Goal: Information Seeking & Learning: Learn about a topic

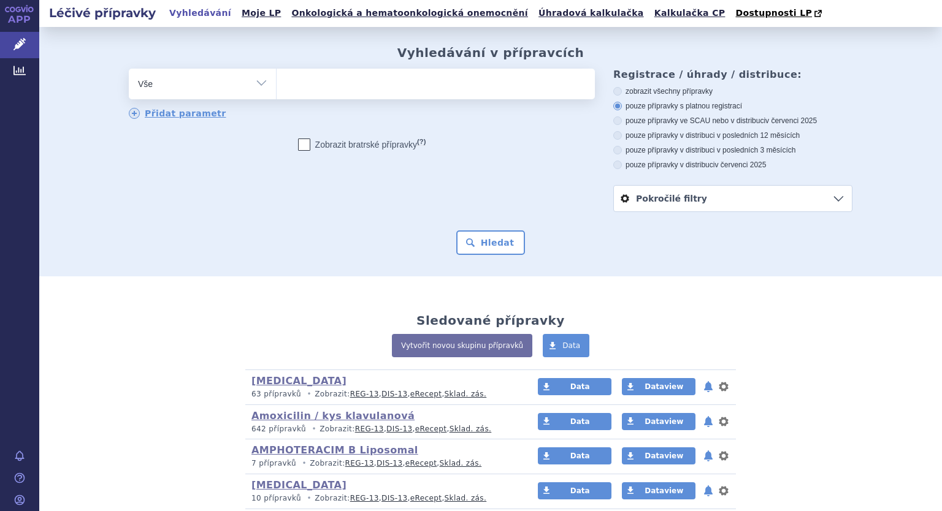
click at [257, 84] on select "Vše Přípravek/SUKL kód MAH VPOIS ATC/Aktivní látka Léková forma Síla" at bounding box center [202, 83] width 147 height 28
select select "filter-atc-group"
click at [129, 69] on select "Vše Přípravek/SUKL kód MAH VPOIS ATC/Aktivní látka Léková forma Síla" at bounding box center [202, 83] width 147 height 28
click at [314, 86] on ul at bounding box center [435, 82] width 318 height 26
click at [276, 86] on select at bounding box center [276, 83] width 1 height 31
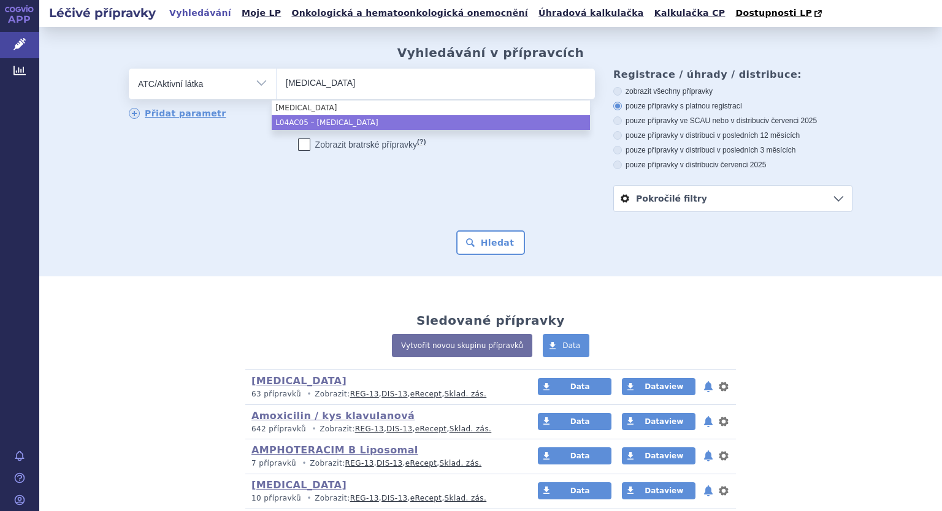
type input "ustekinumab"
select select "L04AC05"
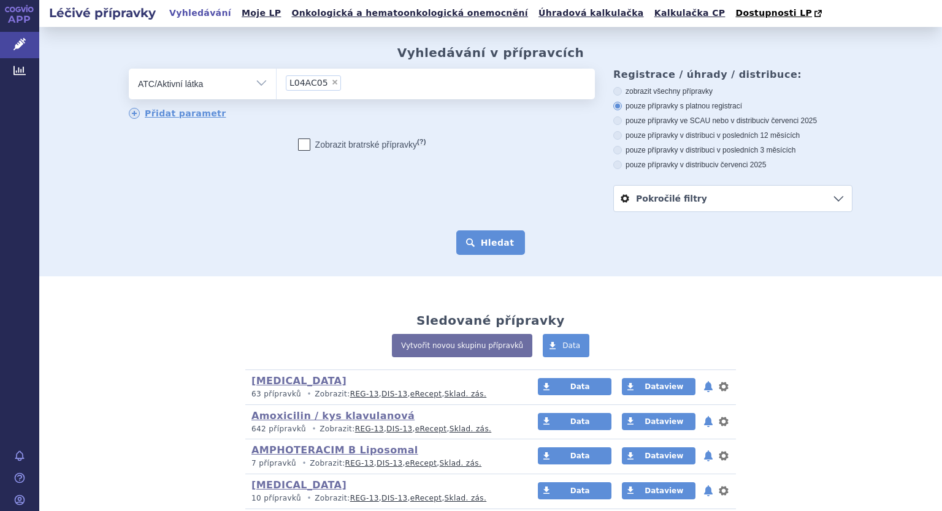
click at [487, 245] on button "Hledat" at bounding box center [490, 242] width 69 height 25
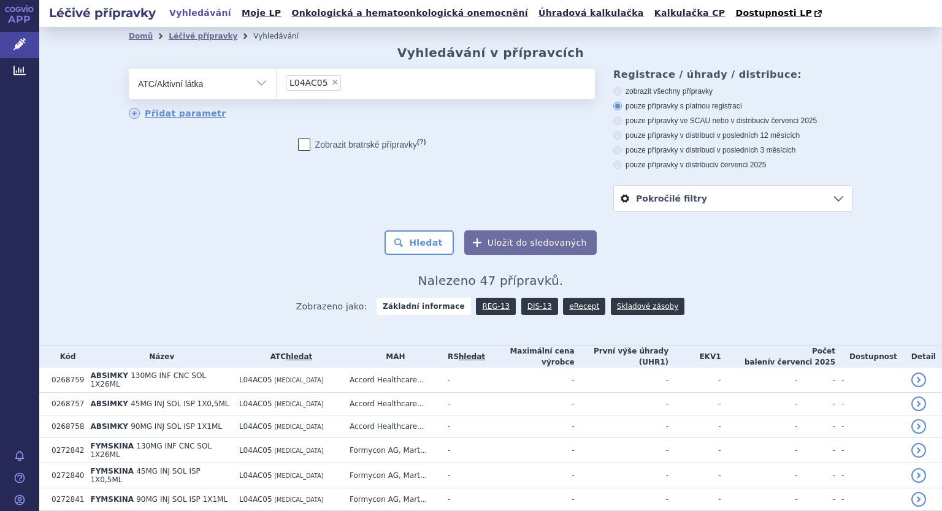
click at [331, 84] on span "×" at bounding box center [334, 81] width 7 height 7
click at [276, 84] on select "L04AC05" at bounding box center [276, 83] width 1 height 31
select select
type input "denosumab"
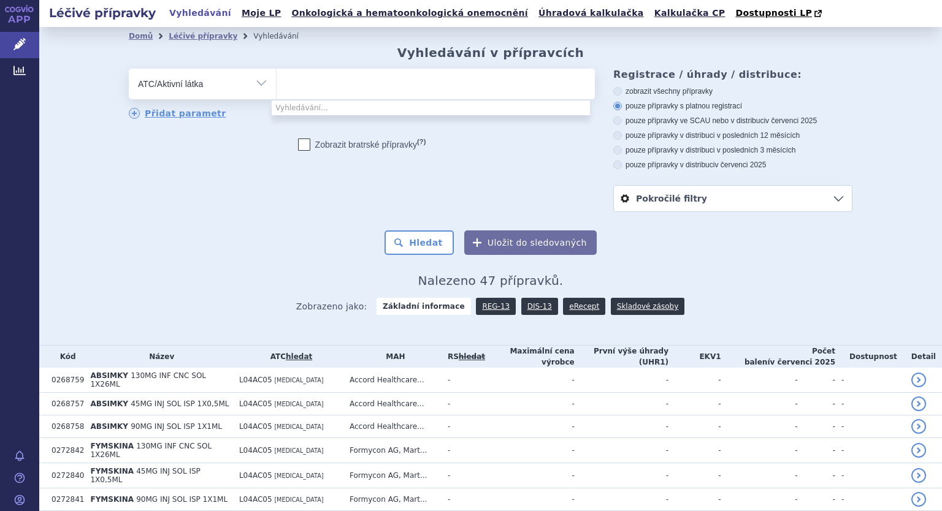
select select "[MEDICAL_DATA]"
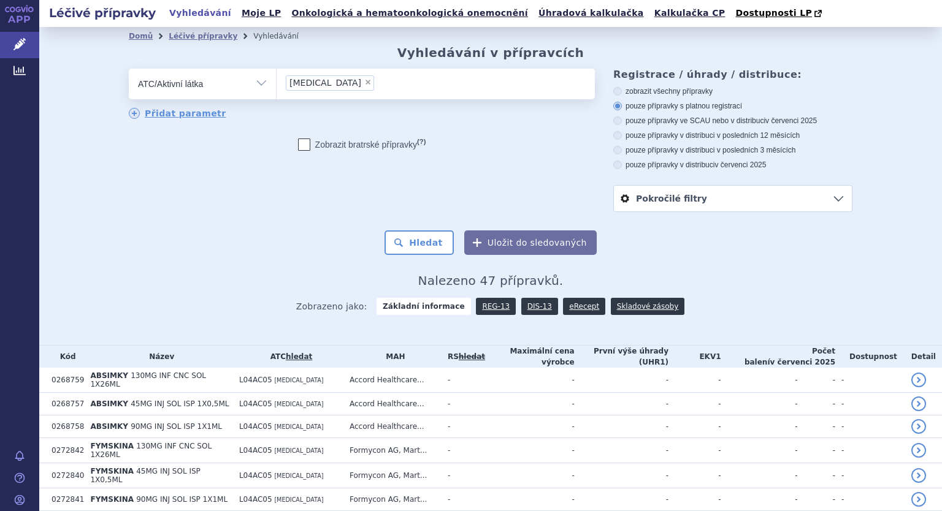
click at [322, 139] on label "Zobrazit bratrské přípravky (?)" at bounding box center [362, 145] width 128 height 12
click at [308, 143] on input "Zobrazit bratrské přípravky (?)" at bounding box center [304, 147] width 8 height 8
checkbox input "true"
click at [407, 243] on button "Hledat" at bounding box center [418, 242] width 69 height 25
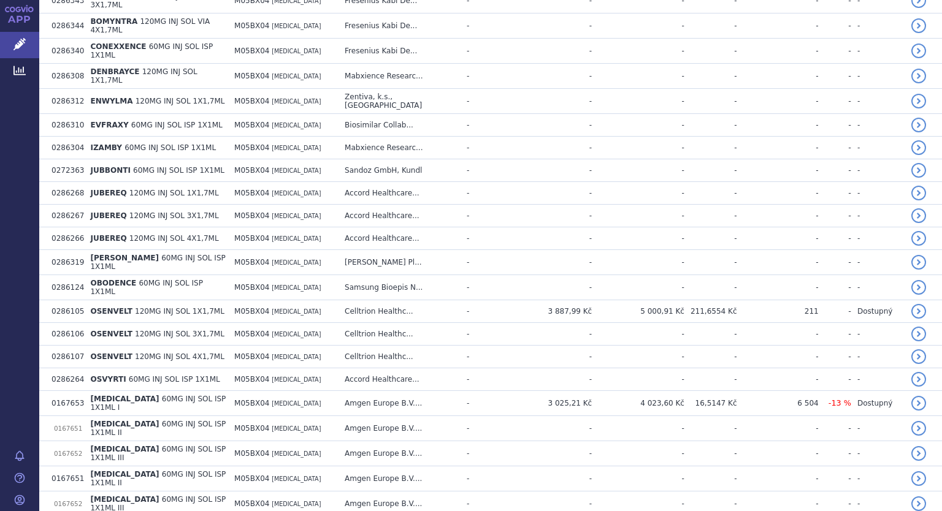
scroll to position [450, 0]
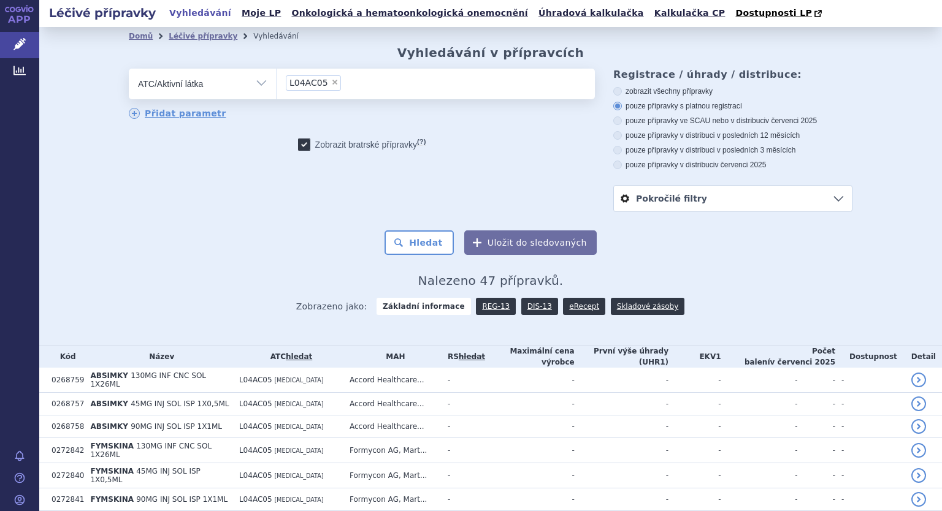
select select
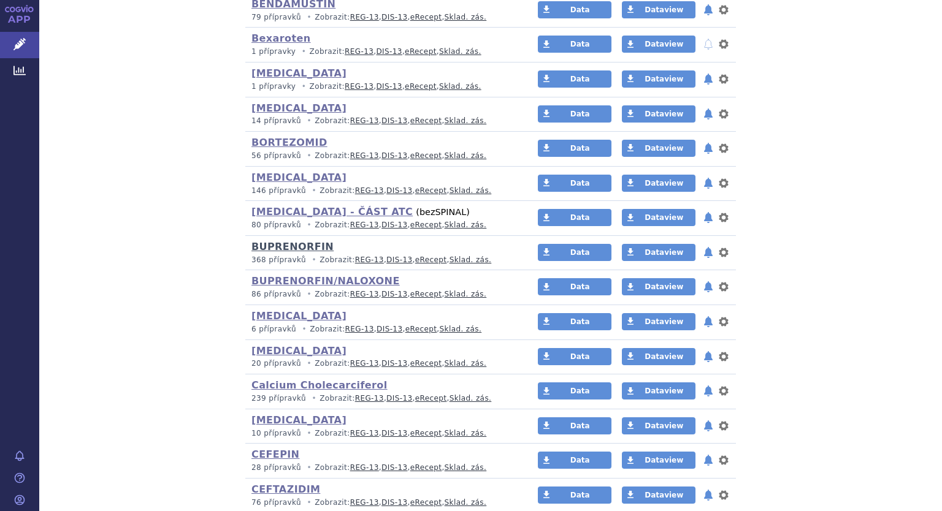
scroll to position [858, 0]
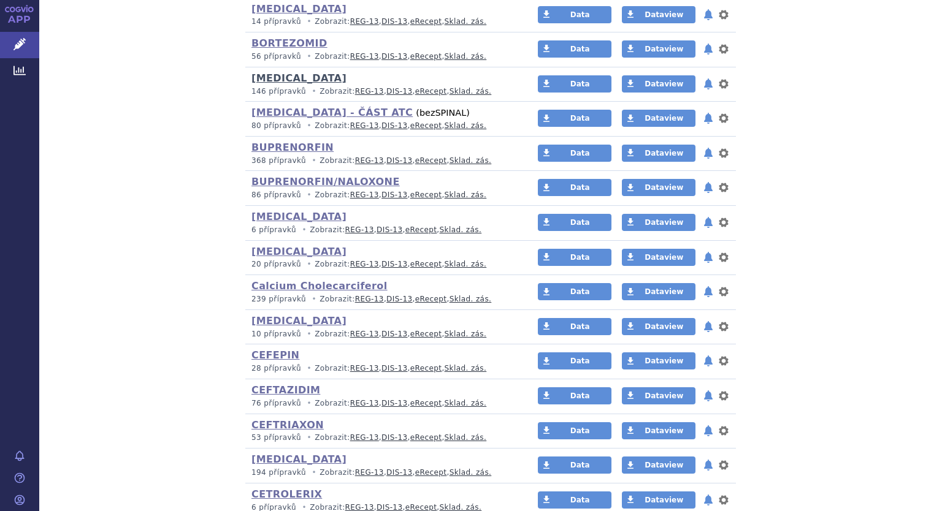
click at [272, 77] on link "BOSENTAN" at bounding box center [298, 78] width 95 height 12
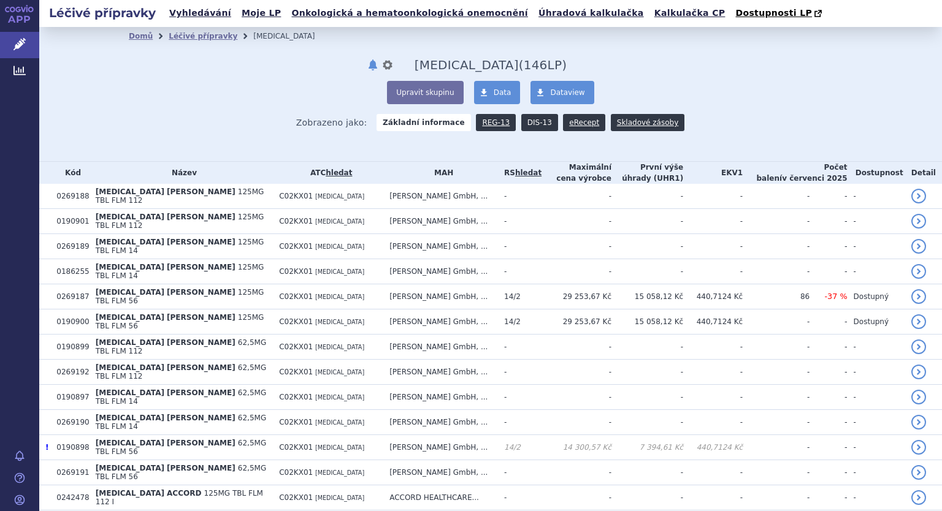
click at [531, 121] on link "DIS-13" at bounding box center [539, 122] width 37 height 17
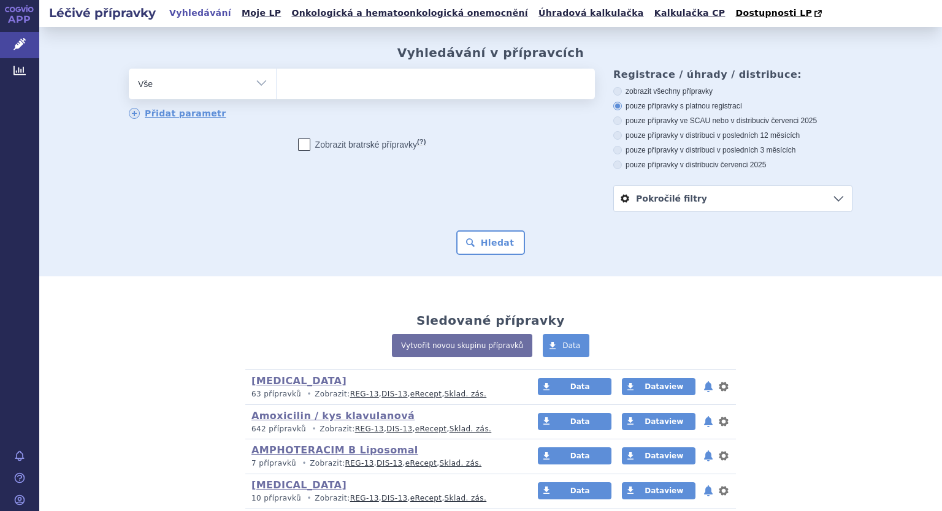
click at [256, 82] on select "Vše Přípravek/SUKL kód MAH VPOIS ATC/Aktivní látka Léková forma Síla" at bounding box center [202, 83] width 147 height 28
select select "filter-atc-group"
click at [129, 69] on select "Vše Přípravek/SUKL kód MAH VPOIS ATC/Aktivní látka Léková forma Síla" at bounding box center [202, 83] width 147 height 28
click at [317, 94] on ul at bounding box center [435, 82] width 318 height 26
click at [276, 94] on select at bounding box center [276, 83] width 1 height 31
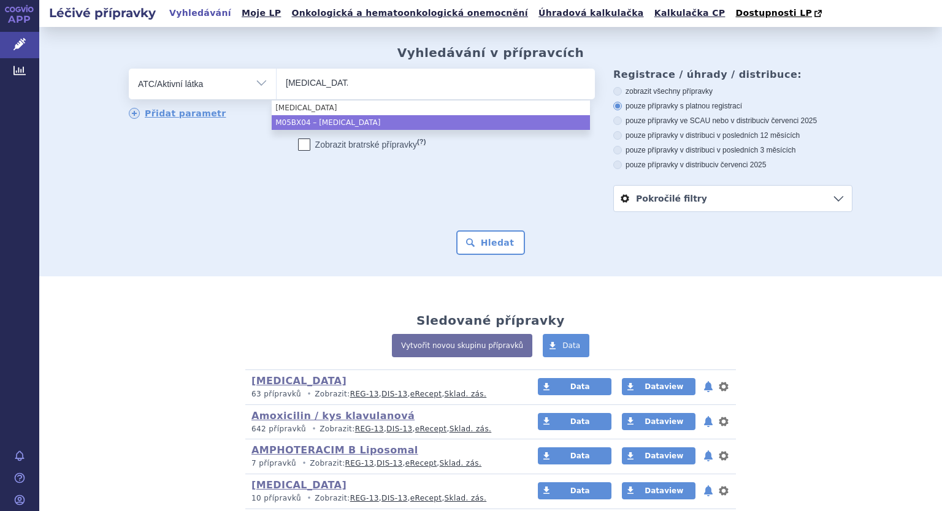
type input "denosumab"
select select "M05BX04"
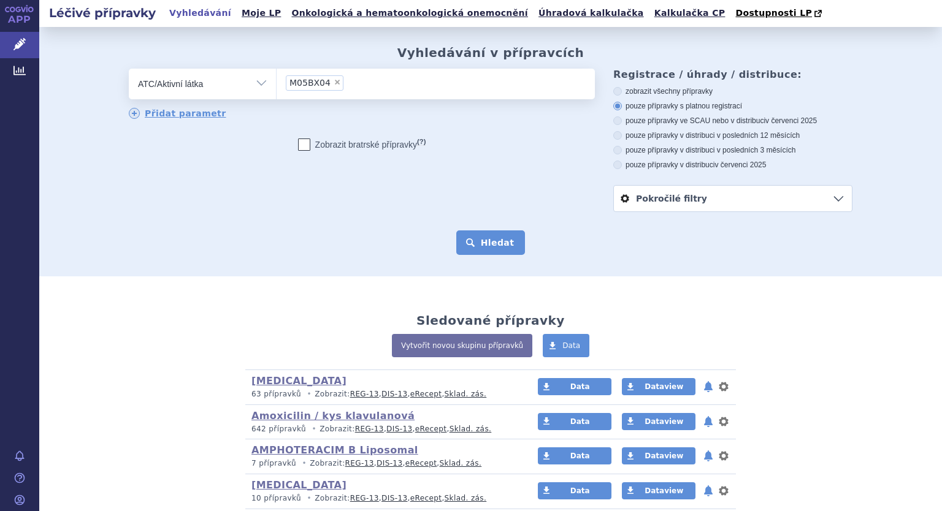
click at [493, 237] on button "Hledat" at bounding box center [490, 242] width 69 height 25
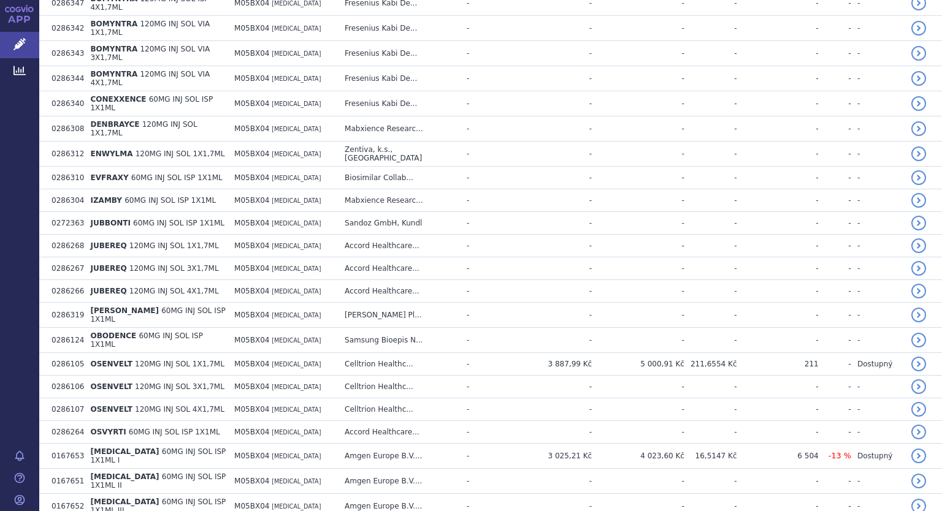
scroll to position [429, 0]
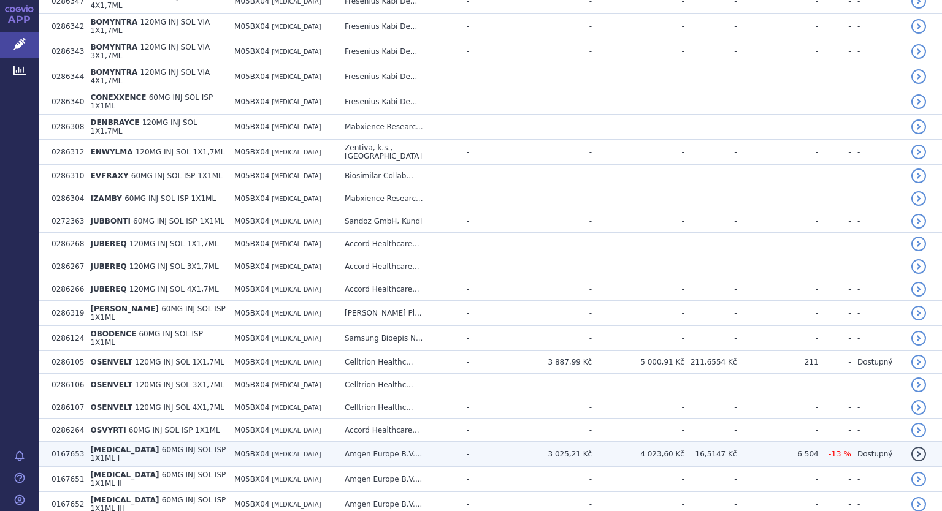
click at [190, 446] on span "60MG INJ SOL ISP 1X1ML I" at bounding box center [157, 454] width 135 height 17
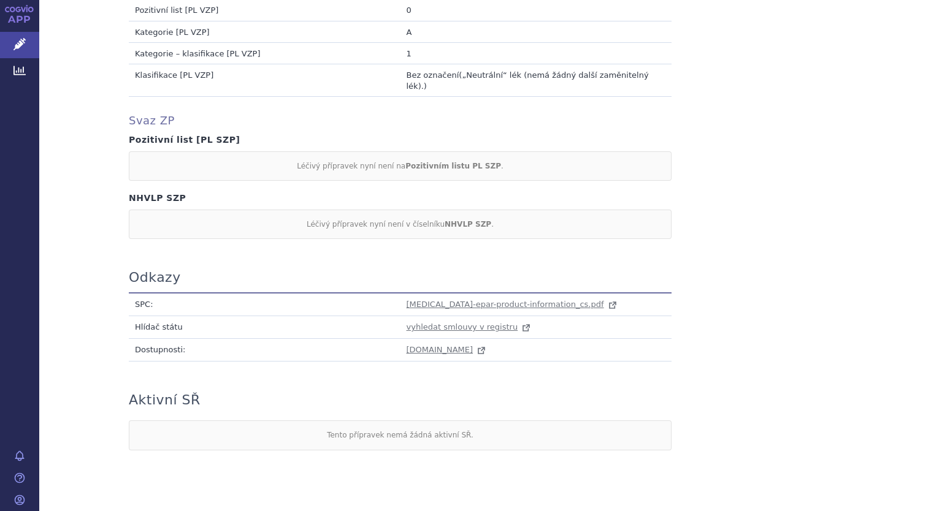
scroll to position [917, 0]
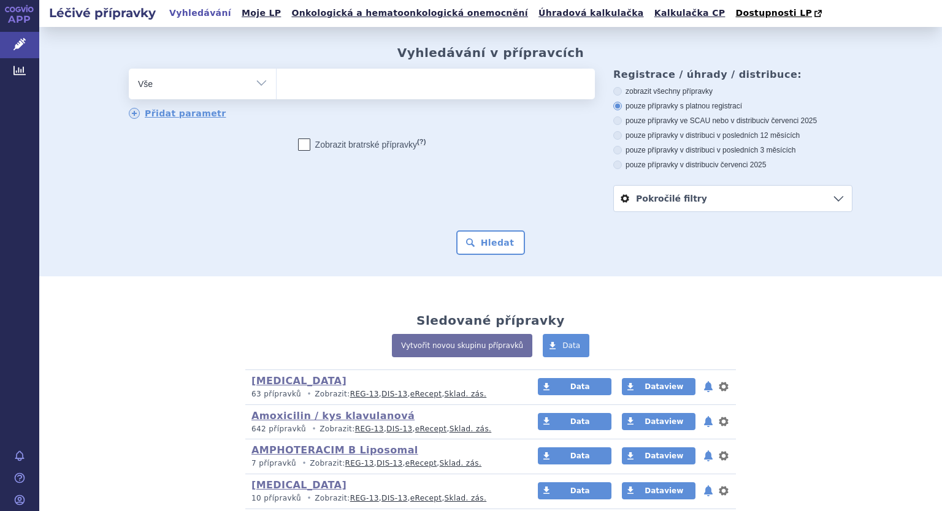
drag, startPoint x: 257, startPoint y: 84, endPoint x: 243, endPoint y: 91, distance: 15.6
click at [257, 84] on select "Vše Přípravek/SUKL kód MAH VPOIS ATC/Aktivní látka Léková forma Síla" at bounding box center [202, 83] width 147 height 28
select select "filter-atc-group"
click at [129, 69] on select "Vše Přípravek/SUKL kód MAH VPOIS ATC/Aktivní látka Léková forma Síla" at bounding box center [202, 83] width 147 height 28
click at [299, 90] on ul at bounding box center [435, 82] width 318 height 26
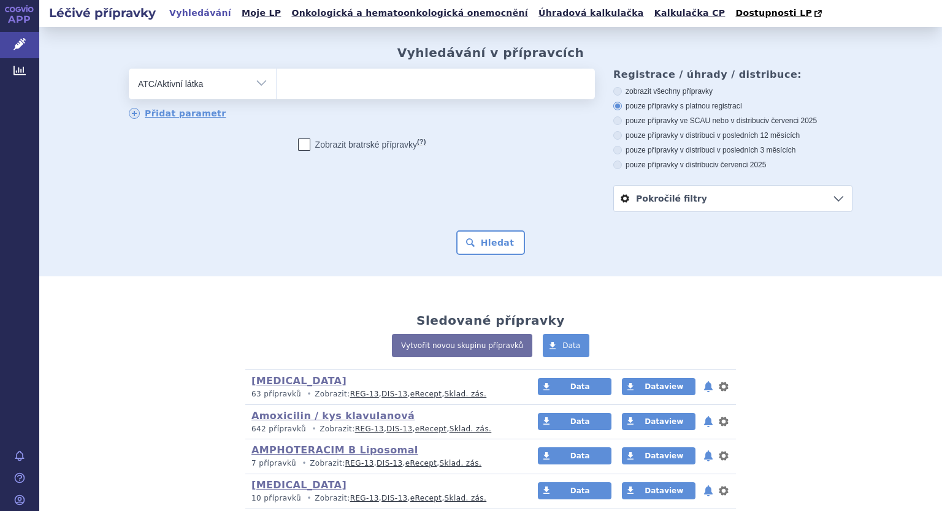
click at [276, 90] on select at bounding box center [276, 83] width 1 height 31
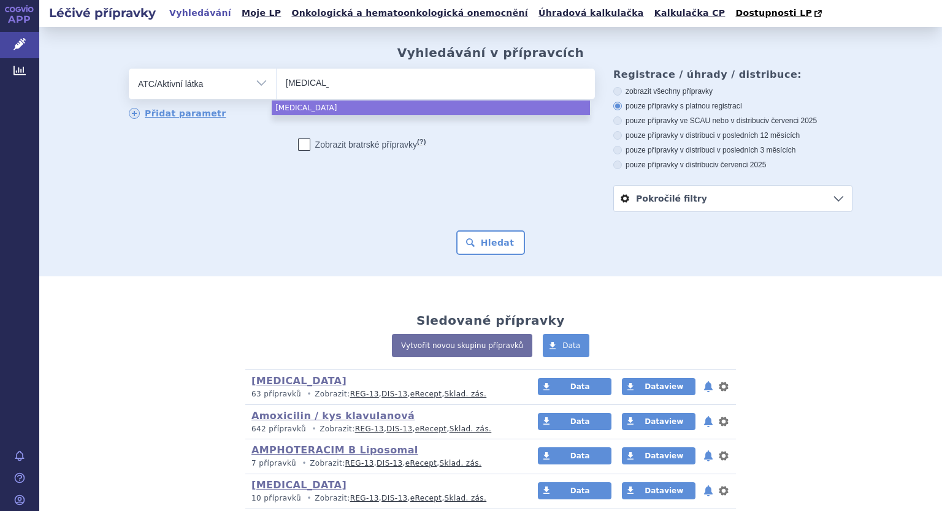
type input "medrol"
select select "medrol"
type input "depomedrol"
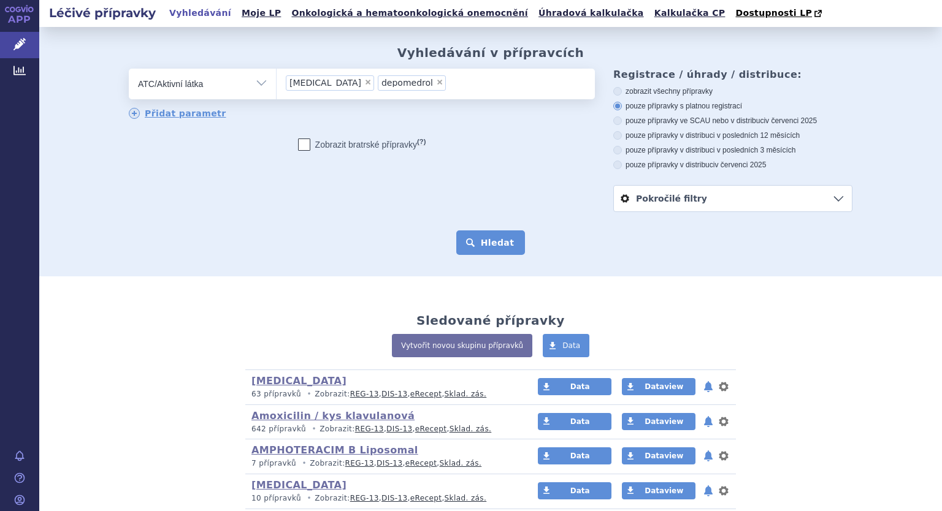
click at [501, 250] on button "Hledat" at bounding box center [490, 242] width 69 height 25
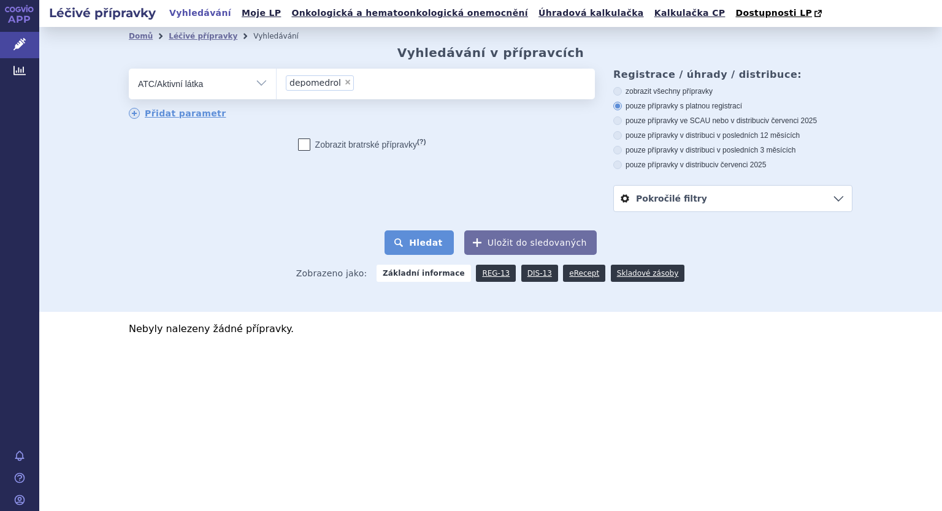
click at [435, 241] on button "Hledat" at bounding box center [418, 242] width 69 height 25
click at [261, 80] on select "Vše Přípravek/SUKL kód MAH VPOIS ATC/Aktivní látka Léková forma Síla" at bounding box center [202, 83] width 147 height 28
select select "filter-product"
click at [129, 69] on select "Vše Přípravek/SUKL kód MAH VPOIS ATC/Aktivní látka Léková forma Síla" at bounding box center [202, 83] width 147 height 28
click at [314, 93] on ul at bounding box center [435, 82] width 318 height 26
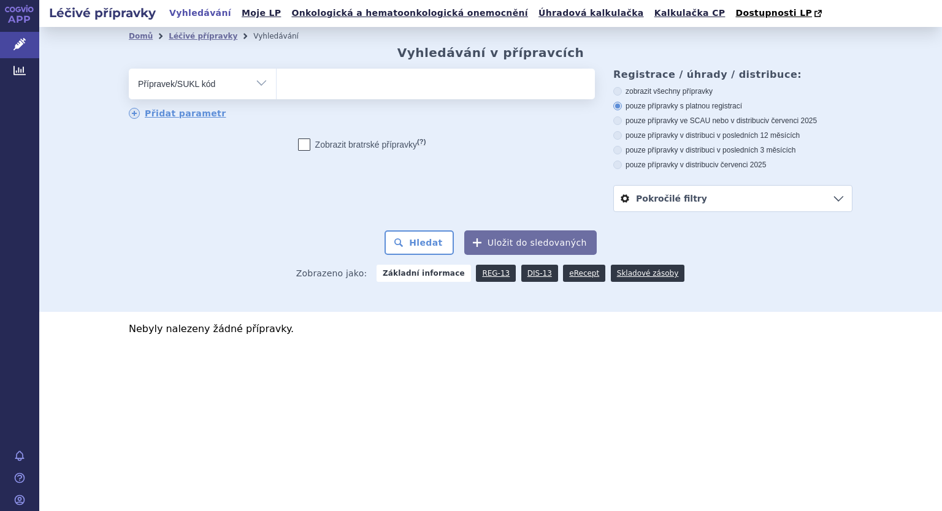
click at [276, 93] on select at bounding box center [276, 83] width 1 height 31
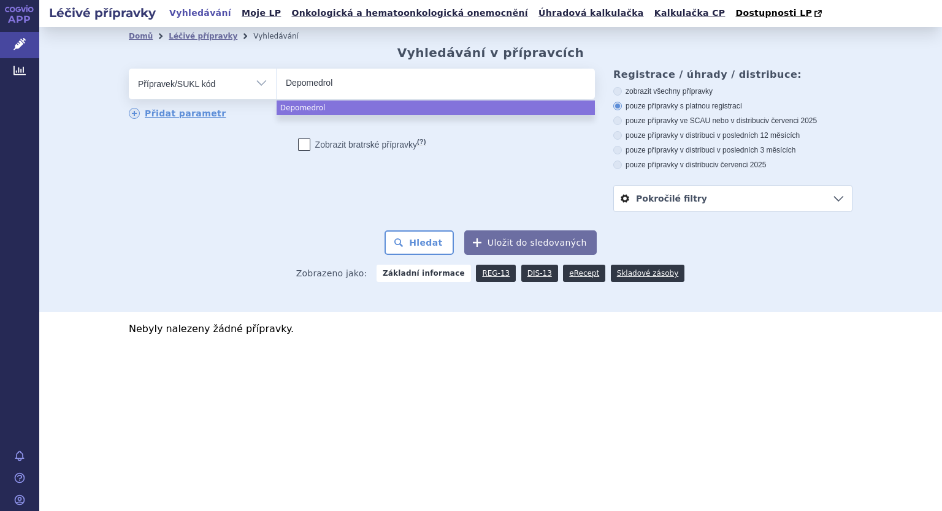
type input "Depomedrol"
select select "Depomedrol"
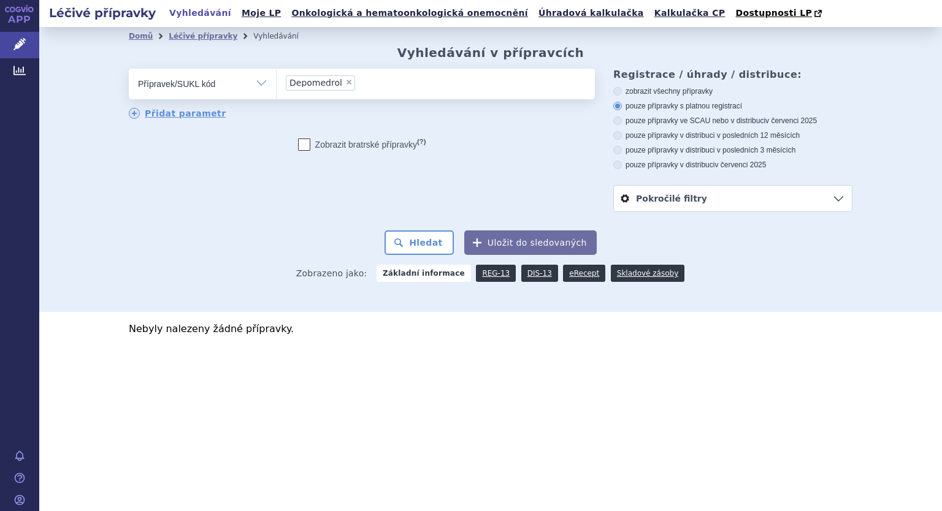
click at [345, 82] on span "×" at bounding box center [348, 81] width 7 height 7
click at [276, 82] on select "Depomedrol" at bounding box center [276, 83] width 1 height 31
select select
click at [340, 82] on ul at bounding box center [435, 82] width 318 height 26
click at [276, 82] on select at bounding box center [276, 83] width 1 height 31
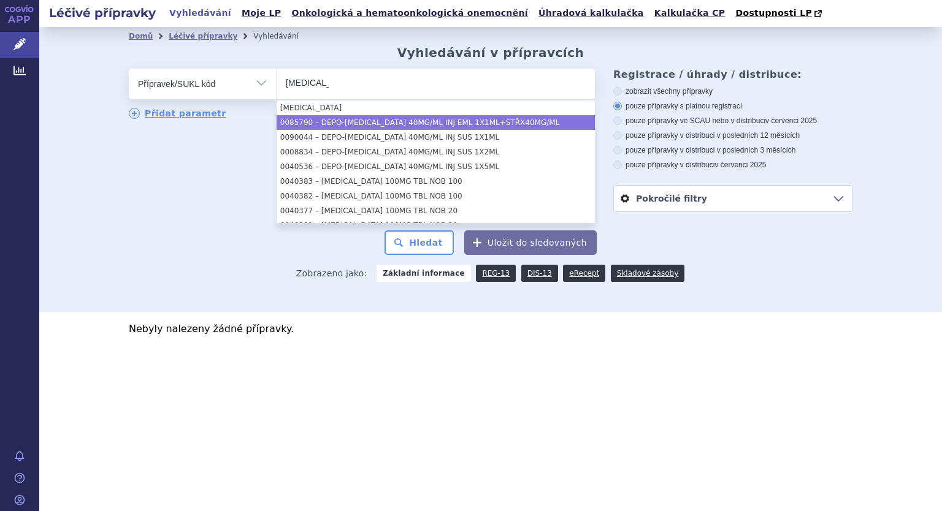
type input "Medrol"
select select "30d20a32-330f-41ab-94fb-eaf3863a72c0"
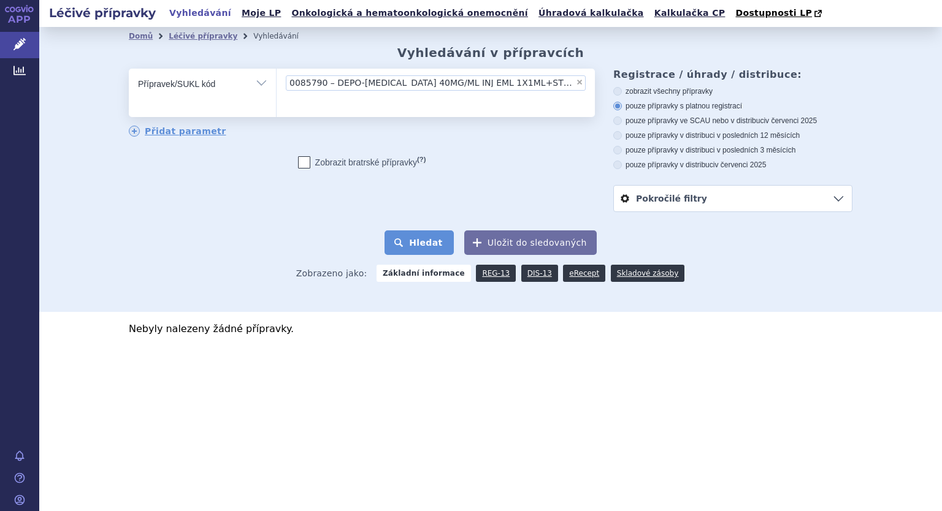
click at [436, 243] on button "Hledat" at bounding box center [418, 242] width 69 height 25
click at [303, 156] on icon at bounding box center [304, 162] width 12 height 12
click at [303, 161] on input "Zobrazit bratrské přípravky (?)" at bounding box center [304, 165] width 8 height 8
click at [299, 156] on icon at bounding box center [304, 162] width 12 height 12
click at [300, 161] on input "Zobrazit [DEMOGRAPHIC_DATA] přípravky (?)" at bounding box center [304, 165] width 8 height 8
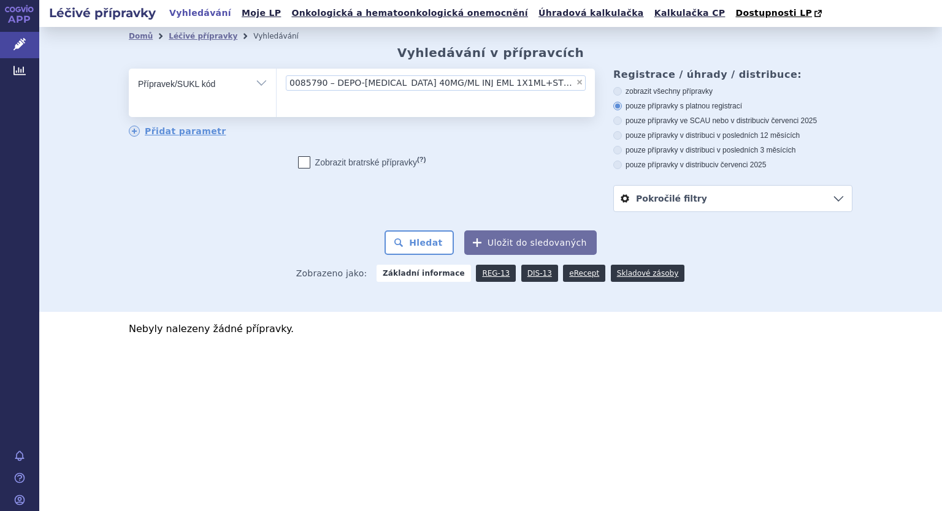
click at [303, 156] on icon at bounding box center [304, 162] width 12 height 12
click at [303, 161] on input "Zobrazit bratrské přípravky (?)" at bounding box center [304, 165] width 8 height 8
checkbox input "true"
click at [421, 252] on button "Hledat" at bounding box center [418, 242] width 69 height 25
click at [576, 80] on span "×" at bounding box center [579, 81] width 7 height 7
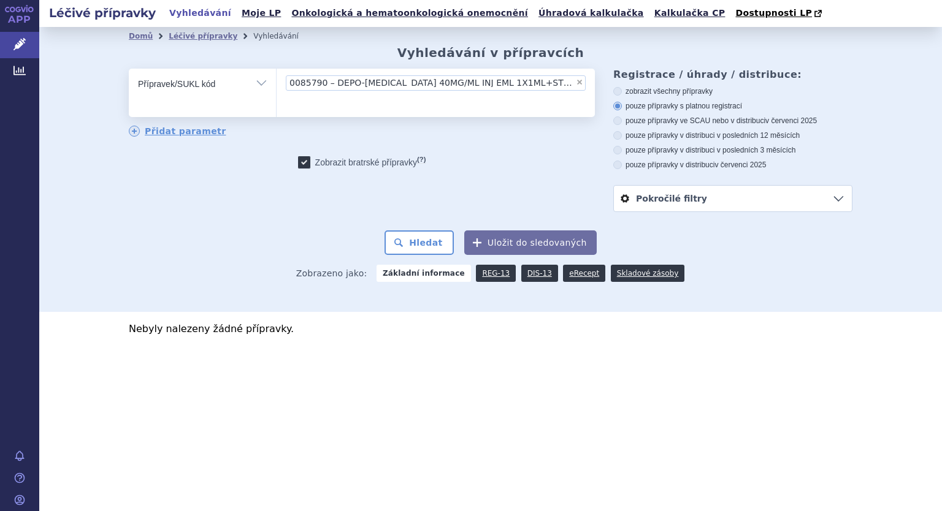
click at [276, 80] on select "0085790 – DEPO-[MEDICAL_DATA] 40MG/ML INJ EML 1X1ML+STŘX40MG/ML" at bounding box center [276, 83] width 1 height 31
select select
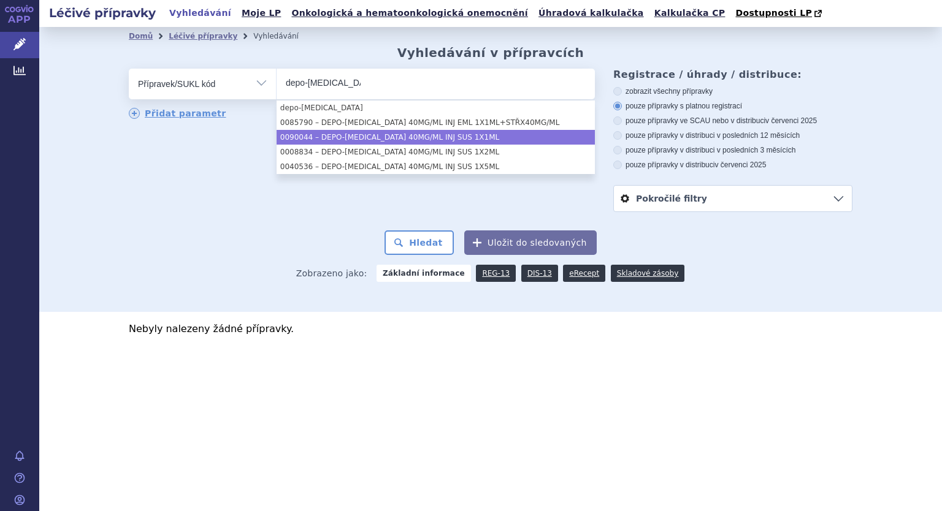
type input "depo-[MEDICAL_DATA]"
select select "d7c4cb55-0263-4e50-a5e4-73ab49498844"
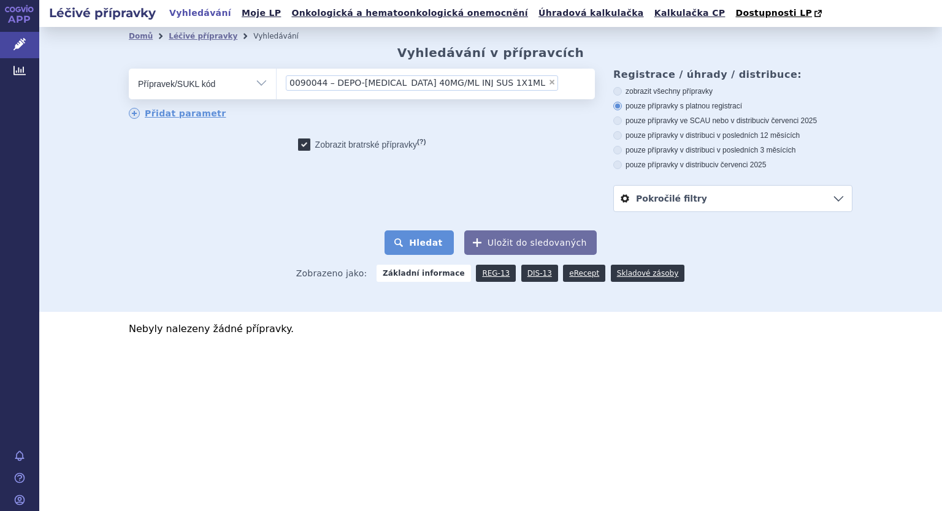
click at [427, 238] on button "Hledat" at bounding box center [418, 242] width 69 height 25
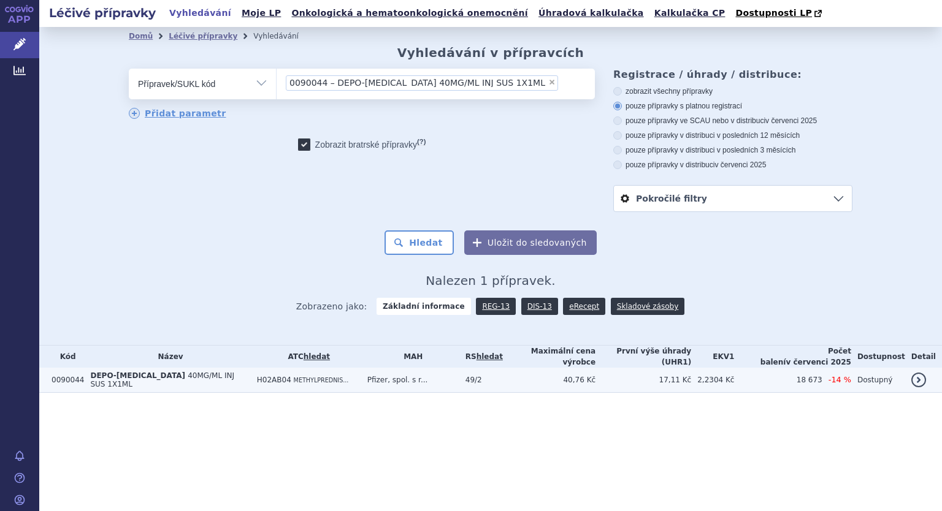
click at [308, 380] on td "H02AB04 METHYLPREDNIS..." at bounding box center [306, 380] width 110 height 25
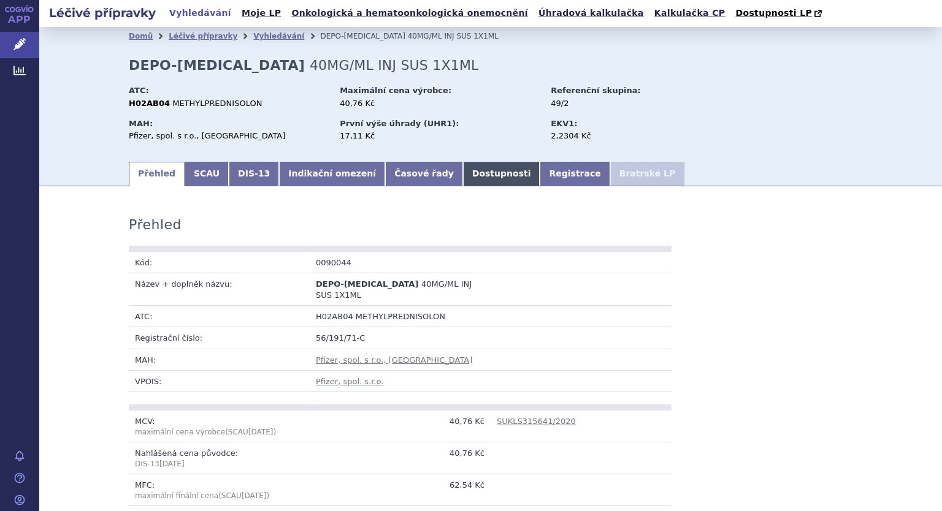
click at [463, 172] on link "Dostupnosti" at bounding box center [501, 174] width 77 height 25
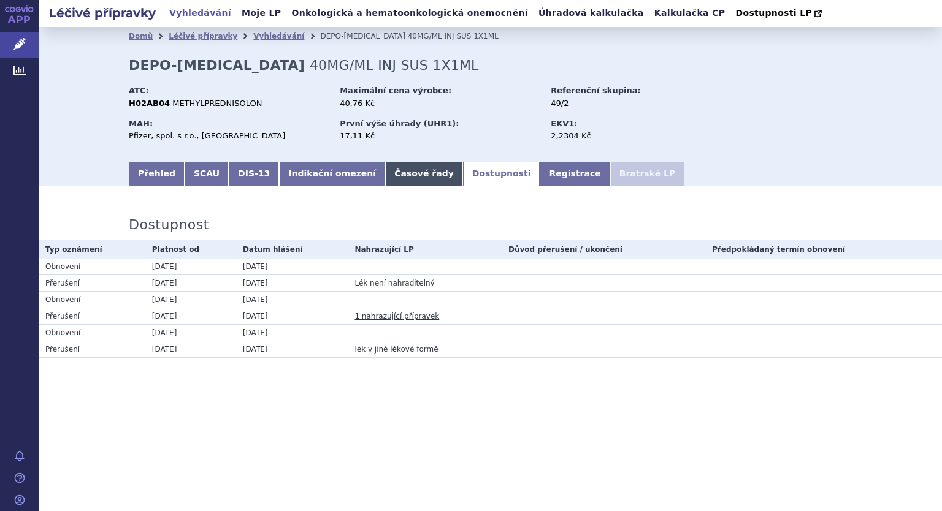
click at [408, 178] on link "Časové řady" at bounding box center [424, 174] width 78 height 25
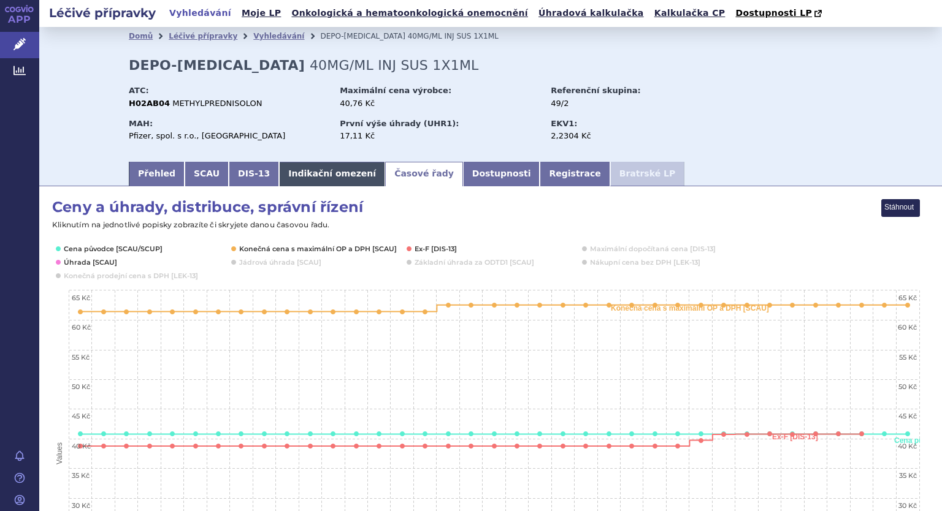
click at [322, 179] on link "Indikační omezení" at bounding box center [332, 174] width 106 height 25
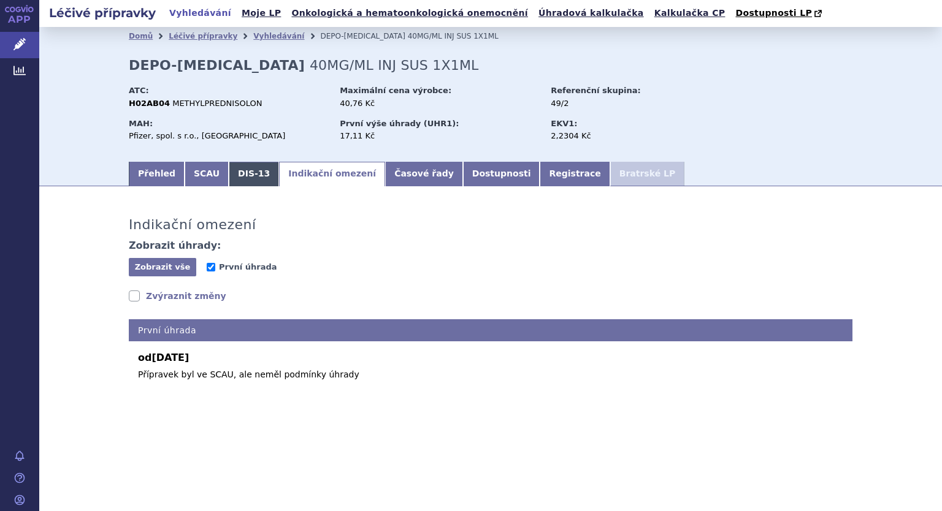
click at [248, 176] on link "DIS-13" at bounding box center [254, 174] width 50 height 25
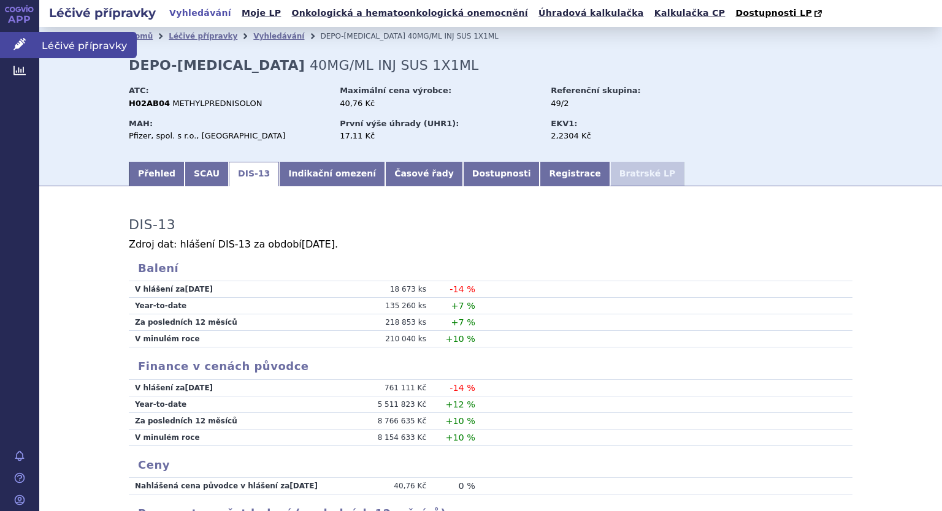
click at [19, 47] on icon at bounding box center [19, 44] width 12 height 12
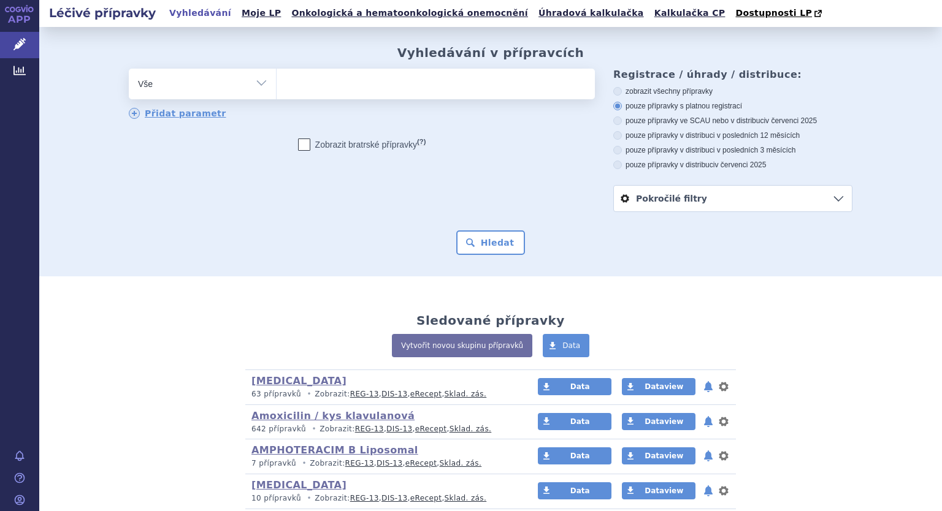
drag, startPoint x: 339, startPoint y: 84, endPoint x: 324, endPoint y: 77, distance: 17.0
click at [339, 84] on ul at bounding box center [435, 82] width 318 height 26
click at [276, 84] on select at bounding box center [276, 83] width 1 height 31
click at [324, 77] on ul at bounding box center [435, 82] width 318 height 26
click at [276, 77] on select at bounding box center [276, 83] width 1 height 31
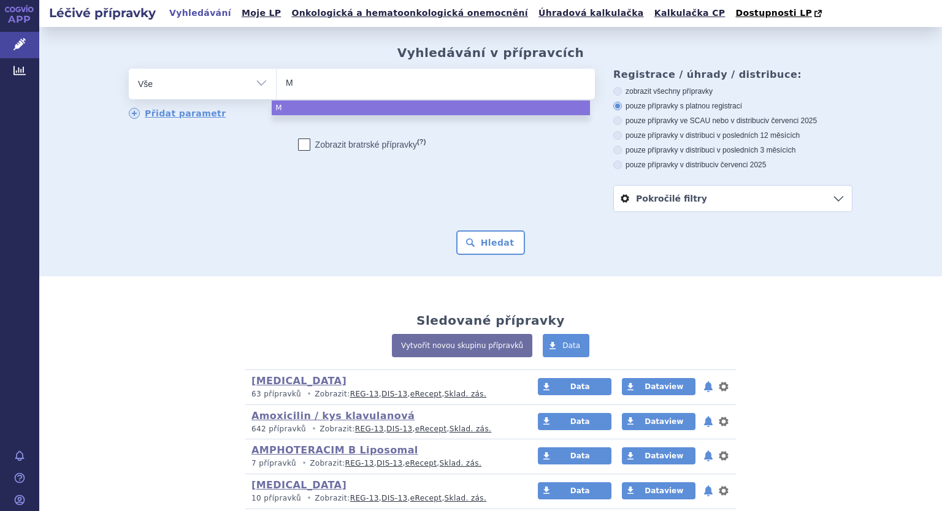
type input "Me"
type input "Med"
type input "Medro"
type input "[MEDICAL_DATA]"
select select "Medrol"
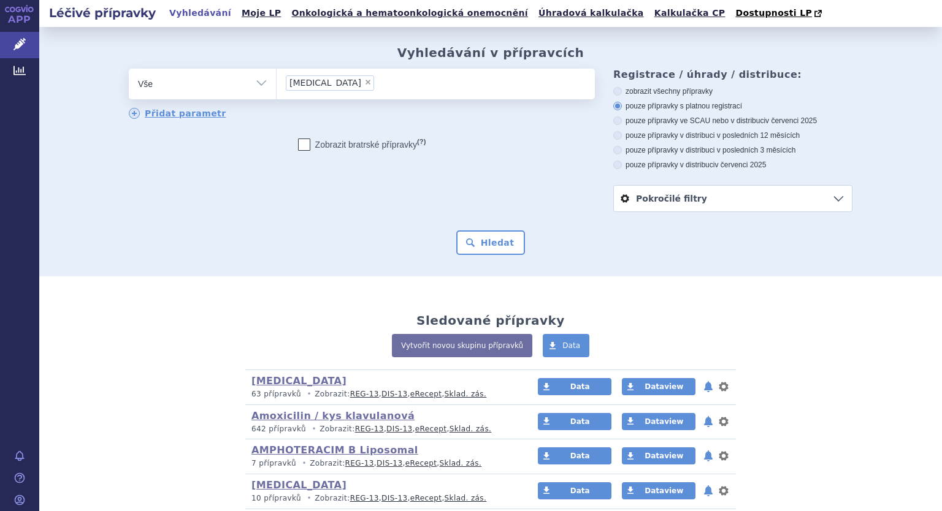
click at [256, 87] on select "Vše Přípravek/SUKL kód MAH VPOIS ATC/Aktivní látka Léková forma Síla" at bounding box center [202, 83] width 147 height 28
select select "filter-atc-group"
click at [129, 69] on select "Vše Přípravek/SUKL kód MAH VPOIS ATC/Aktivní látka Léková forma Síla" at bounding box center [202, 83] width 147 height 28
click at [331, 91] on ul at bounding box center [435, 82] width 318 height 26
click at [276, 91] on select at bounding box center [276, 83] width 1 height 31
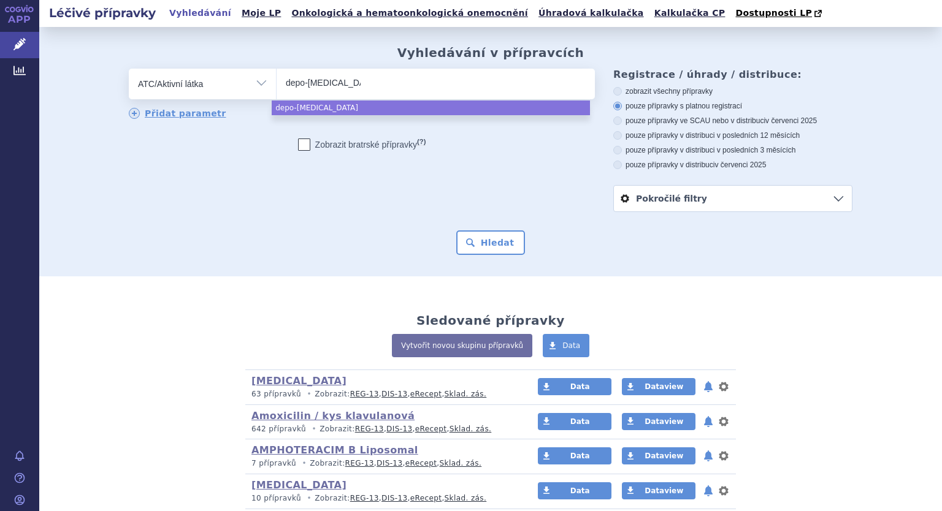
type input "depo-medrol"
select select "depo-medrol"
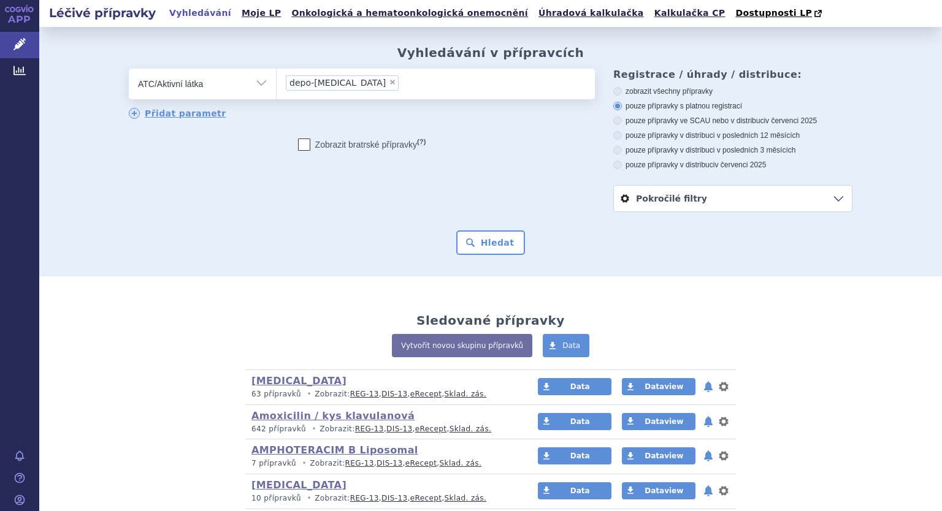
click at [348, 150] on label "Zobrazit bratrské přípravky (?)" at bounding box center [362, 145] width 128 height 12
click at [308, 150] on input "Zobrazit bratrské přípravky (?)" at bounding box center [304, 147] width 8 height 8
checkbox input "true"
click at [493, 234] on button "Hledat" at bounding box center [490, 242] width 69 height 25
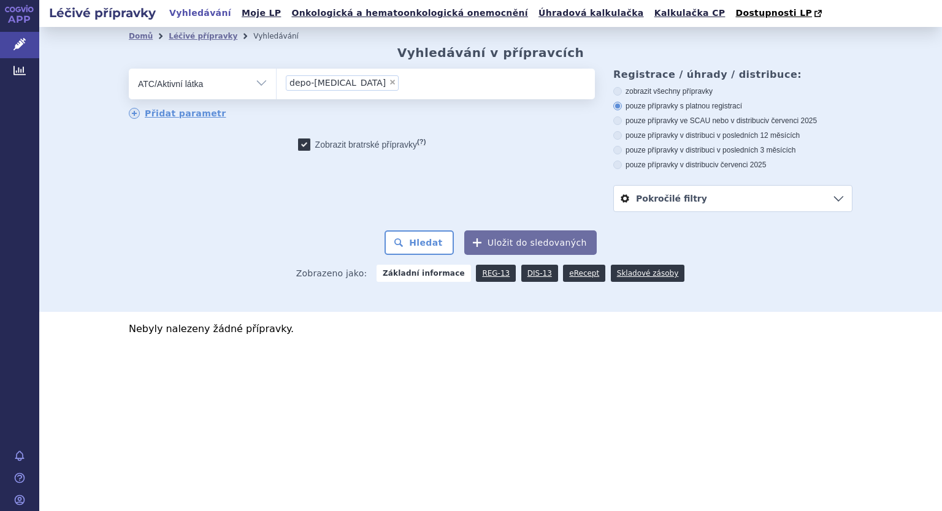
click at [389, 83] on span "×" at bounding box center [392, 81] width 7 height 7
click at [276, 83] on select "depo-[MEDICAL_DATA]" at bounding box center [276, 83] width 1 height 31
select select
click at [344, 83] on ul at bounding box center [435, 82] width 318 height 26
click at [276, 83] on select at bounding box center [276, 83] width 1 height 31
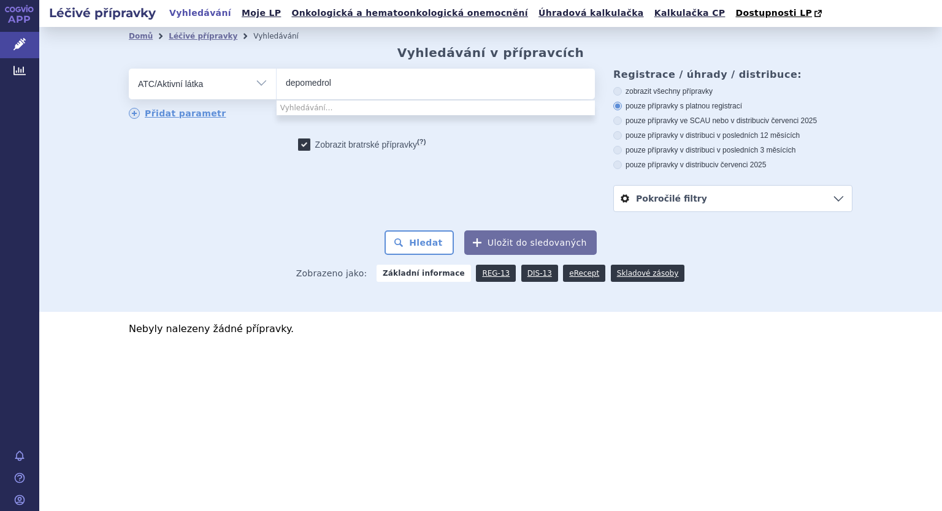
type input "depomedrol"
select select "depomedrol"
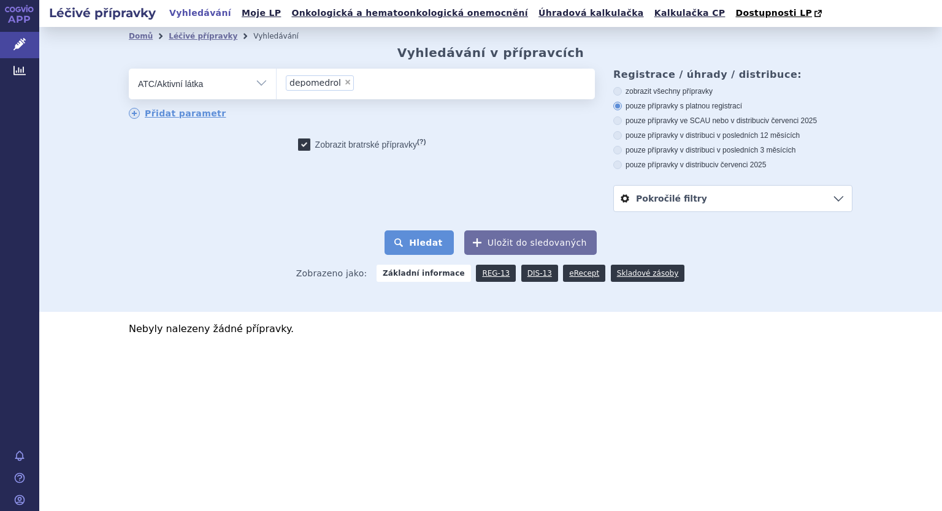
click at [431, 237] on button "Hledat" at bounding box center [418, 242] width 69 height 25
click at [344, 85] on span "×" at bounding box center [347, 81] width 7 height 7
click at [276, 85] on select "depomedrol" at bounding box center [276, 83] width 1 height 31
select select
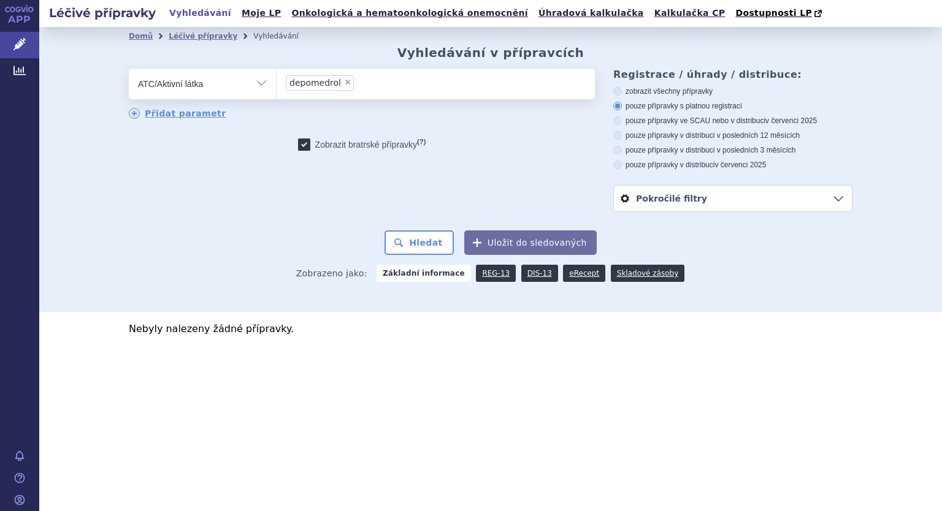
click at [344, 85] on span "×" at bounding box center [347, 81] width 7 height 7
click at [276, 85] on select "depomedrol" at bounding box center [276, 83] width 1 height 31
select select
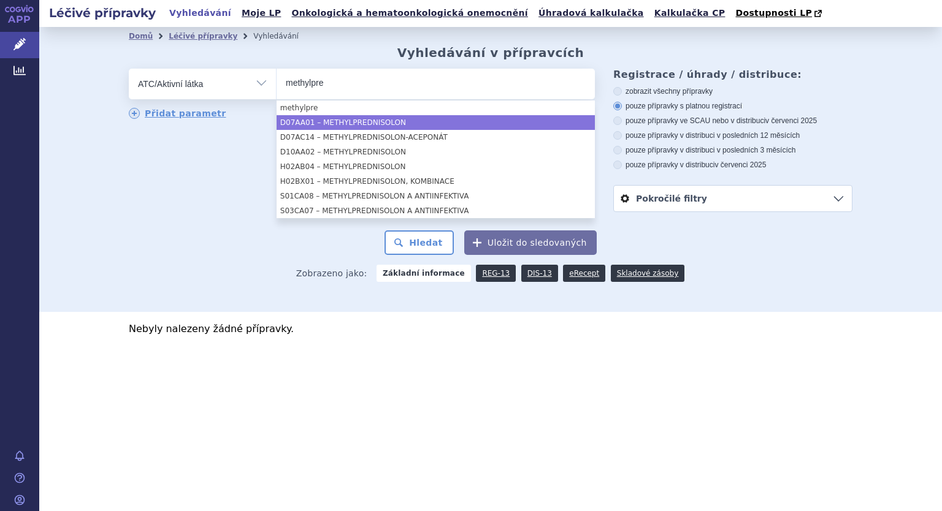
type input "methylpre"
select select "D07AA01"
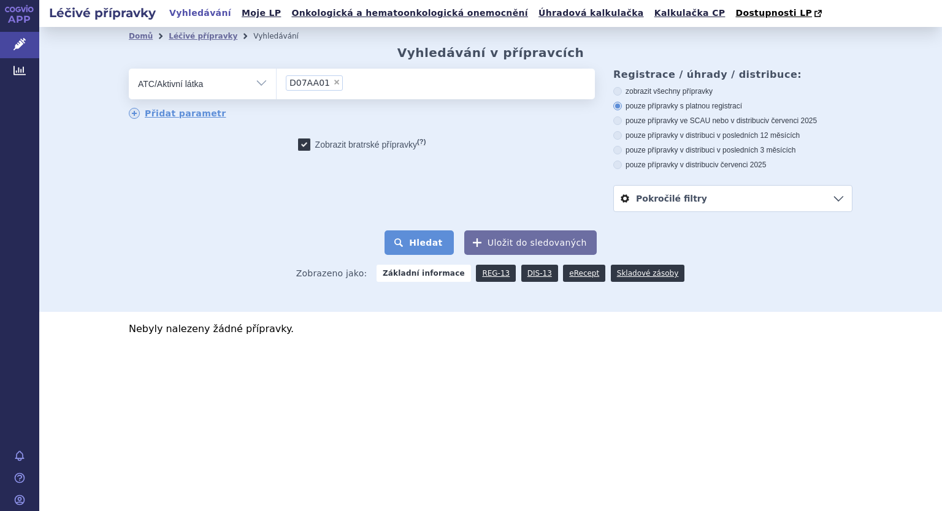
click at [431, 240] on button "Hledat" at bounding box center [418, 242] width 69 height 25
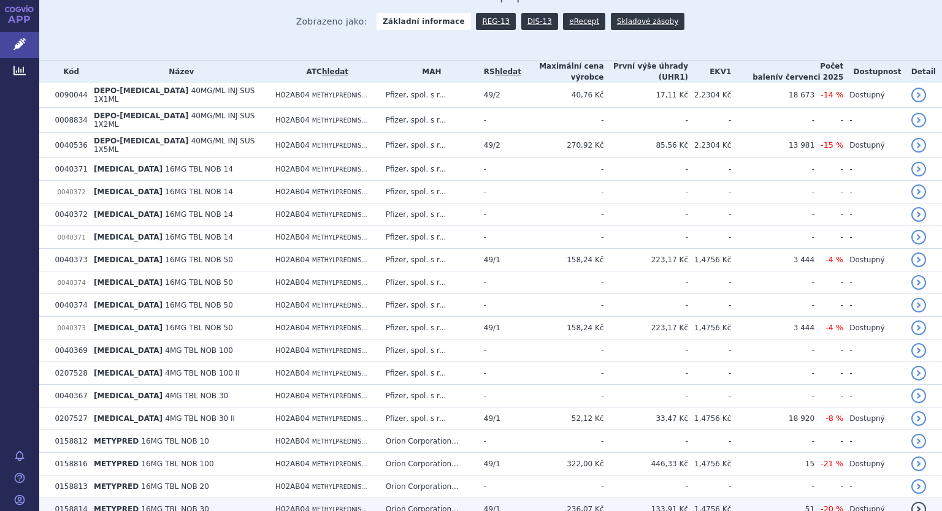
scroll to position [282, 0]
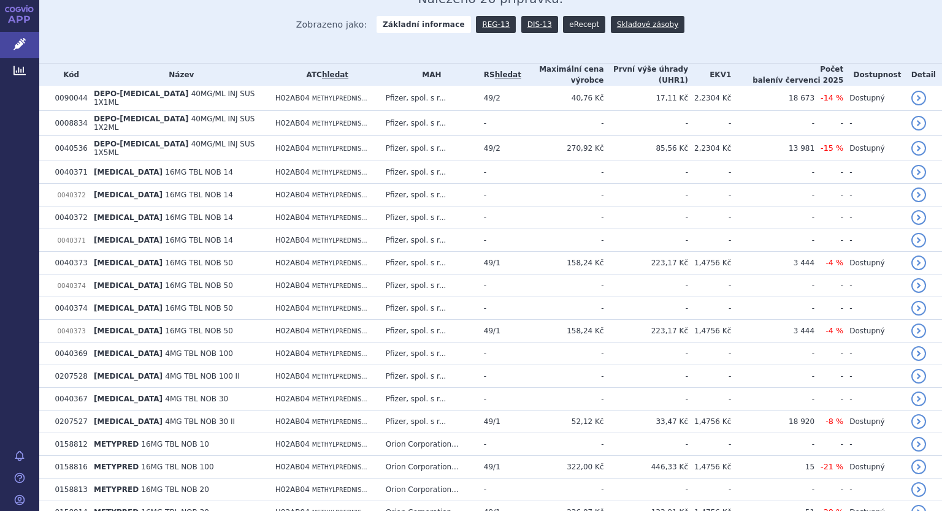
click at [568, 28] on link "eRecept" at bounding box center [584, 24] width 42 height 17
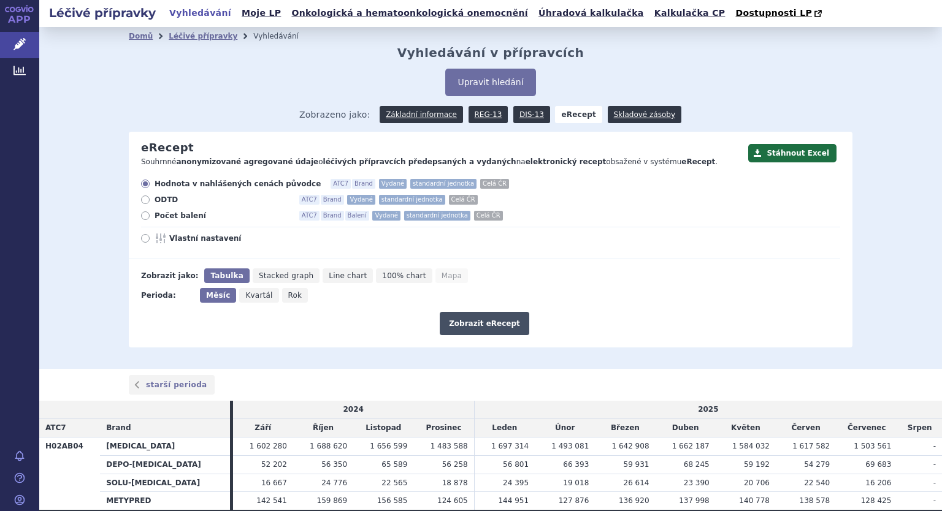
scroll to position [67, 0]
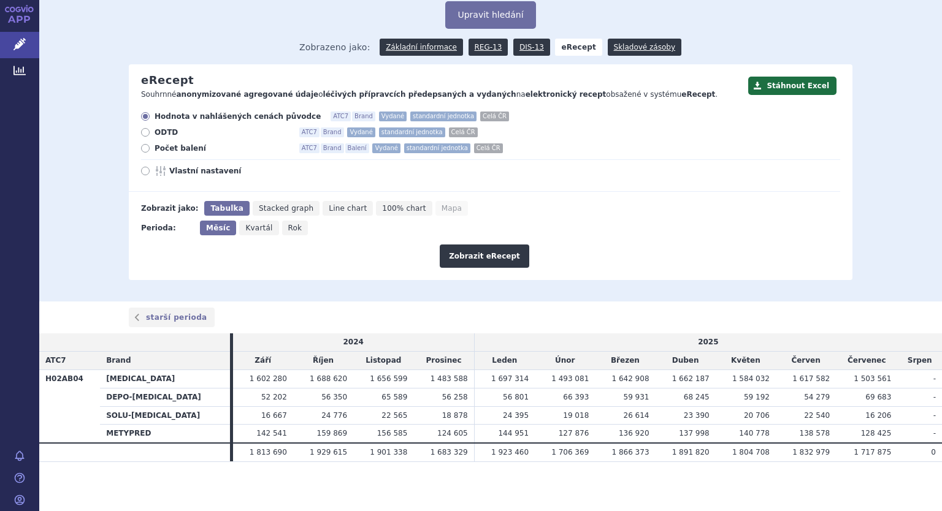
click at [142, 151] on icon at bounding box center [145, 148] width 9 height 9
click at [142, 151] on input "Počet balení ATC7 Brand Balení Vydané standardní jednotka Celá ČR" at bounding box center [146, 150] width 8 height 8
radio input "true"
click at [142, 170] on icon at bounding box center [145, 171] width 9 height 9
click at [142, 170] on input "Vlastní nastavení" at bounding box center [146, 173] width 8 height 8
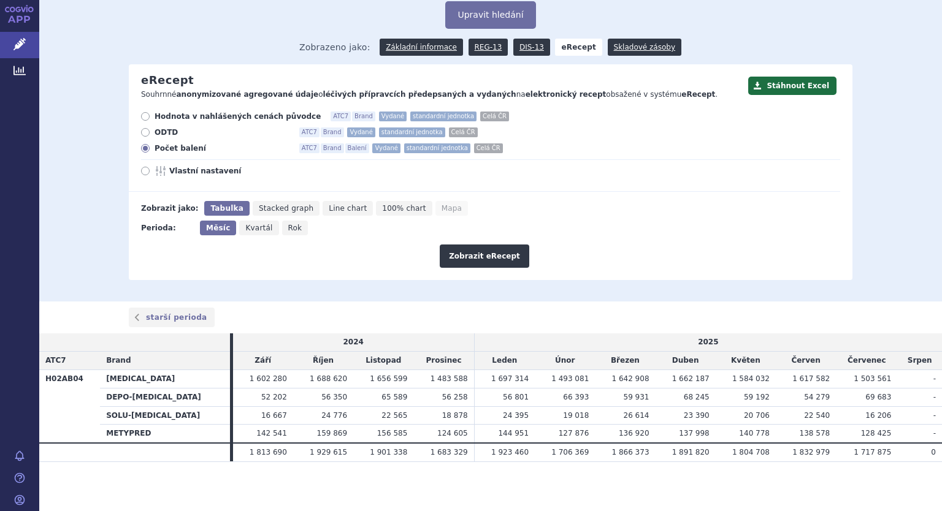
radio input "true"
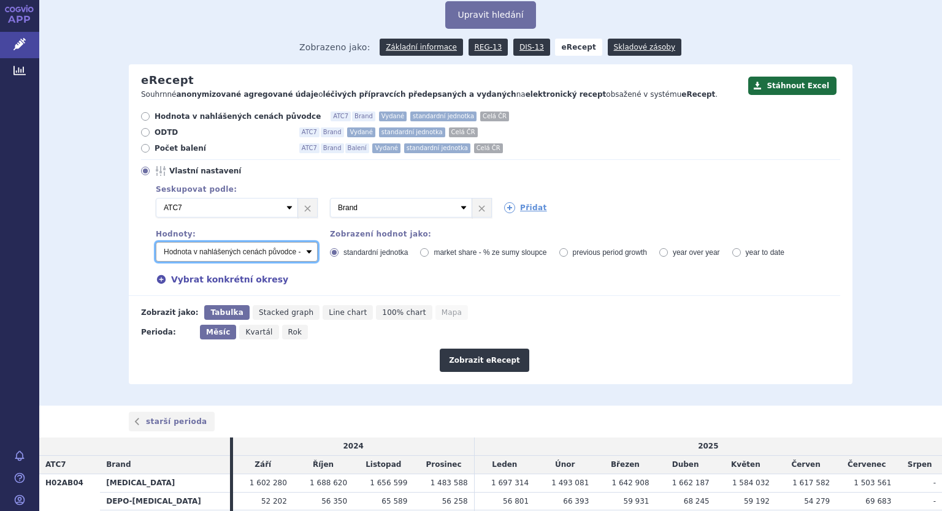
click at [268, 254] on select "Počet balení - vydané Hodnota v nahlášených cenách původce - vydané Hodnota v m…" at bounding box center [237, 252] width 162 height 20
select select "predepsanePackages"
click at [156, 243] on select "Počet balení - vydané Hodnota v nahlášených cenách původce - vydané Hodnota v m…" at bounding box center [237, 252] width 162 height 20
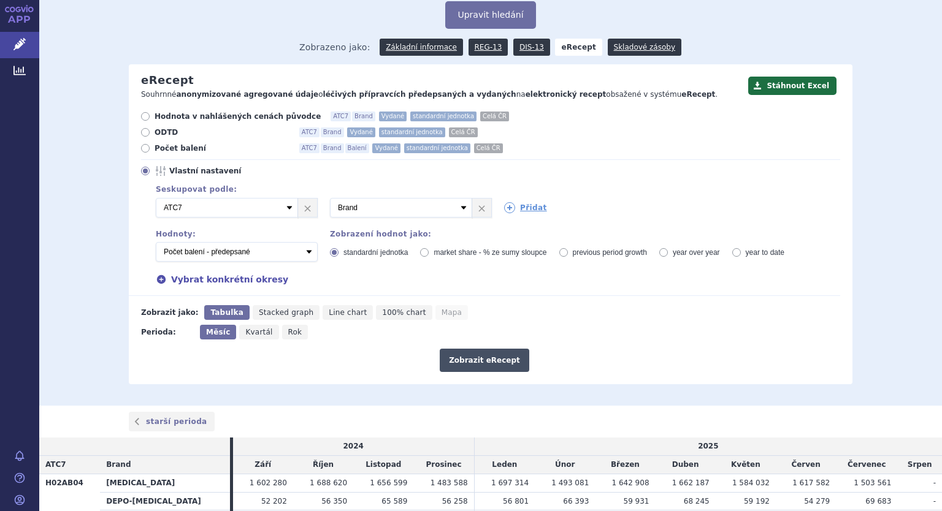
click at [471, 360] on button "Zobrazit eRecept" at bounding box center [484, 360] width 89 height 23
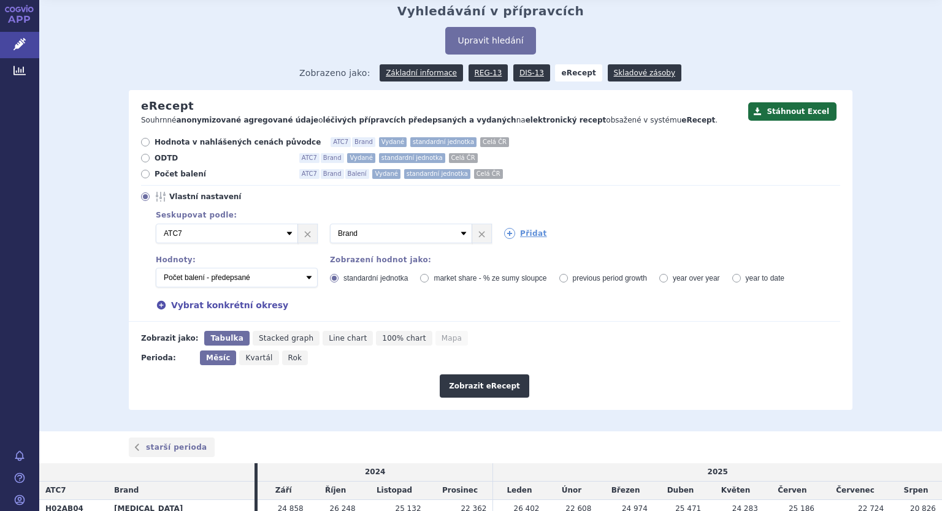
scroll to position [61, 0]
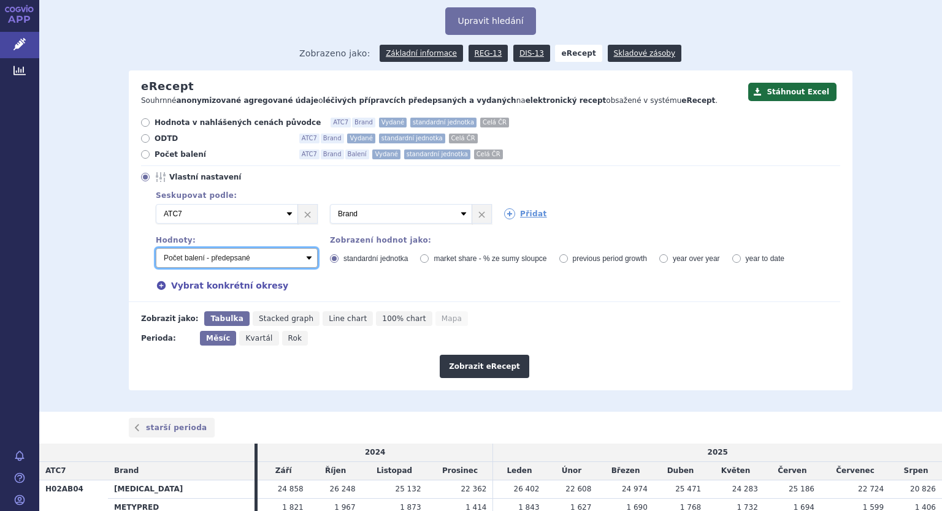
click at [199, 265] on select "Počet balení - vydané Hodnota v nahlášených cenách původce - vydané Hodnota v m…" at bounding box center [237, 258] width 162 height 20
select select "predepsaneExFactoryPrice"
click at [156, 249] on select "Počet balení - vydané Hodnota v nahlášených cenách původce - vydané Hodnota v m…" at bounding box center [237, 258] width 162 height 20
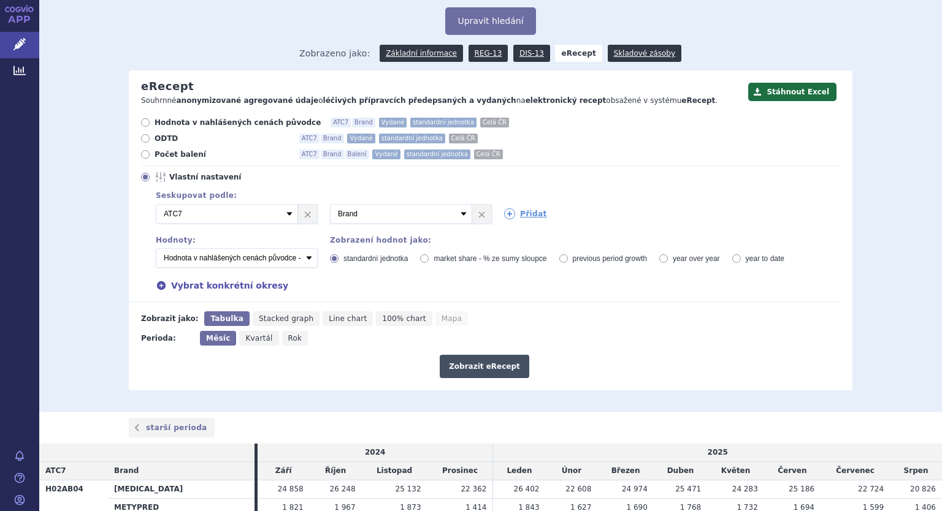
click at [461, 367] on button "Zobrazit eRecept" at bounding box center [484, 366] width 89 height 23
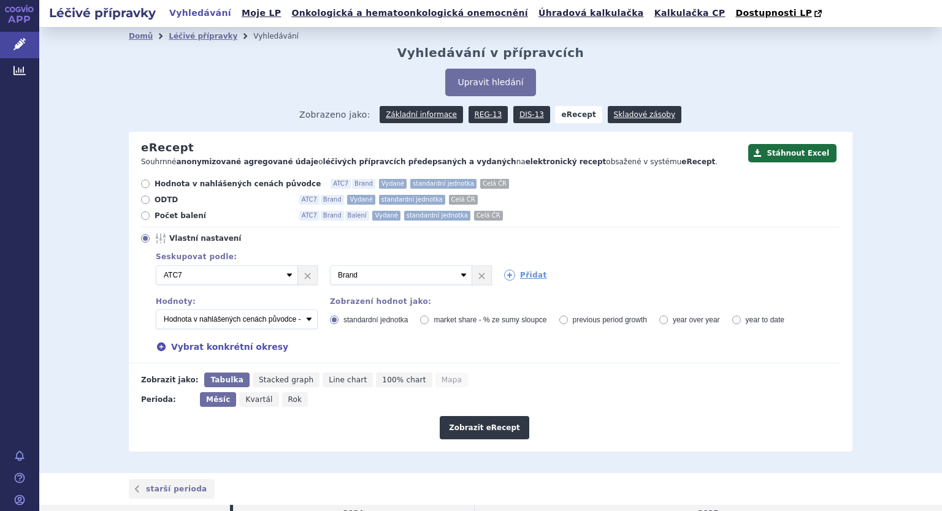
scroll to position [172, 0]
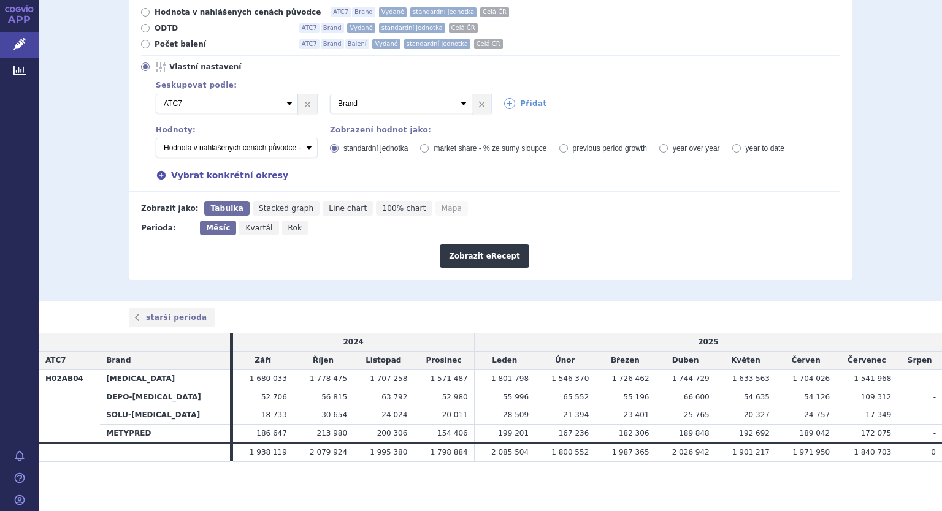
click at [282, 235] on icon "Rok" at bounding box center [295, 228] width 26 height 15
click at [282, 229] on input "Rok" at bounding box center [286, 225] width 8 height 8
radio input "true"
click at [459, 249] on button "Zobrazit eRecept" at bounding box center [484, 256] width 89 height 23
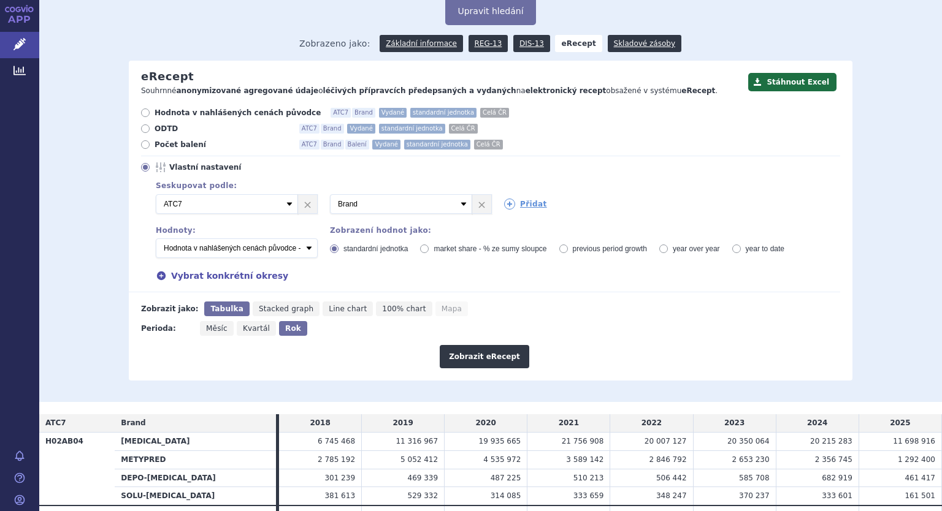
scroll to position [134, 0]
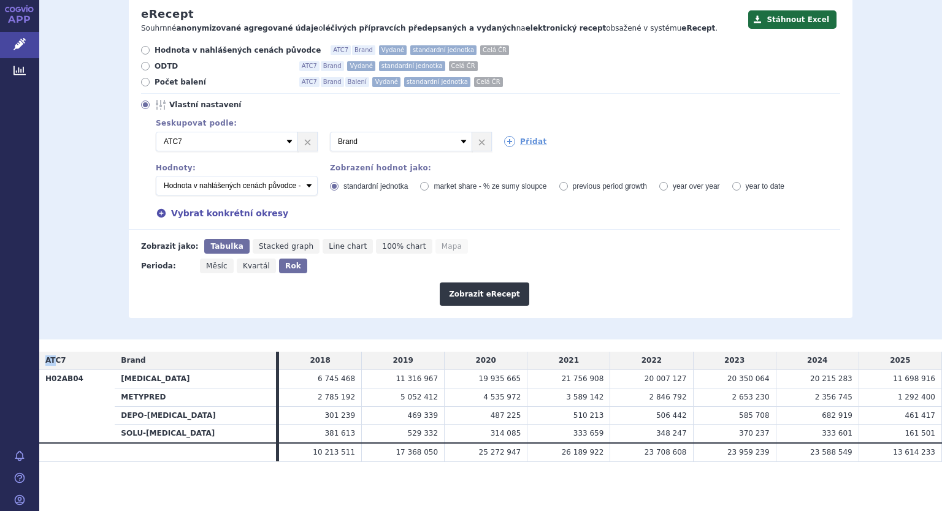
drag, startPoint x: 52, startPoint y: 355, endPoint x: 934, endPoint y: 454, distance: 887.7
click at [934, 454] on div "Léčivé přípravky Vyhledávání Moje LP Onkologická a hematoonkologická onemocnění…" at bounding box center [490, 255] width 902 height 511
copy table "AT"
click at [304, 190] on select "Počet balení - vydané Hodnota v nahlášených cenách původce - vydané Hodnota v m…" at bounding box center [237, 186] width 162 height 20
select select "vydanePackages"
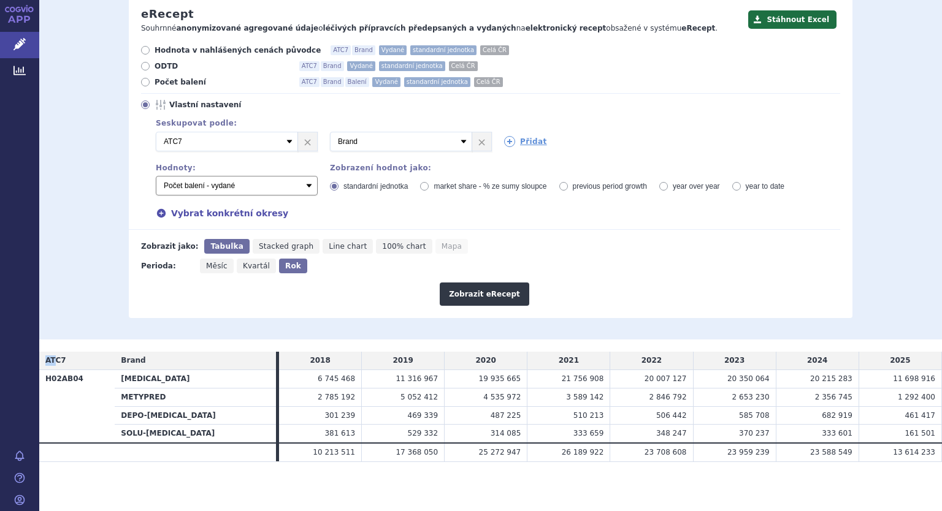
click at [156, 177] on select "Počet balení - vydané Hodnota v nahlášených cenách původce - vydané Hodnota v m…" at bounding box center [237, 186] width 162 height 20
click at [467, 293] on button "Zobrazit eRecept" at bounding box center [484, 294] width 89 height 23
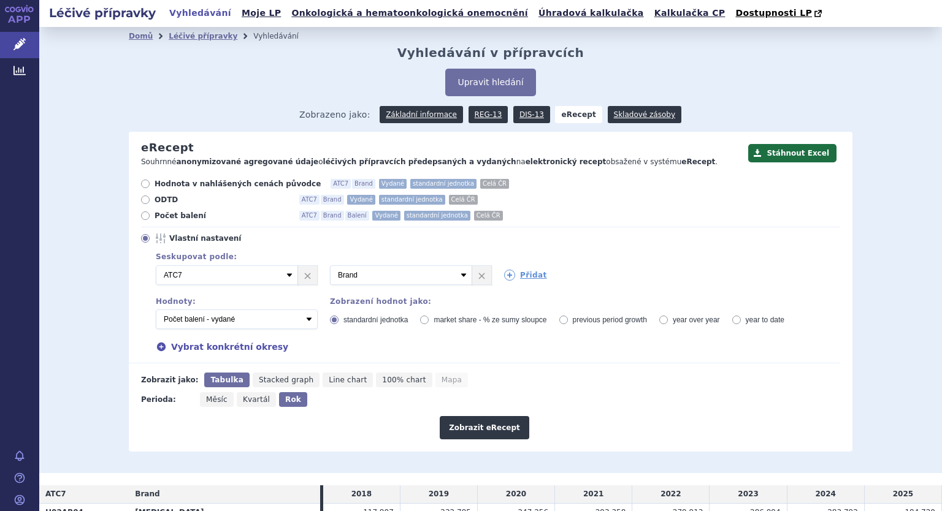
scroll to position [134, 0]
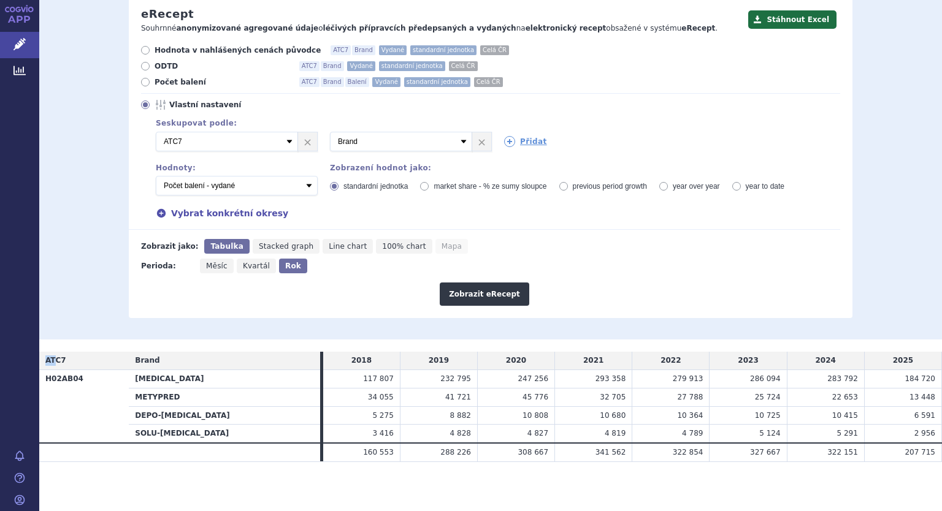
drag, startPoint x: 53, startPoint y: 356, endPoint x: 941, endPoint y: 458, distance: 894.1
click at [941, 458] on div "Léčivé přípravky Vyhledávání Moje LP Onkologická a hematoonkologická onemocnění…" at bounding box center [490, 255] width 902 height 511
copy table "AT"
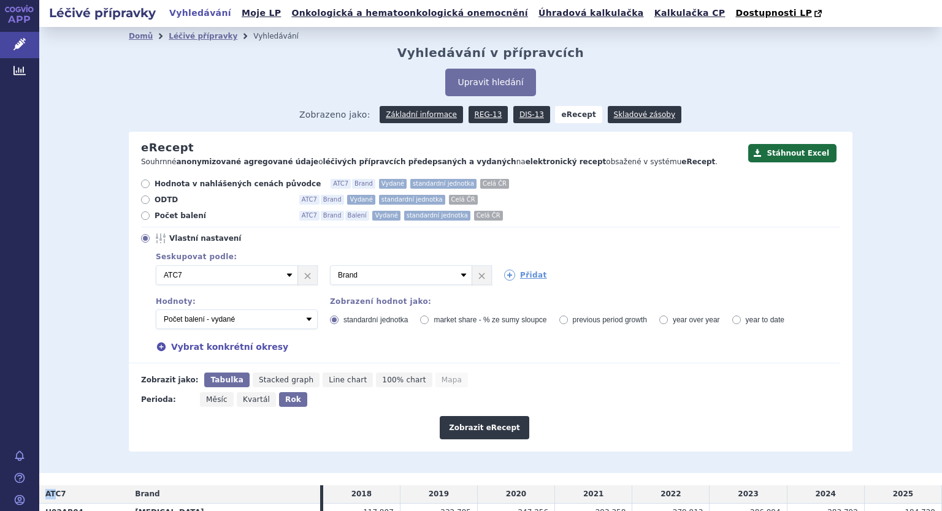
scroll to position [0, 0]
click at [482, 111] on link "REG-13" at bounding box center [488, 114] width 40 height 17
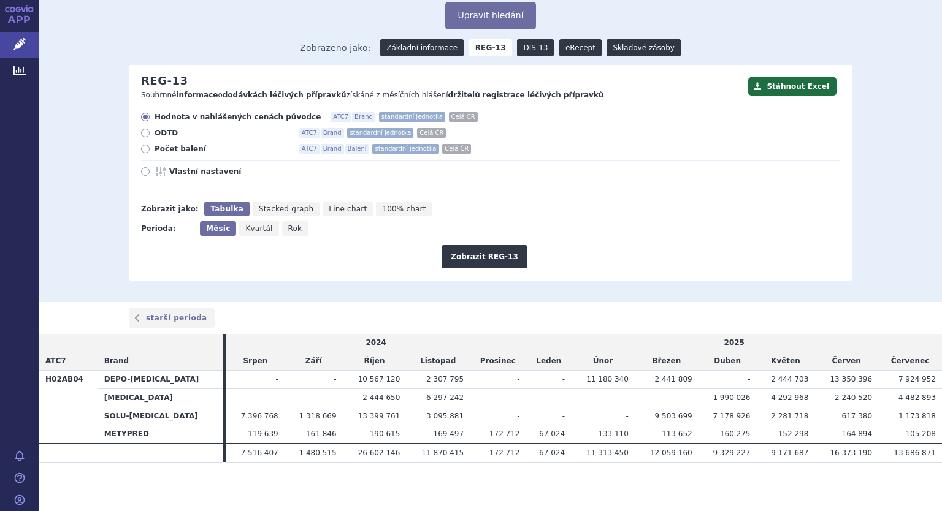
scroll to position [67, 0]
click at [411, 53] on link "Základní informace" at bounding box center [421, 47] width 83 height 17
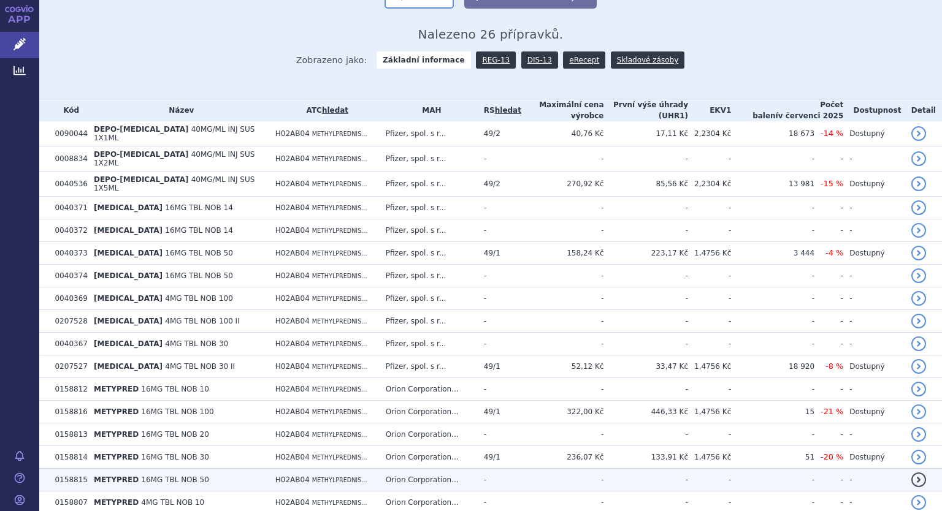
scroll to position [245, 0]
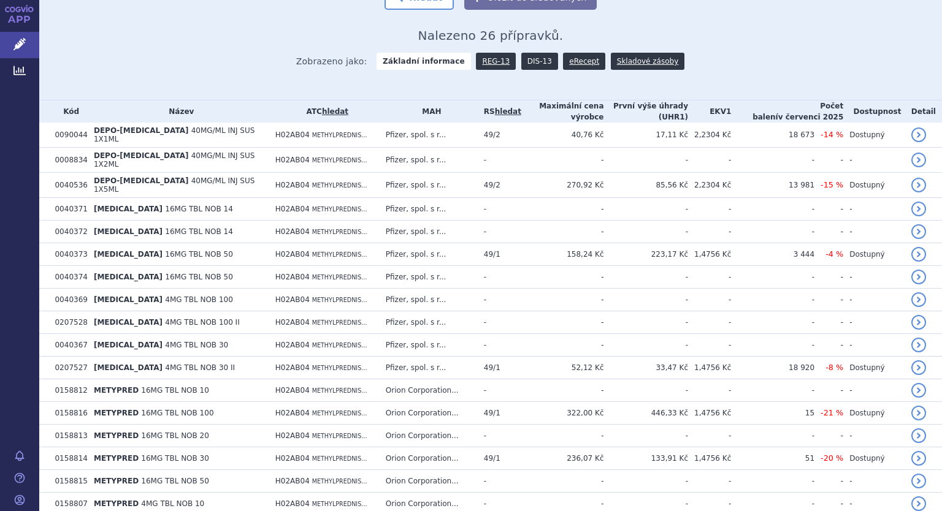
click at [530, 64] on link "DIS-13" at bounding box center [539, 61] width 37 height 17
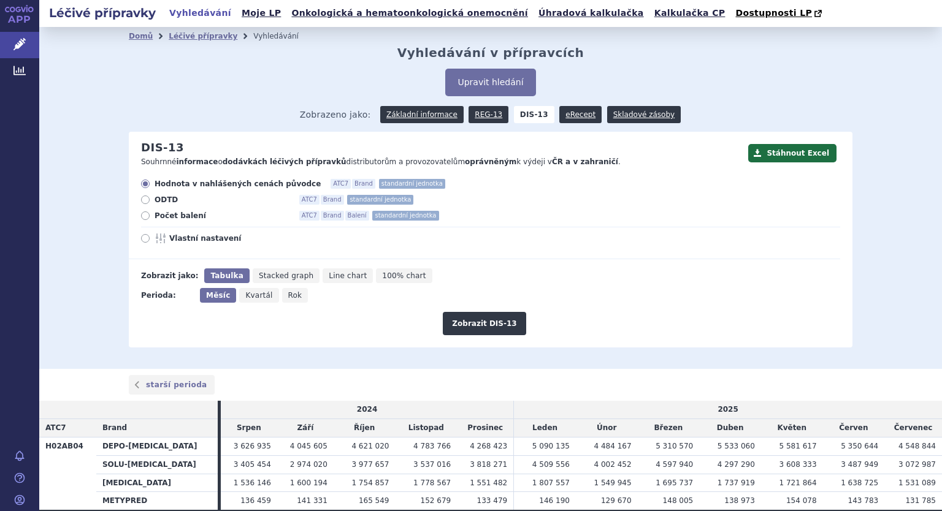
click at [141, 214] on icon at bounding box center [145, 215] width 9 height 9
click at [142, 214] on input "Počet balení ATC7 Brand Balení standardní jednotka" at bounding box center [146, 217] width 8 height 8
radio input "true"
click at [145, 242] on label "Vlastní nastavení" at bounding box center [490, 239] width 699 height 10
click at [145, 242] on input "Vlastní nastavení" at bounding box center [146, 240] width 8 height 8
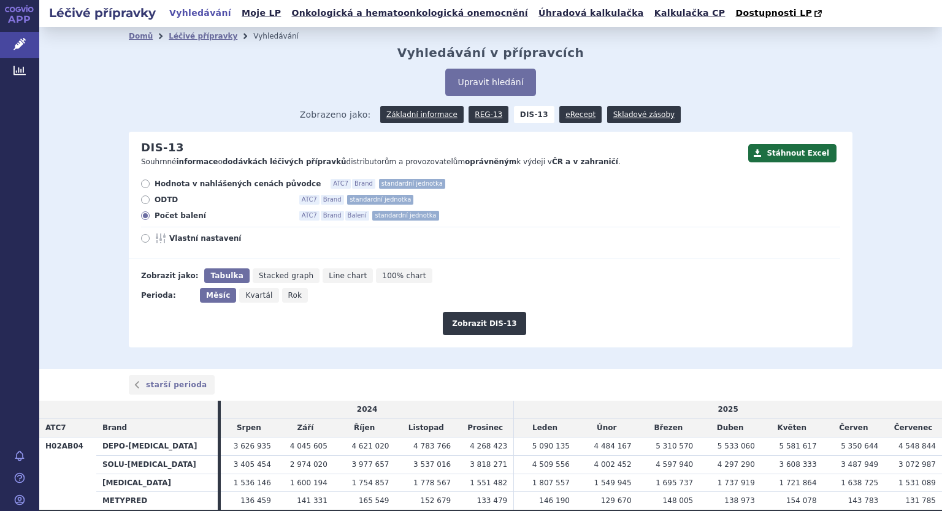
radio input "true"
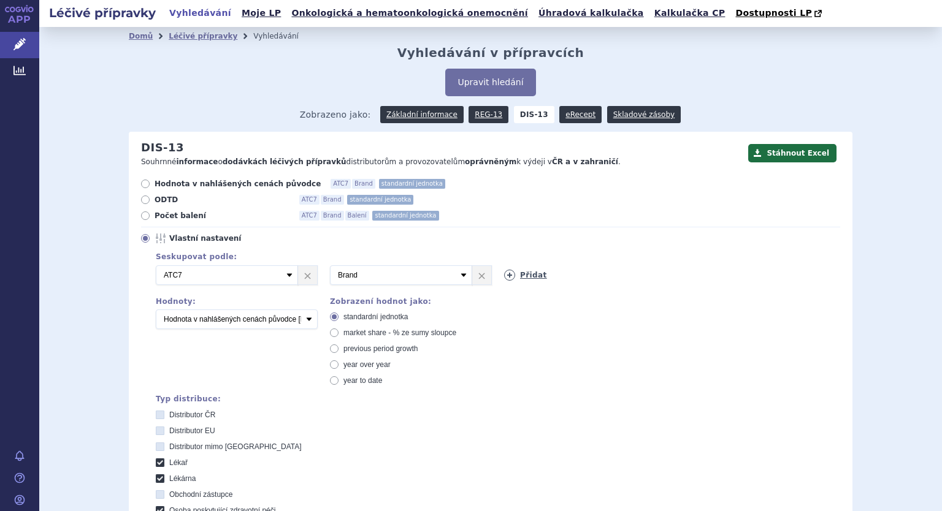
click at [507, 277] on icon at bounding box center [509, 275] width 11 height 11
click at [628, 272] on select "Vyberte groupování ATC3 ATC5 ATC7 Brand Balení SÚKL kód MAH VPOIS Referenční sk…" at bounding box center [575, 275] width 142 height 20
select select "package"
click at [504, 266] on select "Vyberte groupování ATC3 ATC5 ATC7 Brand Balení SÚKL kód MAH VPOIS Referenční sk…" at bounding box center [575, 275] width 142 height 20
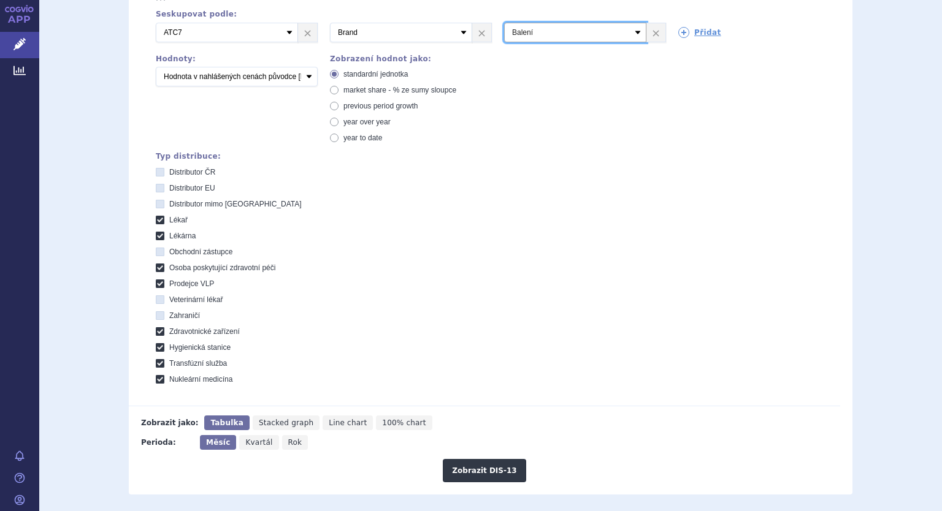
scroll to position [245, 0]
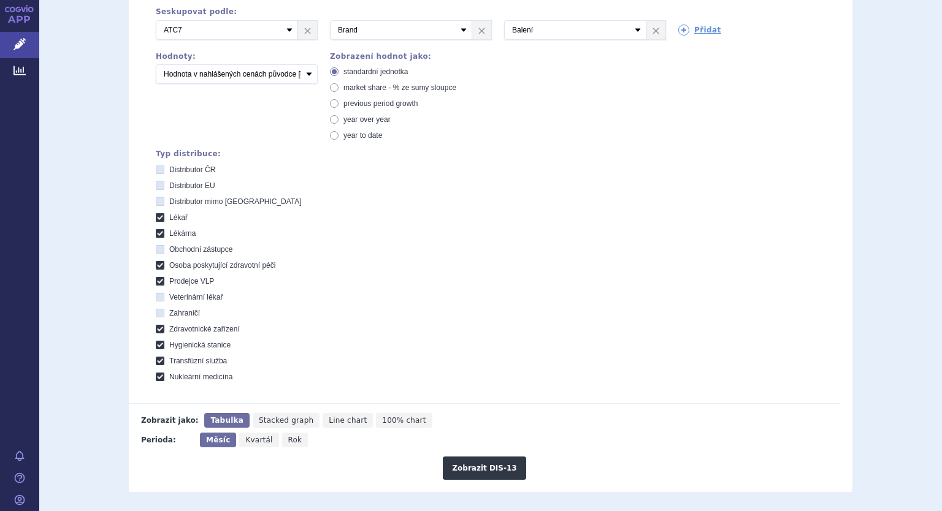
click at [288, 443] on span "Rok" at bounding box center [295, 440] width 14 height 9
click at [284, 441] on input "Rok" at bounding box center [286, 437] width 8 height 8
radio input "true"
click at [464, 462] on button "Zobrazit DIS-13" at bounding box center [484, 468] width 83 height 23
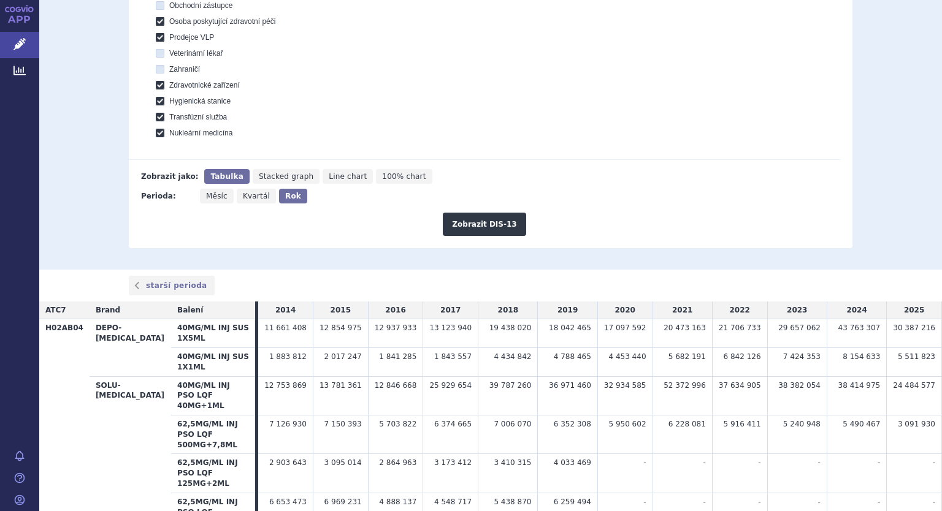
scroll to position [612, 0]
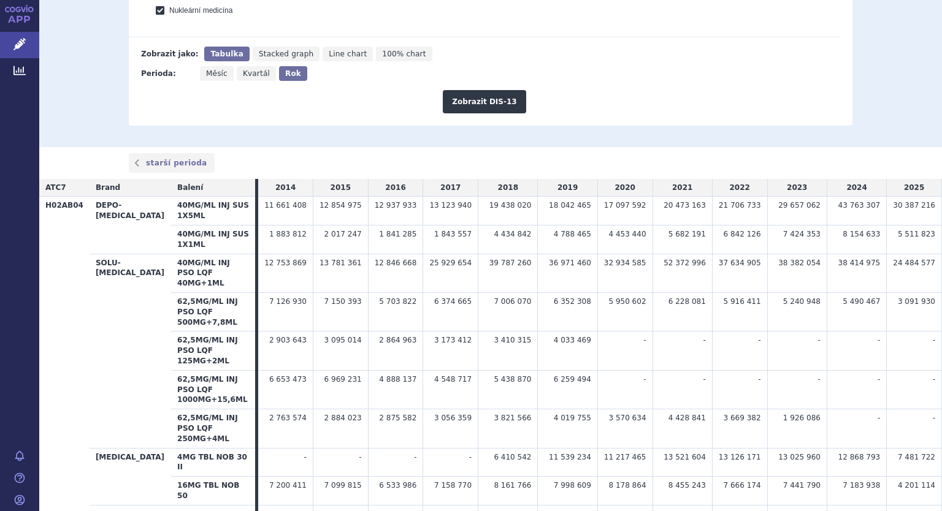
drag, startPoint x: 47, startPoint y: 185, endPoint x: 717, endPoint y: 474, distance: 730.0
click at [717, 474] on section "Domů Léčivé přípravky Vyhledávání Vyhledávání v přípravcích Upravit hledání ods…" at bounding box center [490, 46] width 902 height 1262
copy table
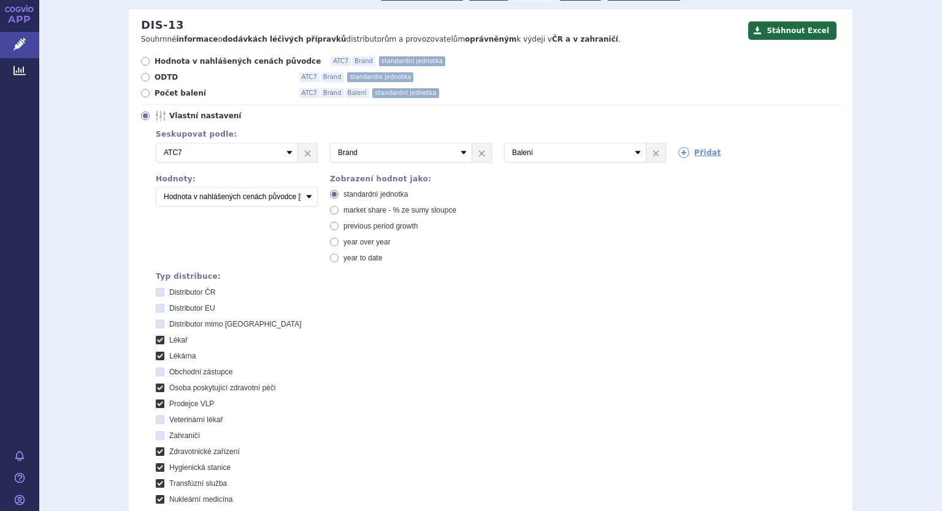
scroll to position [121, 0]
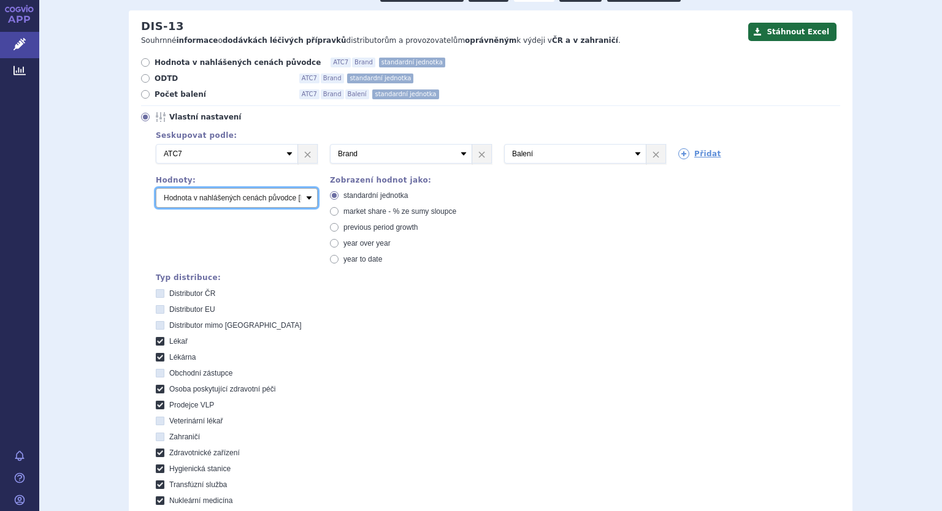
click at [300, 199] on select "Počet balení Hodnota v nahlášených cenách původce [DIS-13] Hodnota v maximálníc…" at bounding box center [237, 198] width 162 height 20
select select "packages"
click at [156, 189] on select "Počet balení Hodnota v nahlášených cenách původce [DIS-13] Hodnota v maximálníc…" at bounding box center [237, 198] width 162 height 20
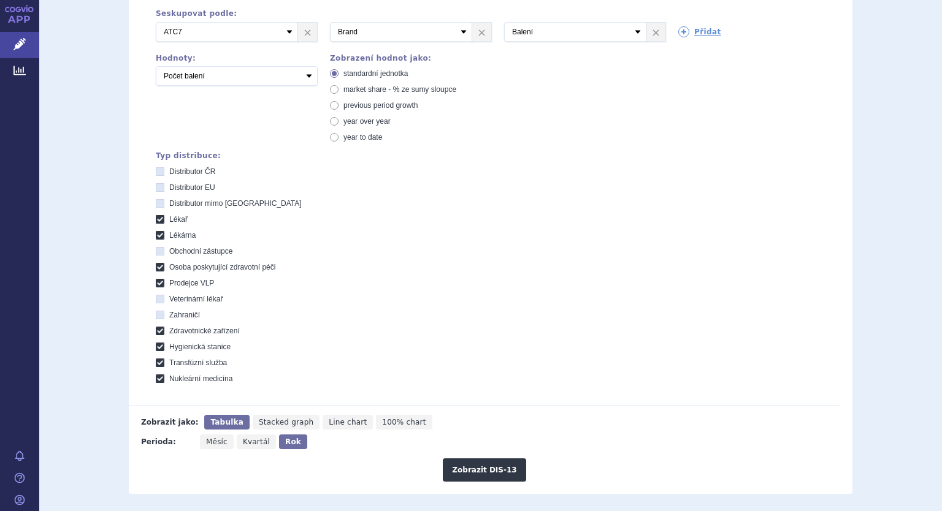
scroll to position [244, 0]
click at [466, 471] on button "Zobrazit DIS-13" at bounding box center [484, 469] width 83 height 23
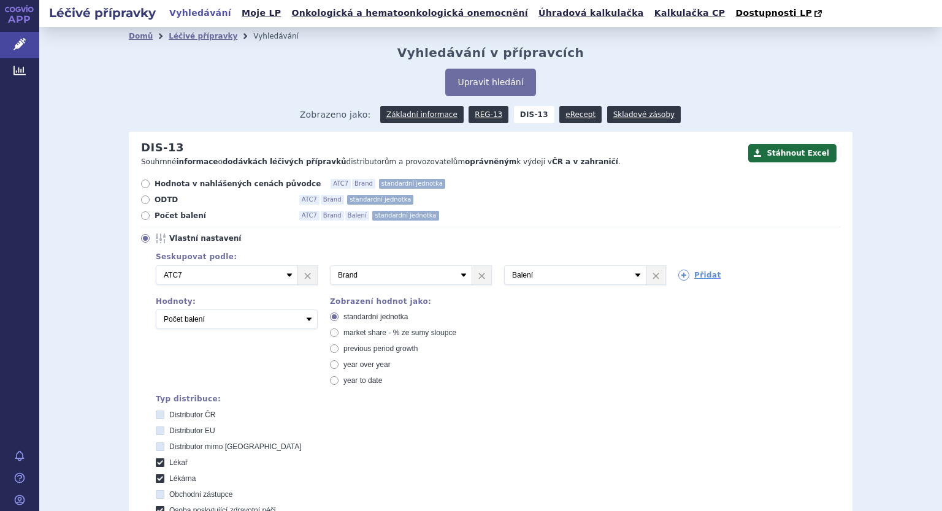
scroll to position [601, 0]
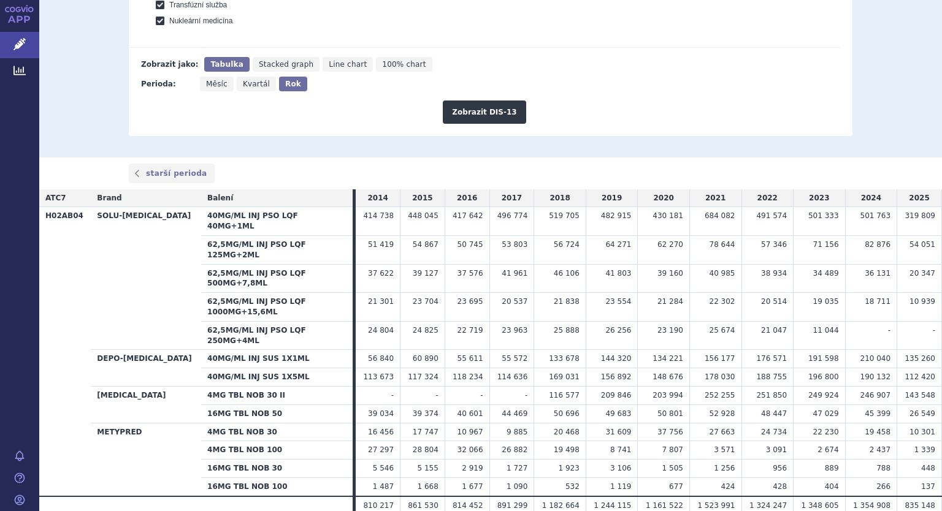
drag, startPoint x: 47, startPoint y: 193, endPoint x: 941, endPoint y: 449, distance: 930.2
click at [941, 449] on div "Léčivé přípravky Vyhledávání Moje LP Onkologická a hematoonkologická onemocnění…" at bounding box center [490, 255] width 902 height 511
copy table
click at [595, 100] on div "Zobrazit DIS-13" at bounding box center [484, 107] width 711 height 32
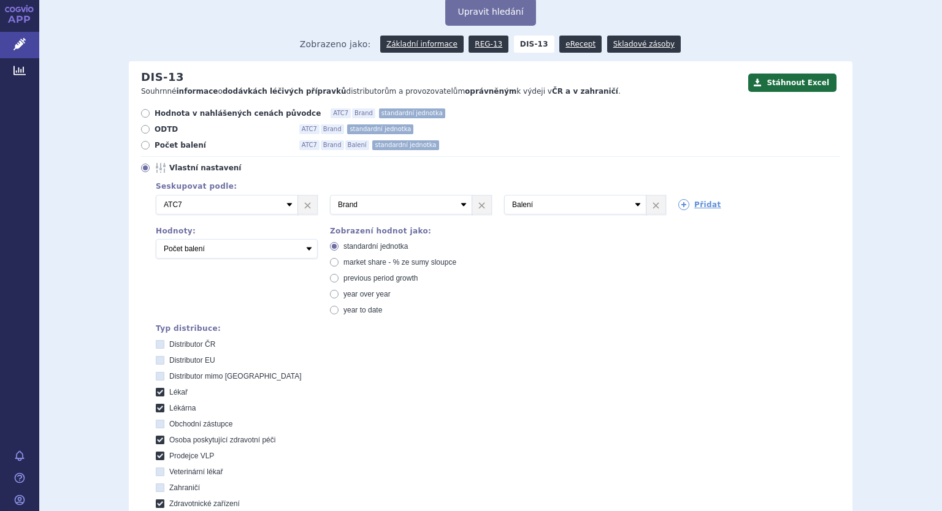
scroll to position [50, 0]
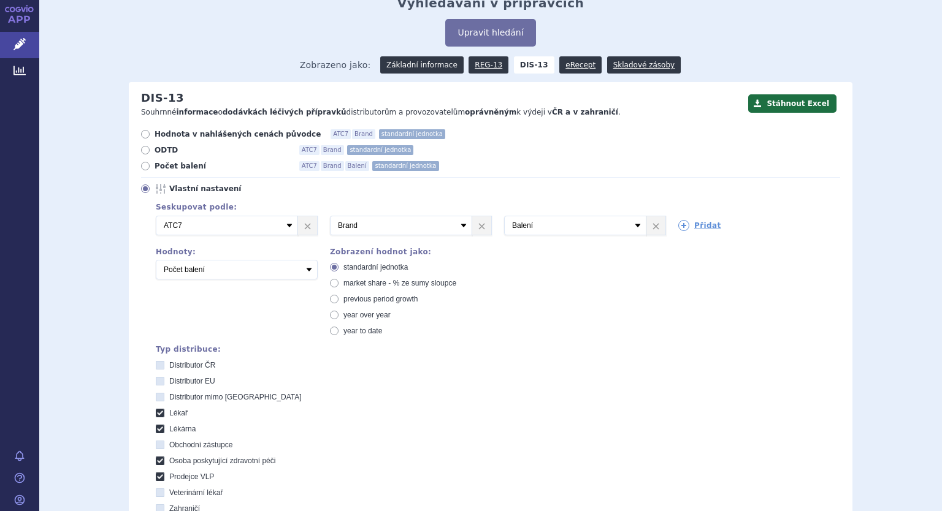
click at [425, 66] on link "Základní informace" at bounding box center [421, 64] width 83 height 17
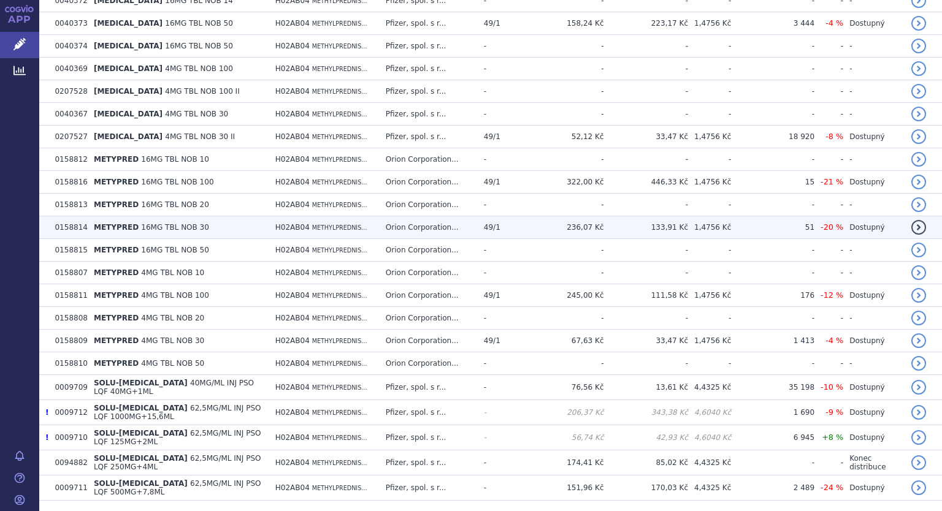
scroll to position [498, 0]
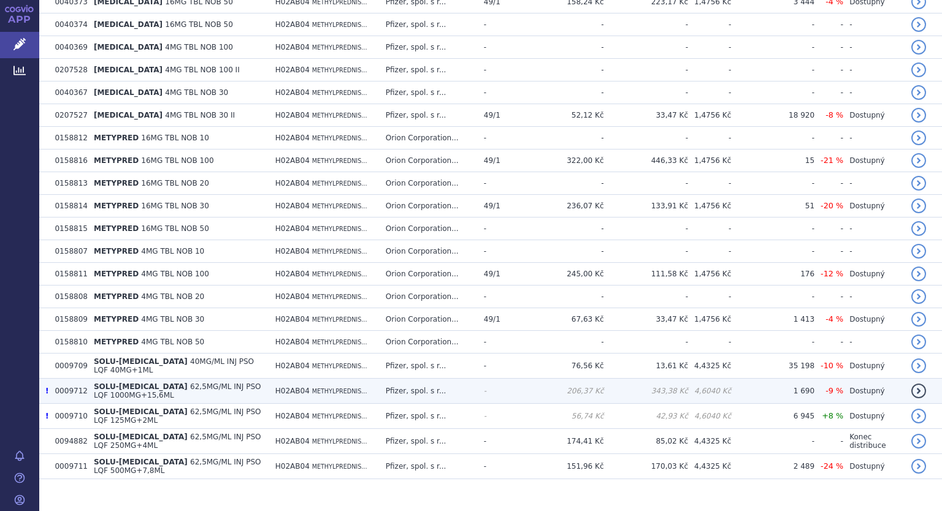
click at [912, 384] on link "detail" at bounding box center [918, 391] width 15 height 15
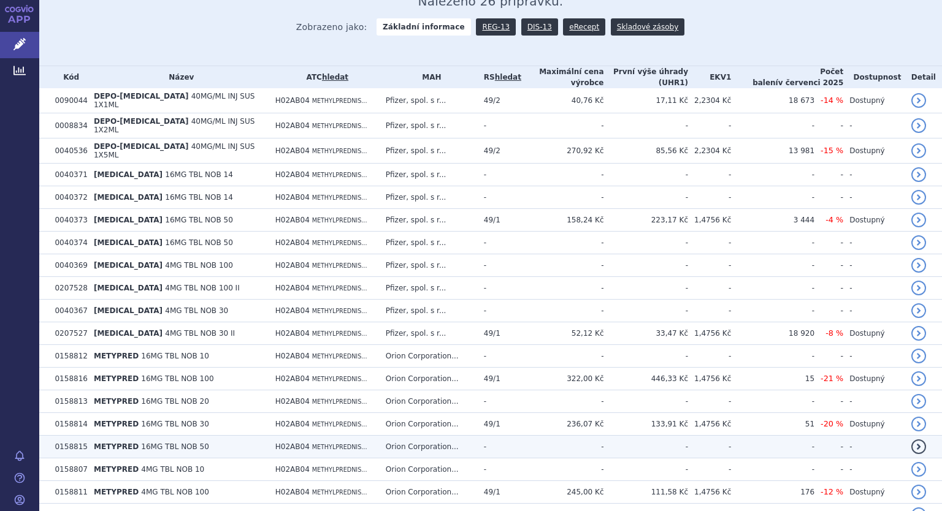
scroll to position [245, 0]
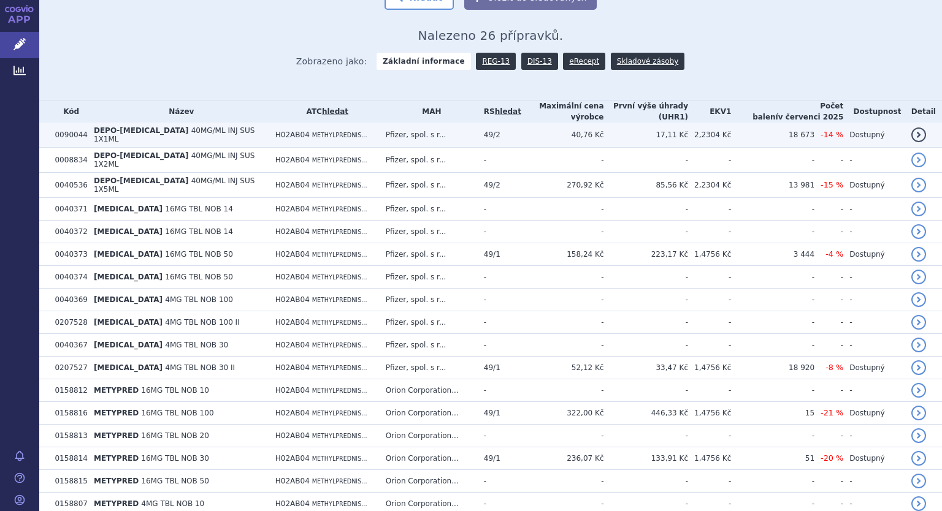
click at [724, 133] on td "2,2304 Kč" at bounding box center [709, 135] width 43 height 25
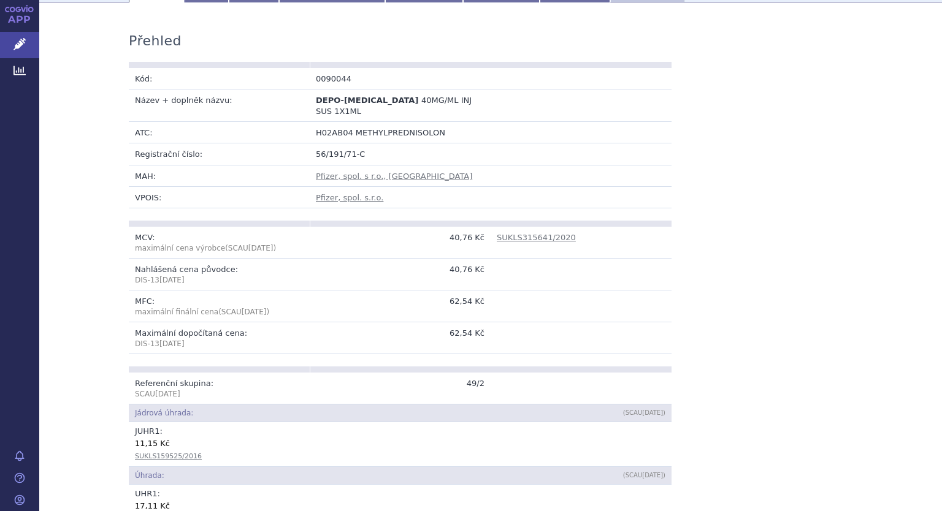
scroll to position [123, 0]
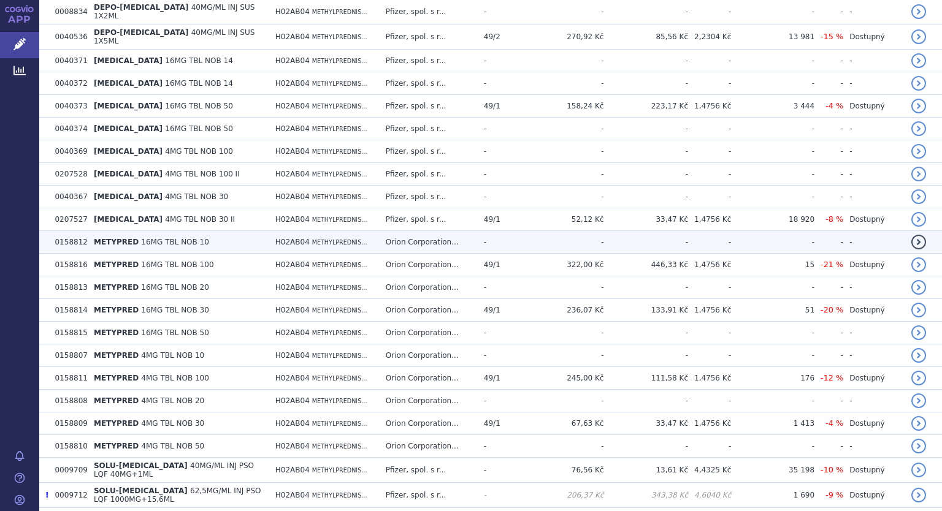
scroll to position [498, 0]
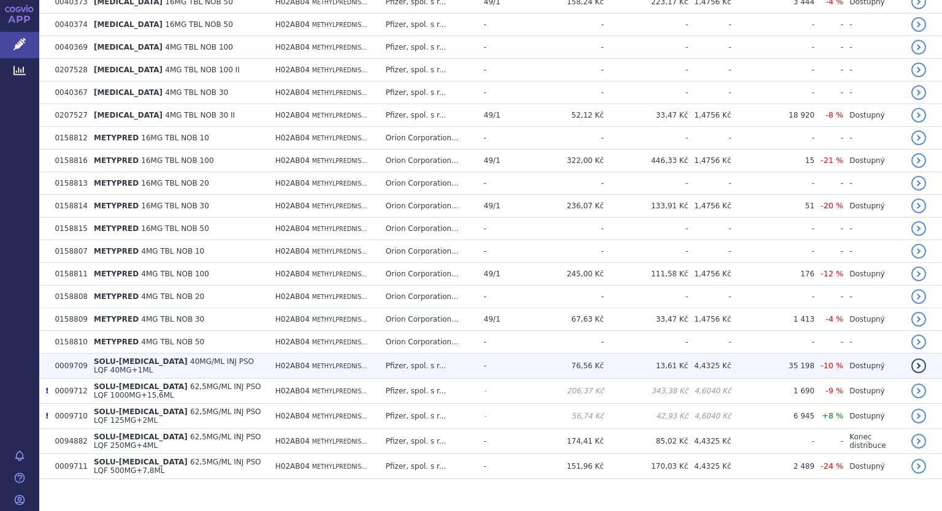
click at [421, 354] on td "Pfizer, spol. s r..." at bounding box center [428, 366] width 98 height 25
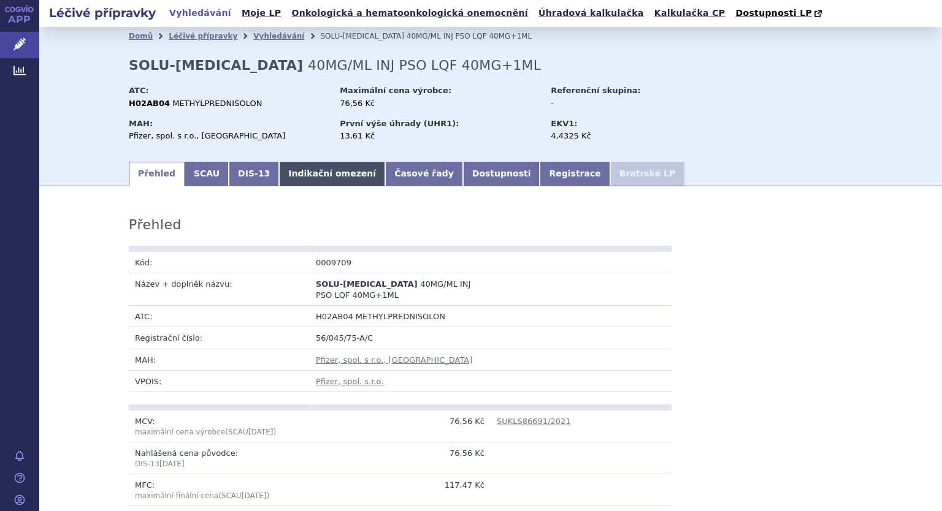
click at [297, 170] on link "Indikační omezení" at bounding box center [332, 174] width 106 height 25
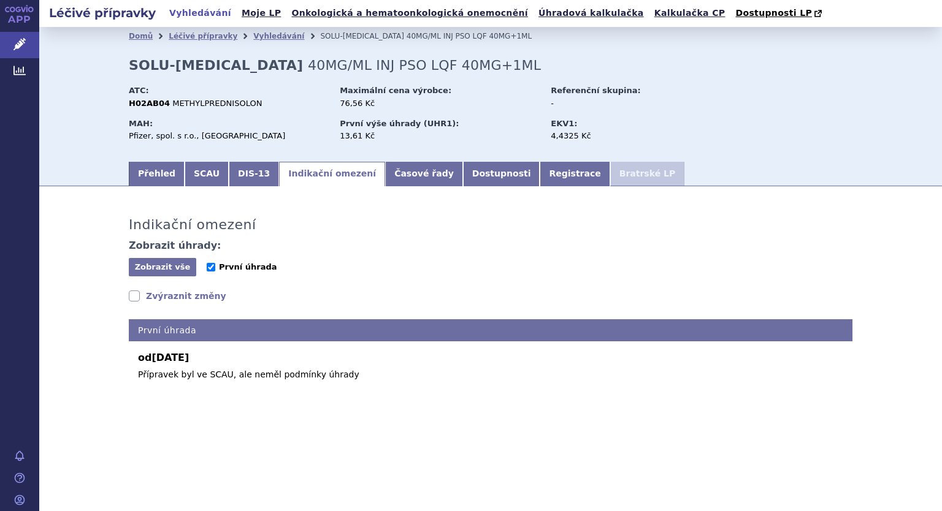
click at [221, 270] on span "První úhrada" at bounding box center [248, 266] width 58 height 9
click at [215, 270] on input "První úhrada" at bounding box center [211, 267] width 9 height 9
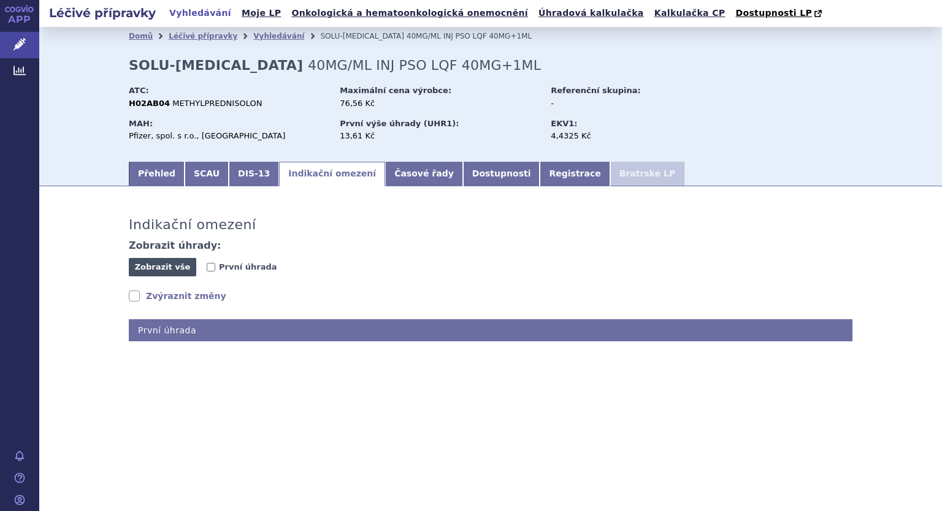
click at [181, 270] on span "Zobrazit vše" at bounding box center [163, 266] width 56 height 9
checkbox input "true"
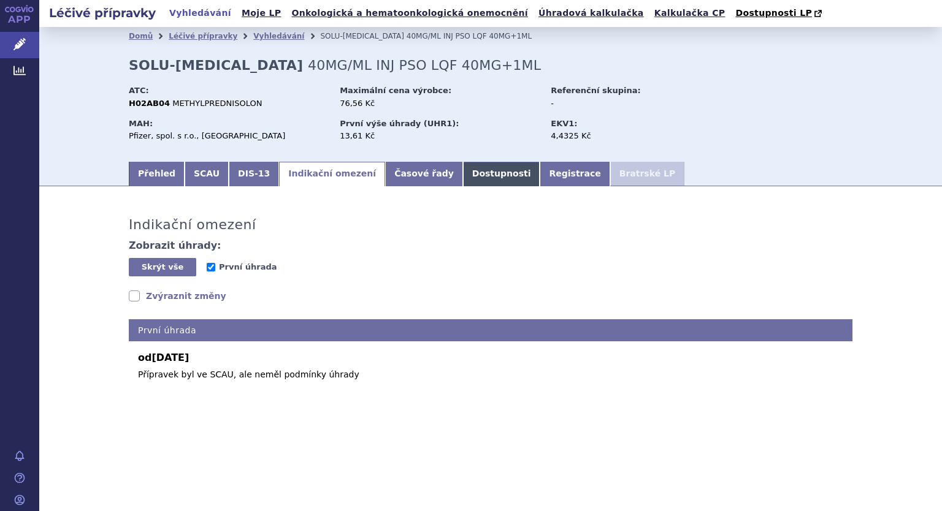
click at [463, 173] on link "Dostupnosti" at bounding box center [501, 174] width 77 height 25
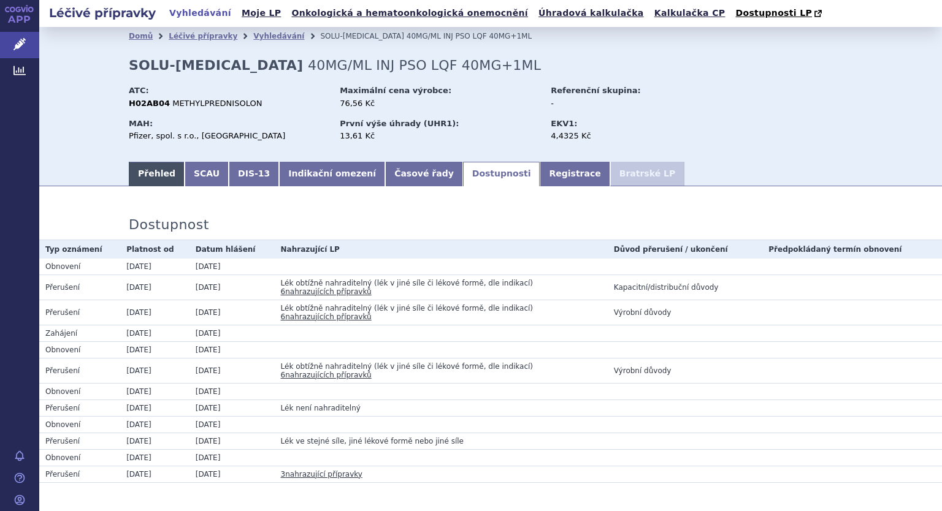
click at [148, 169] on link "Přehled" at bounding box center [157, 174] width 56 height 25
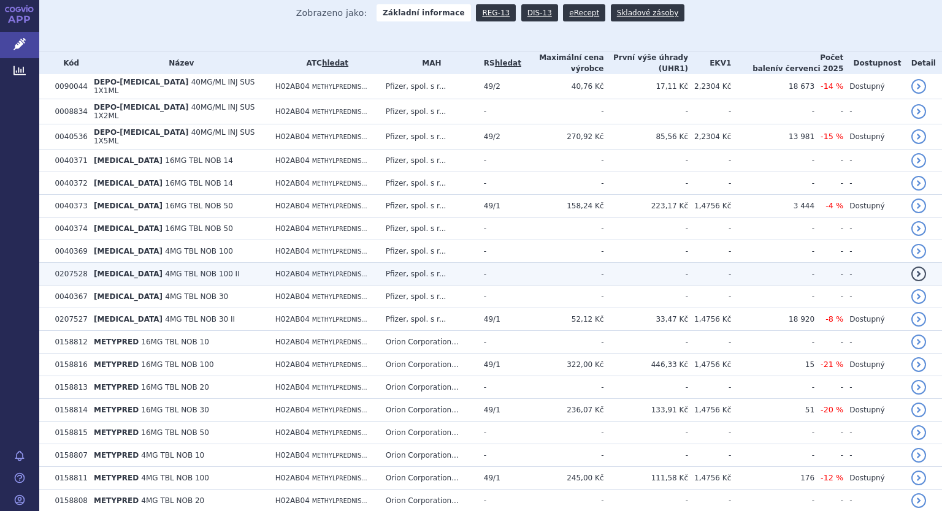
scroll to position [368, 0]
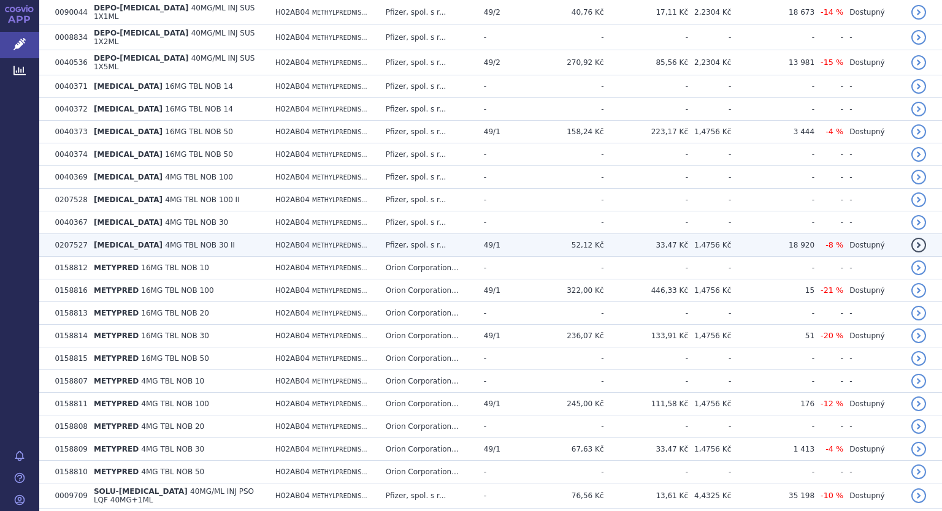
click at [216, 235] on td "[MEDICAL_DATA] 4MG TBL NOB 30 II" at bounding box center [178, 245] width 181 height 23
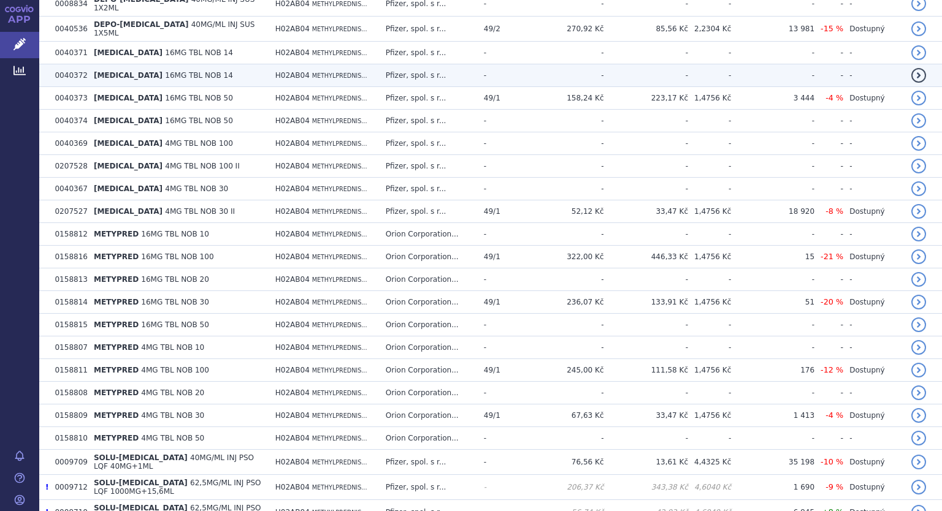
scroll to position [498, 0]
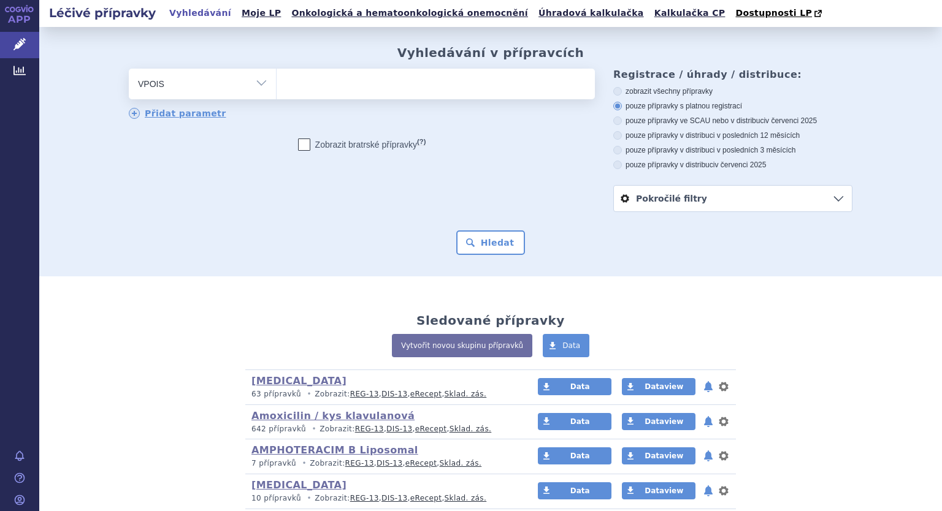
click at [129, 69] on select "Vše Přípravek/SUKL kód MAH VPOIS ATC/Aktivní látka Léková forma Síla" at bounding box center [202, 83] width 147 height 28
click at [259, 86] on select "Vše Přípravek/SUKL kód MAH VPOIS ATC/Aktivní látka Léková forma Síla" at bounding box center [202, 83] width 147 height 28
select select "filter-atc-group"
click at [129, 69] on select "Vše Přípravek/SUKL kód MAH VPOIS ATC/Aktivní látka Léková forma Síla" at bounding box center [202, 83] width 147 height 28
click at [344, 80] on ul at bounding box center [435, 82] width 318 height 26
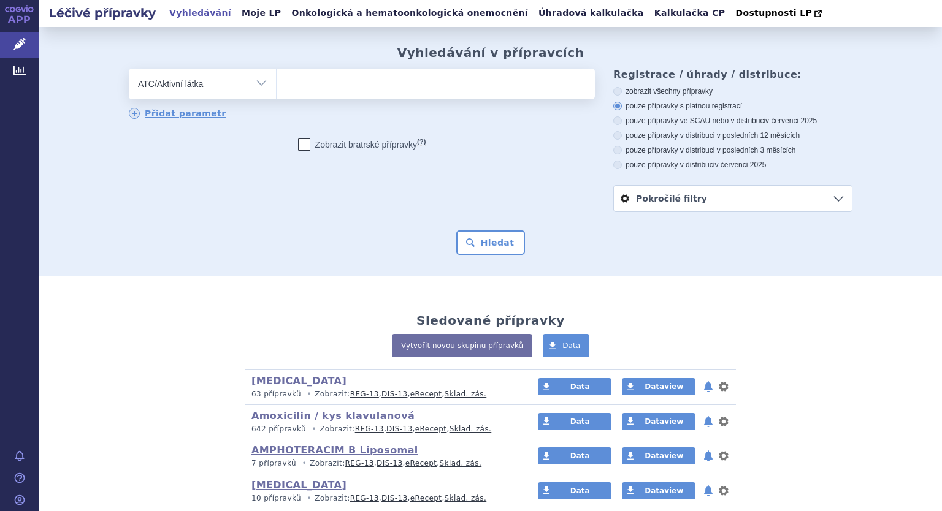
click at [276, 80] on select at bounding box center [276, 83] width 1 height 31
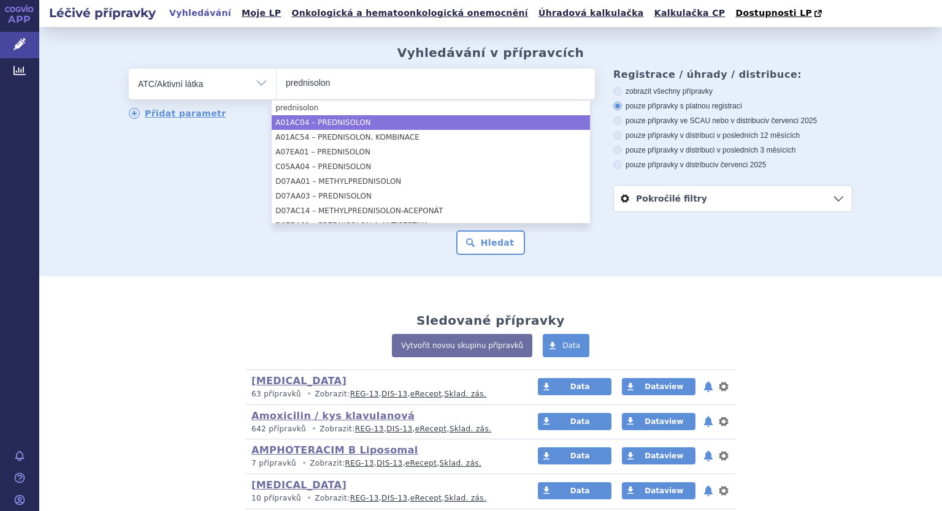
type input "prednisolon"
select select "A01AC04"
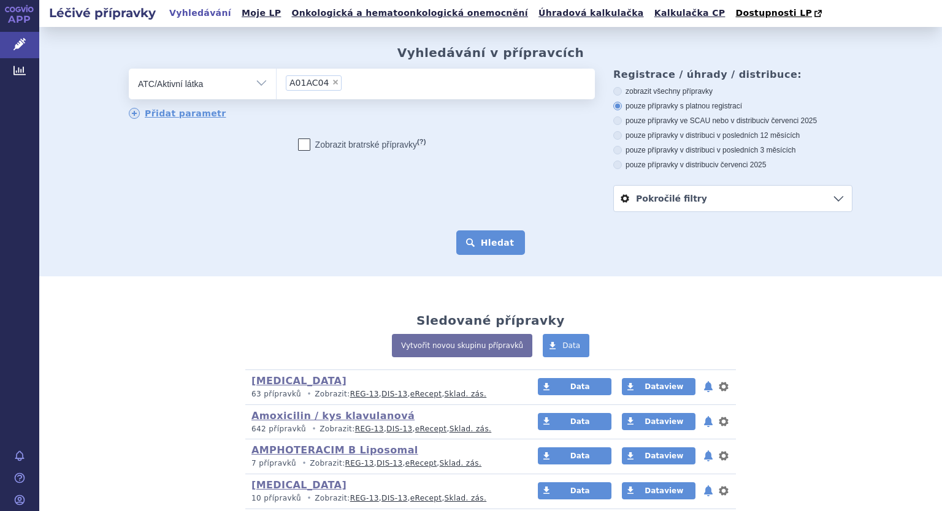
click at [476, 238] on button "Hledat" at bounding box center [490, 242] width 69 height 25
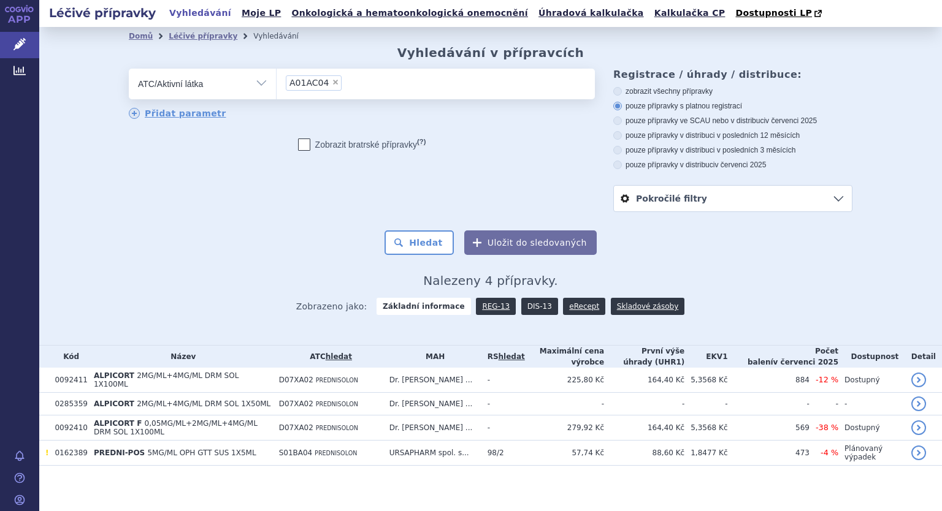
click at [527, 305] on link "DIS-13" at bounding box center [539, 306] width 37 height 17
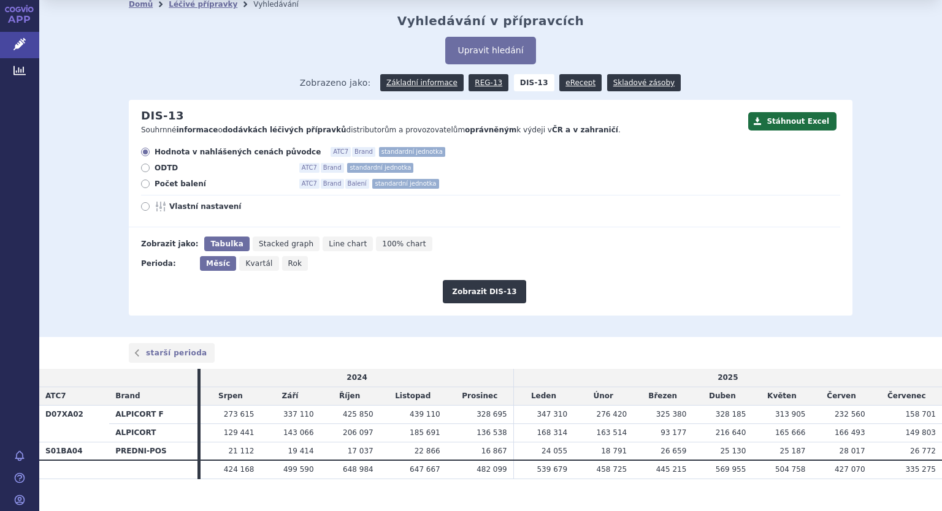
scroll to position [49, 0]
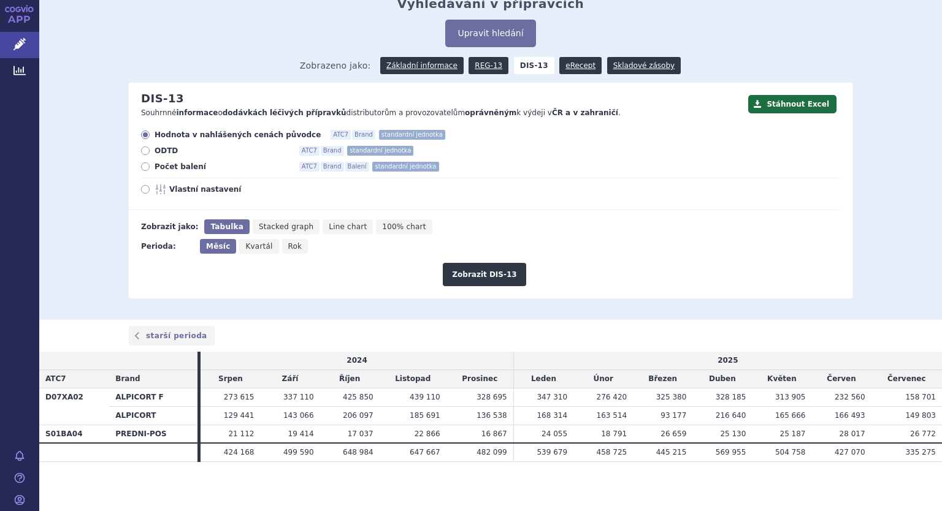
click at [141, 172] on label "Počet balení ATC7 Brand Balení standardní jednotka" at bounding box center [490, 167] width 699 height 10
click at [142, 172] on input "Počet balení ATC7 Brand Balení standardní jednotka" at bounding box center [146, 168] width 8 height 8
radio input "true"
click at [141, 189] on icon at bounding box center [145, 189] width 9 height 9
click at [142, 189] on input "Vlastní nastavení" at bounding box center [146, 191] width 8 height 8
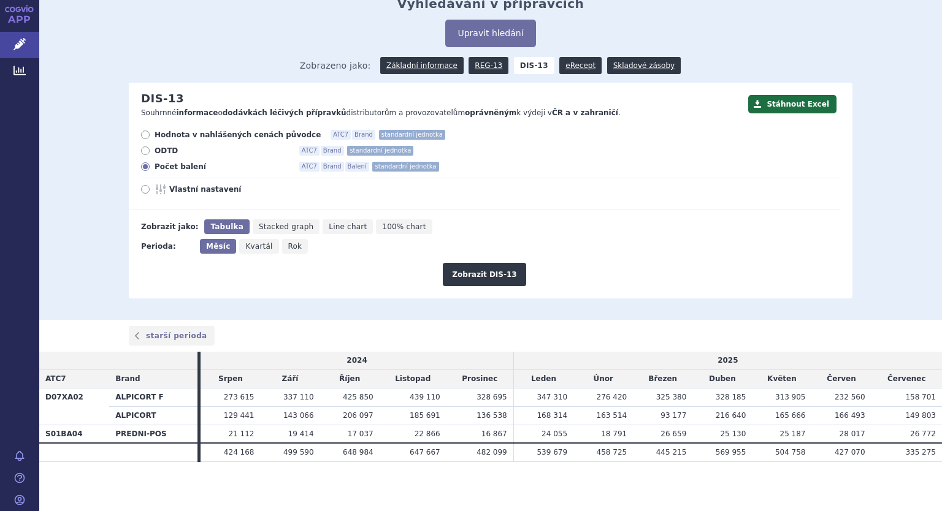
radio input "true"
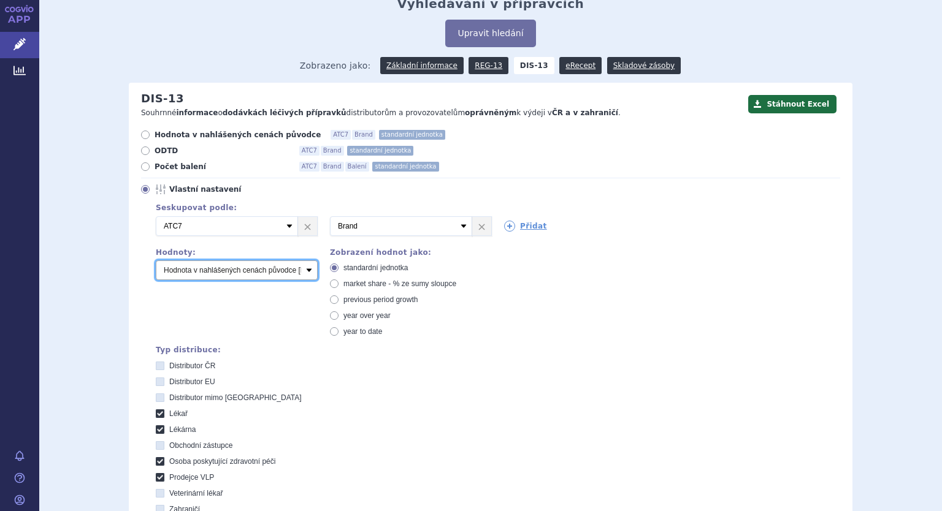
click at [181, 272] on select "Počet balení Hodnota v nahlášených cenách původce [DIS-13] Hodnota v maximálníc…" at bounding box center [237, 271] width 162 height 20
select select "packages"
click at [156, 261] on select "Počet balení Hodnota v nahlášených cenách původce [DIS-13] Hodnota v maximálníc…" at bounding box center [237, 271] width 162 height 20
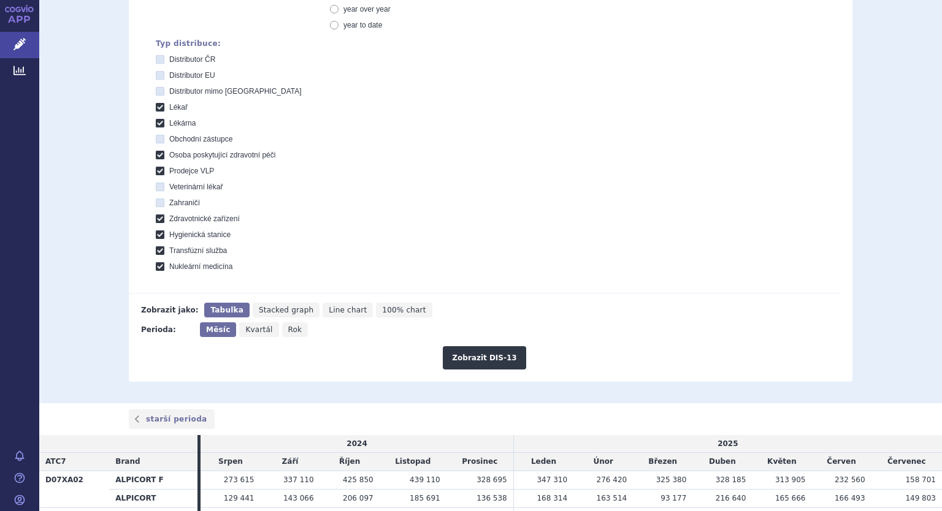
click at [288, 325] on span "Rok" at bounding box center [295, 329] width 14 height 9
click at [283, 325] on input "Rok" at bounding box center [286, 326] width 8 height 8
radio input "true"
click at [471, 354] on button "Zobrazit DIS-13" at bounding box center [484, 357] width 83 height 23
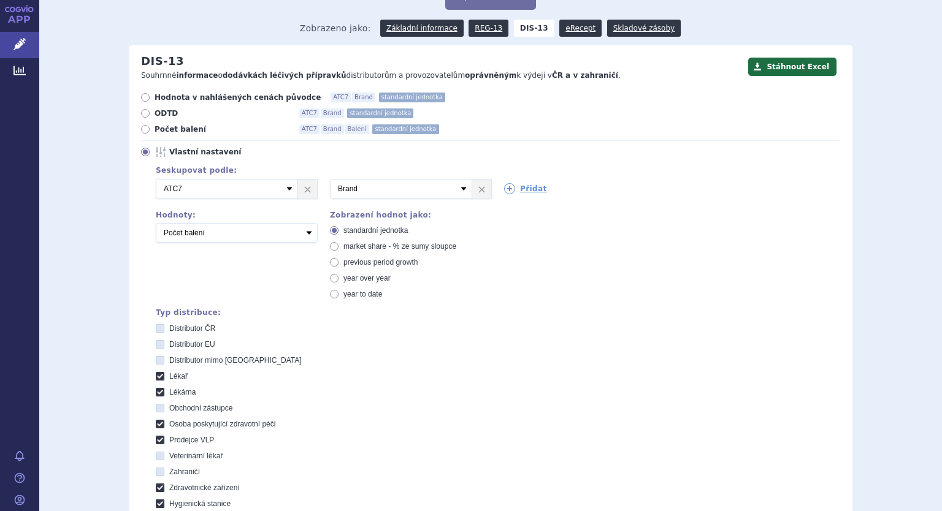
scroll to position [52, 0]
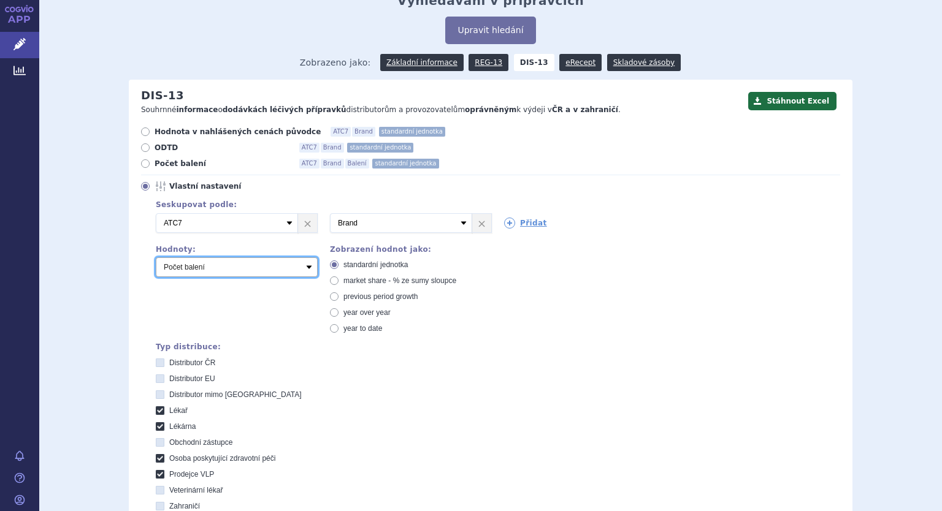
click at [297, 270] on select "Počet balení Hodnota v nahlášených cenách původce [DIS-13] Hodnota v maximálníc…" at bounding box center [237, 267] width 162 height 20
select select "disExFactoryPrice"
click at [156, 257] on select "Počet balení Hodnota v nahlášených cenách původce [DIS-13] Hodnota v maximálníc…" at bounding box center [237, 267] width 162 height 20
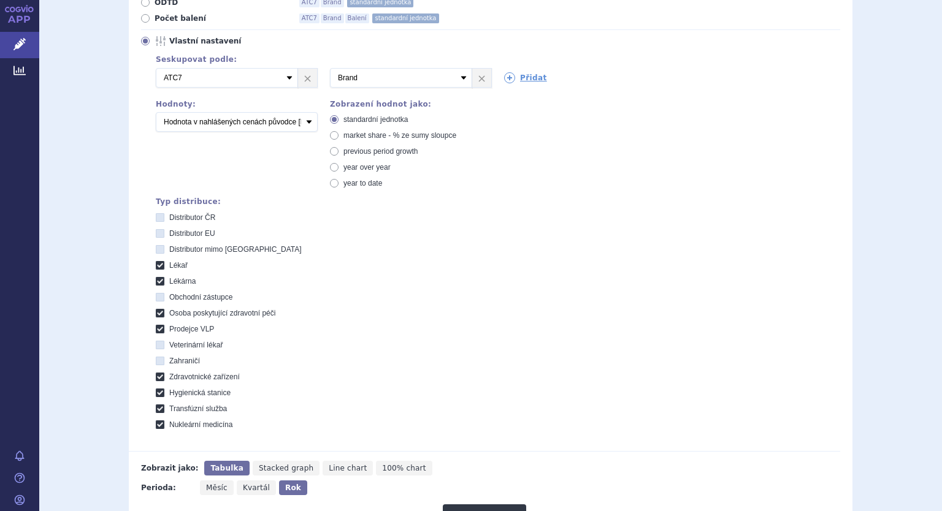
scroll to position [359, 0]
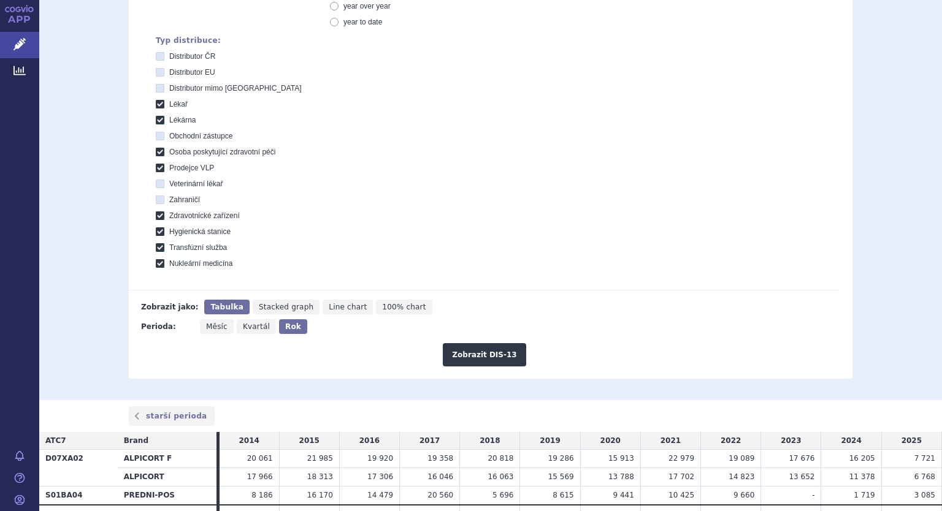
click at [478, 339] on div "Zobrazit DIS-13" at bounding box center [484, 350] width 711 height 32
click at [478, 344] on button "Zobrazit DIS-13" at bounding box center [484, 354] width 83 height 23
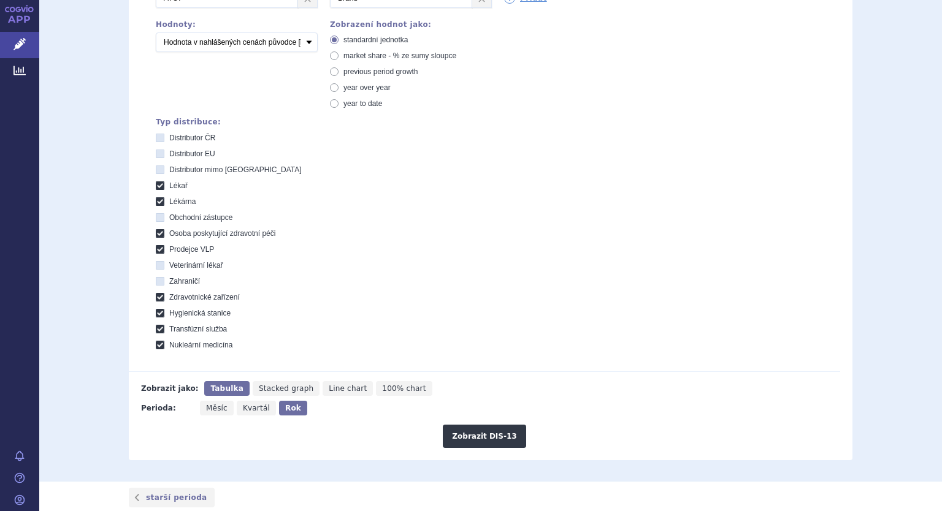
scroll to position [368, 0]
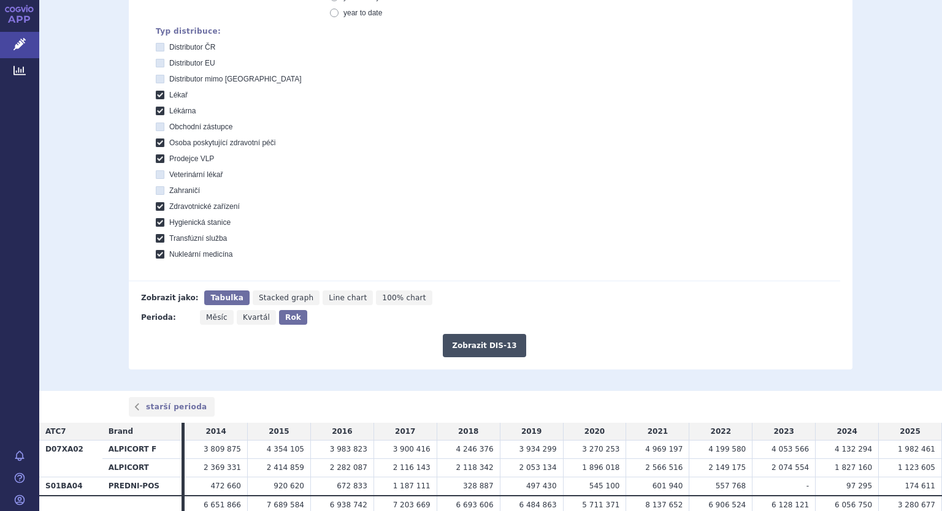
click at [474, 349] on button "Zobrazit DIS-13" at bounding box center [484, 345] width 83 height 23
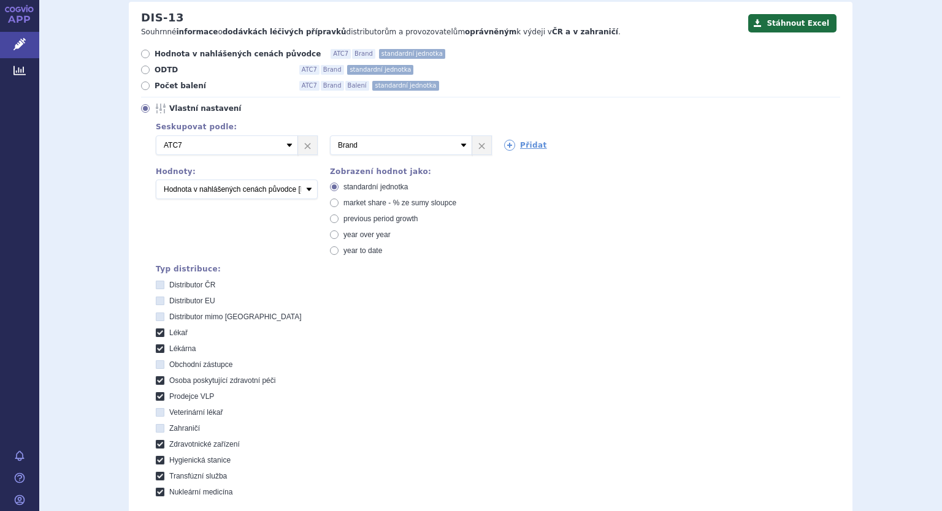
scroll to position [61, 0]
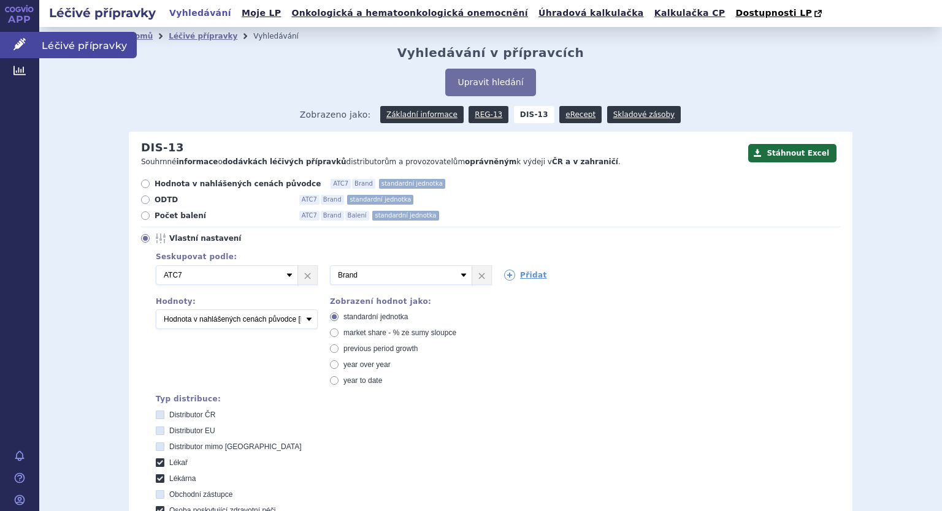
click at [9, 41] on link "Léčivé přípravky" at bounding box center [19, 45] width 39 height 26
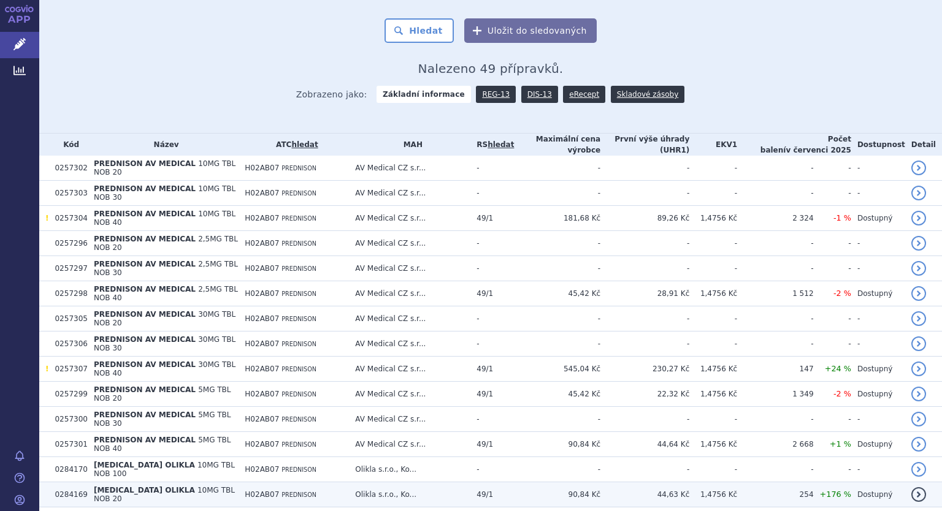
scroll to position [61, 0]
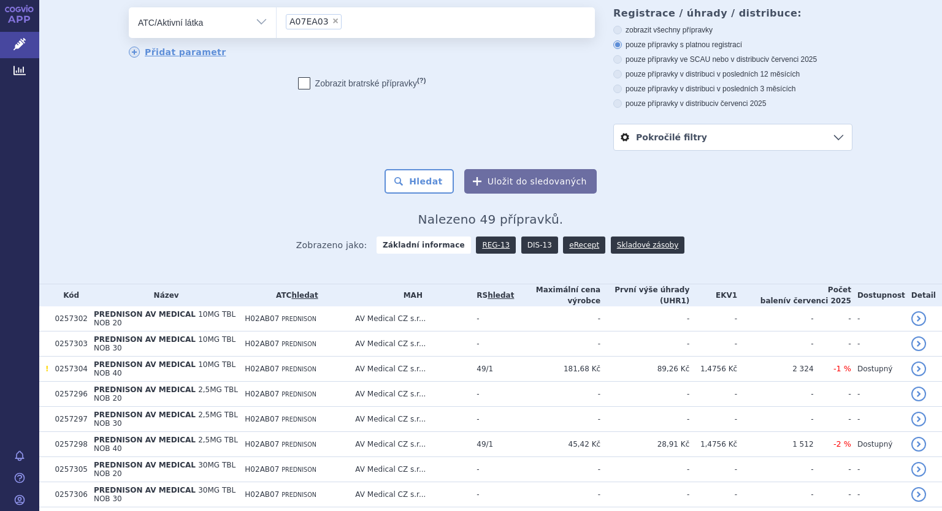
click at [531, 243] on link "DIS-13" at bounding box center [539, 245] width 37 height 17
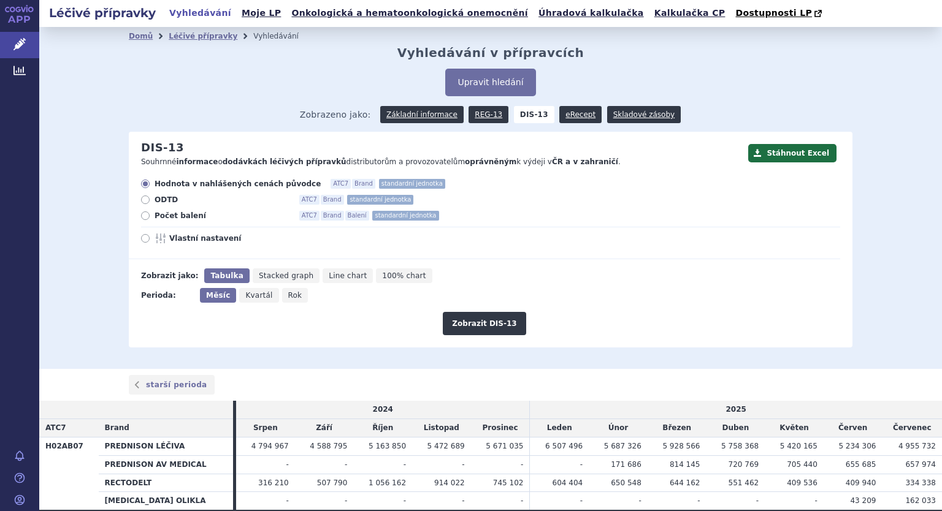
click at [181, 236] on span "Vlastní nastavení" at bounding box center [236, 239] width 135 height 10
click at [150, 236] on input "Vlastní nastavení" at bounding box center [146, 240] width 8 height 8
radio input "true"
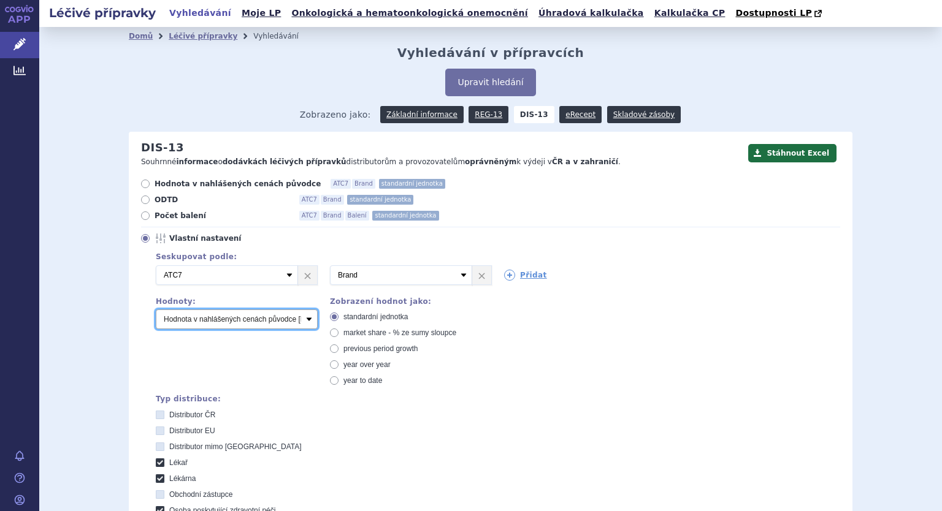
click at [199, 324] on select "Počet balení Hodnota v nahlášených cenách původce [DIS-13] Hodnota v maximálníc…" at bounding box center [237, 320] width 162 height 20
click at [156, 310] on select "Počet balení Hodnota v nahlášených cenách původce [DIS-13] Hodnota v maximálníc…" at bounding box center [237, 320] width 162 height 20
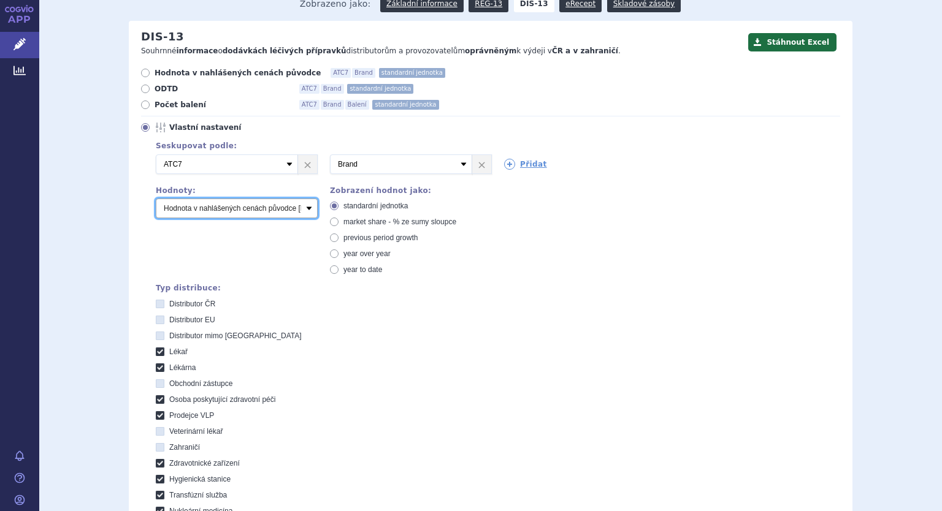
scroll to position [306, 0]
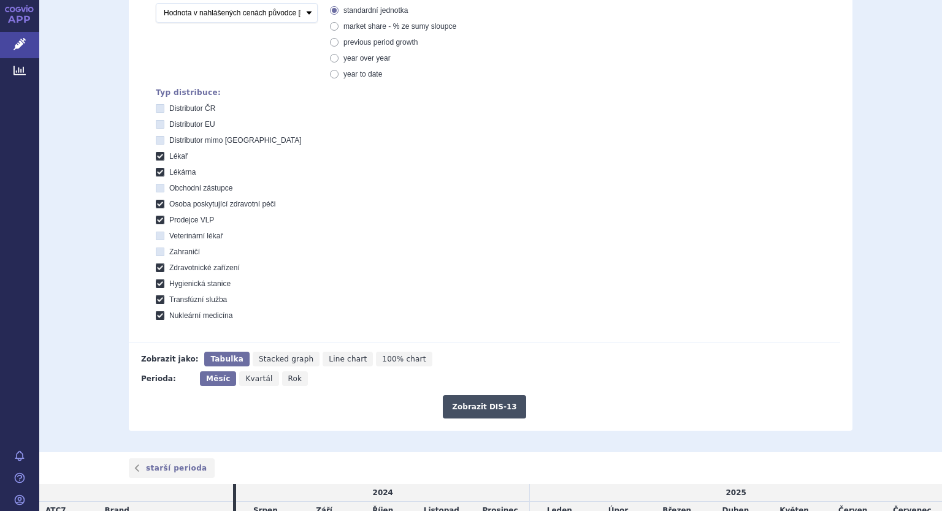
click at [495, 402] on button "Zobrazit DIS-13" at bounding box center [484, 406] width 83 height 23
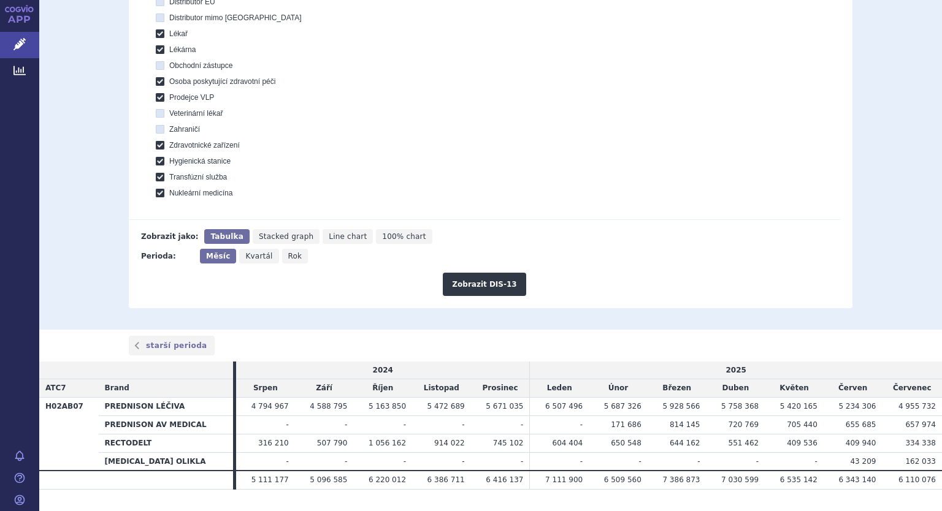
scroll to position [456, 0]
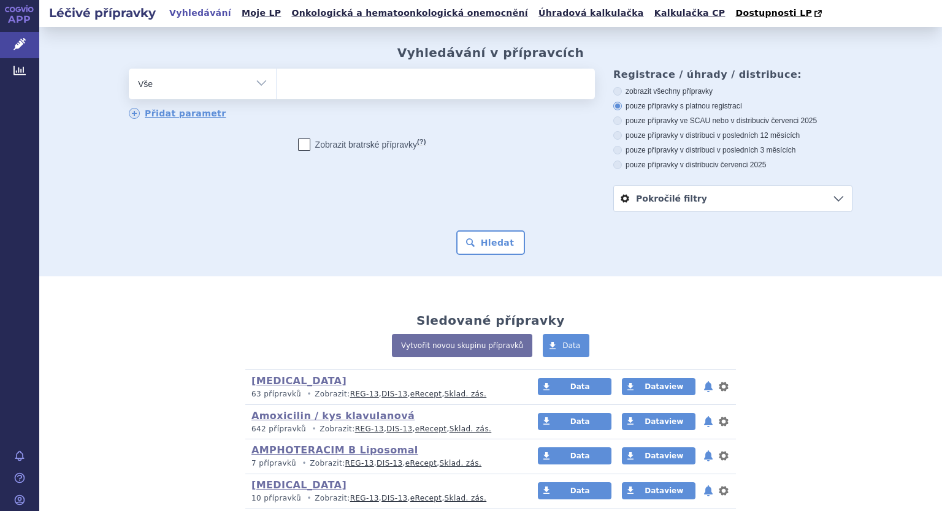
click at [257, 80] on select "Vše Přípravek/SUKL kód MAH VPOIS ATC/Aktivní látka Léková forma Síla" at bounding box center [202, 83] width 147 height 28
select select "filter-atc-group"
click at [129, 69] on select "Vše Přípravek/SUKL kód MAH VPOIS ATC/Aktivní látka Léková forma Síla" at bounding box center [202, 83] width 147 height 28
click at [331, 88] on ul at bounding box center [435, 82] width 318 height 26
click at [276, 88] on select at bounding box center [276, 83] width 1 height 31
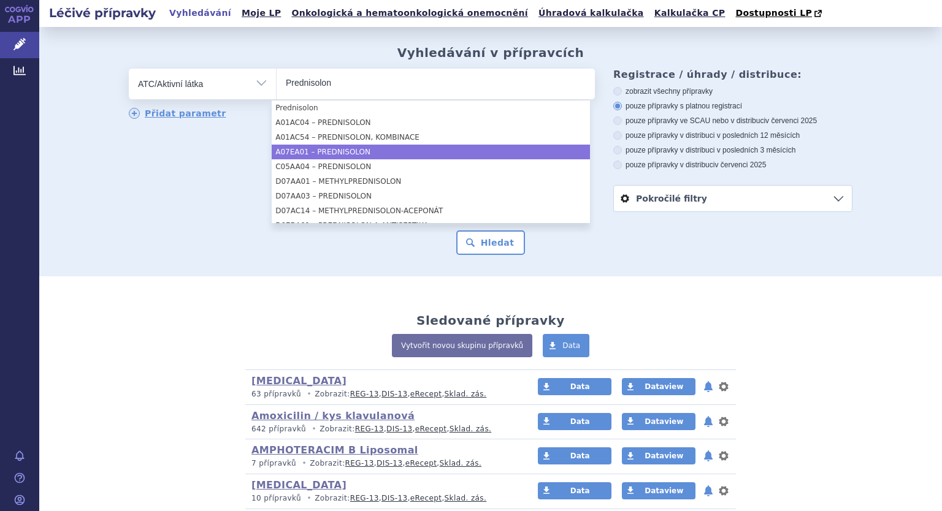
type input "Prednisolon"
select select "A07EA01"
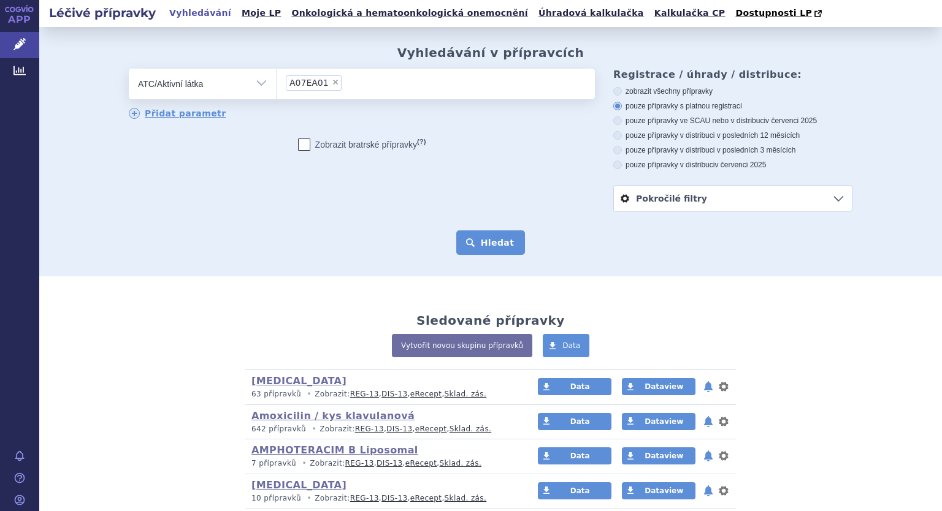
click at [504, 253] on button "Hledat" at bounding box center [490, 242] width 69 height 25
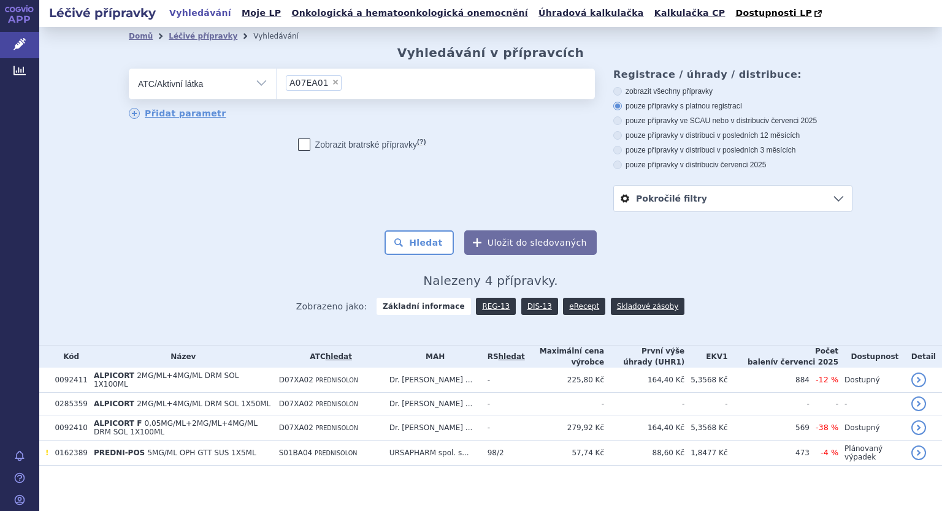
click at [330, 85] on li "× A07EA01" at bounding box center [314, 82] width 56 height 15
click at [276, 85] on select "A07EA01" at bounding box center [276, 83] width 1 height 31
click at [332, 83] on span "×" at bounding box center [335, 81] width 7 height 7
click at [276, 83] on select "A07EA01" at bounding box center [276, 83] width 1 height 31
select select
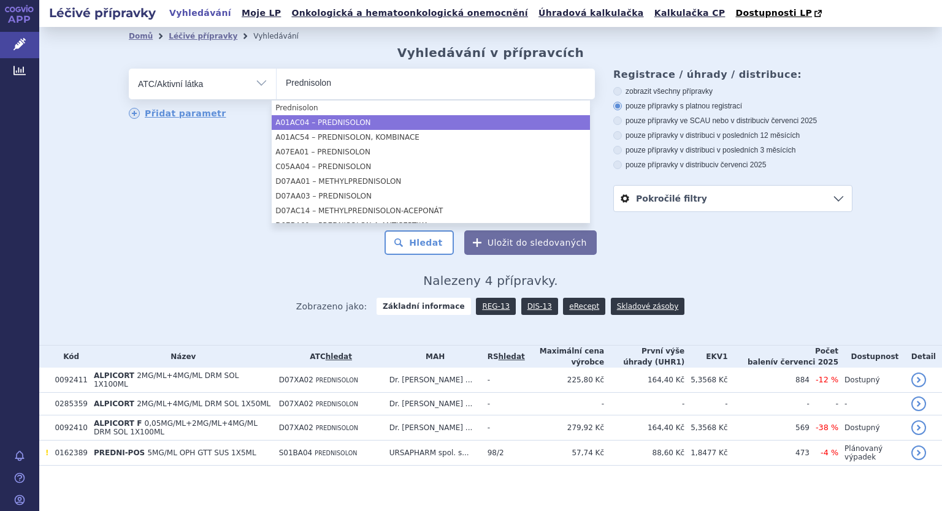
type input "Prednisolon"
select select "A01AC04"
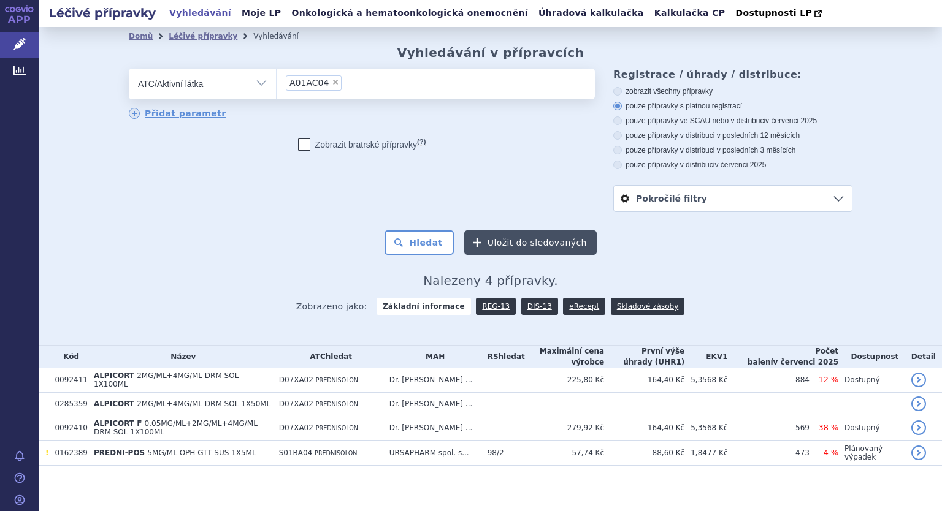
click at [506, 236] on button "Uložit do sledovaných" at bounding box center [530, 242] width 132 height 25
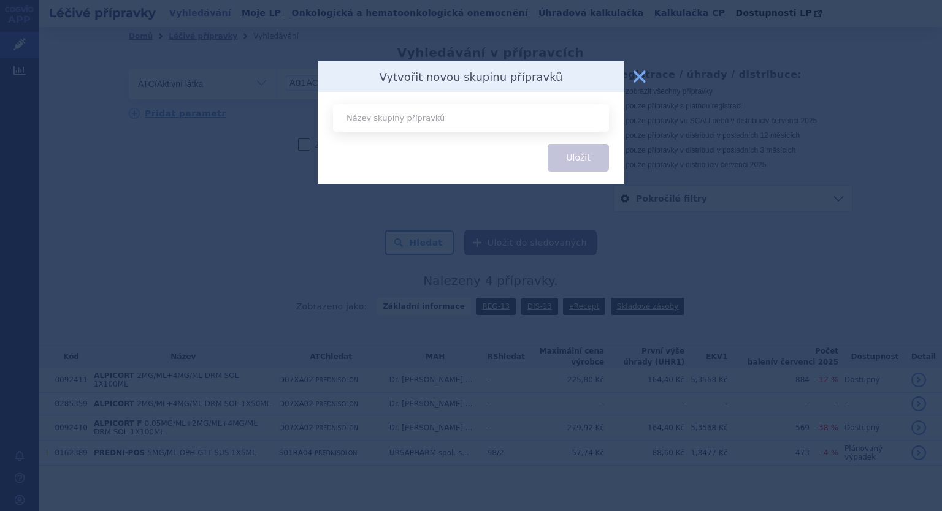
click at [645, 74] on button "zavřít" at bounding box center [639, 76] width 25 height 25
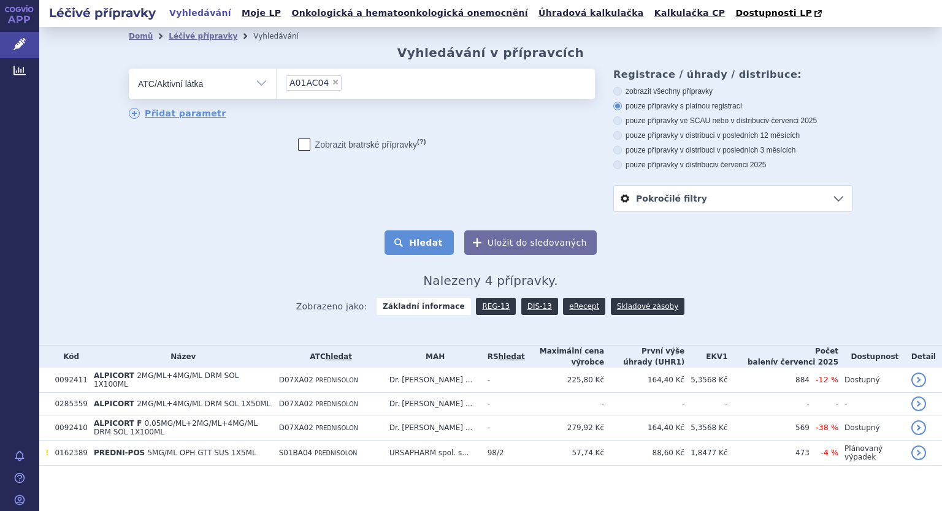
click at [408, 243] on button "Hledat" at bounding box center [418, 242] width 69 height 25
click at [332, 82] on span "×" at bounding box center [335, 81] width 7 height 7
click at [276, 82] on select "A01AC04" at bounding box center [276, 83] width 1 height 31
select select
click at [328, 82] on ul at bounding box center [435, 82] width 318 height 26
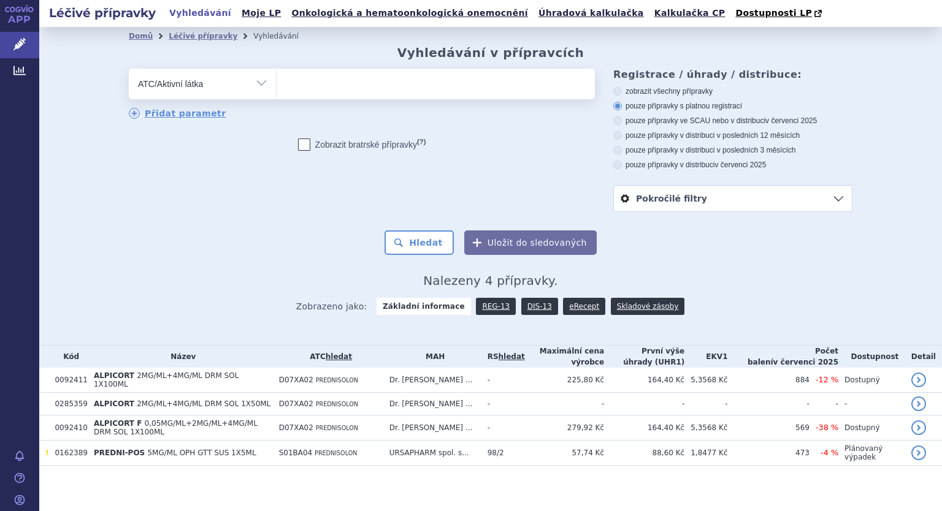
click at [276, 82] on select at bounding box center [276, 83] width 1 height 31
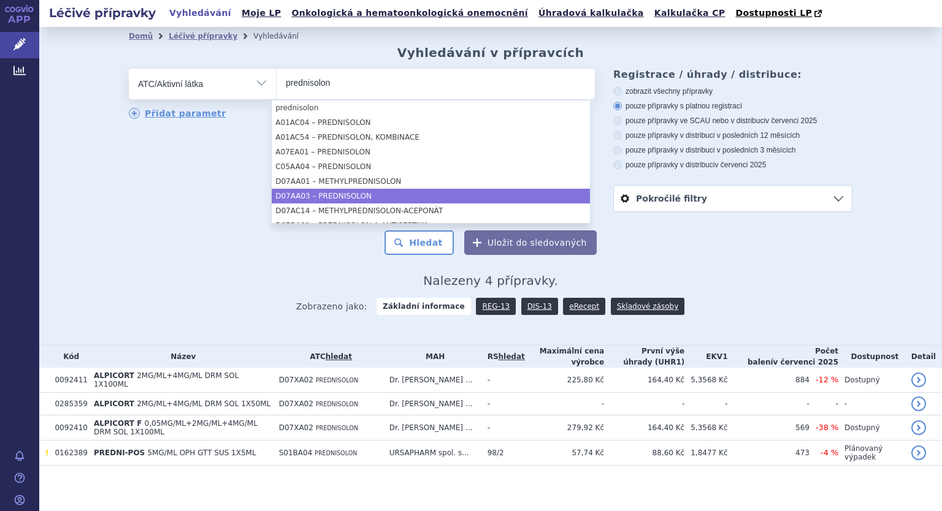
type input "prednisolon"
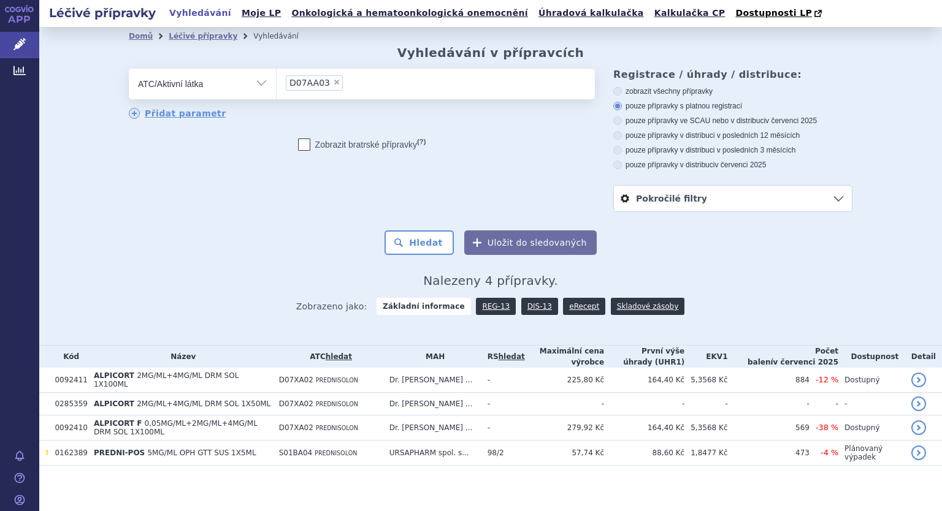
select select "D07AA03"
click at [420, 250] on button "Hledat" at bounding box center [418, 242] width 69 height 25
click at [333, 84] on span "×" at bounding box center [336, 81] width 7 height 7
click at [276, 84] on select "D07AA03" at bounding box center [276, 83] width 1 height 31
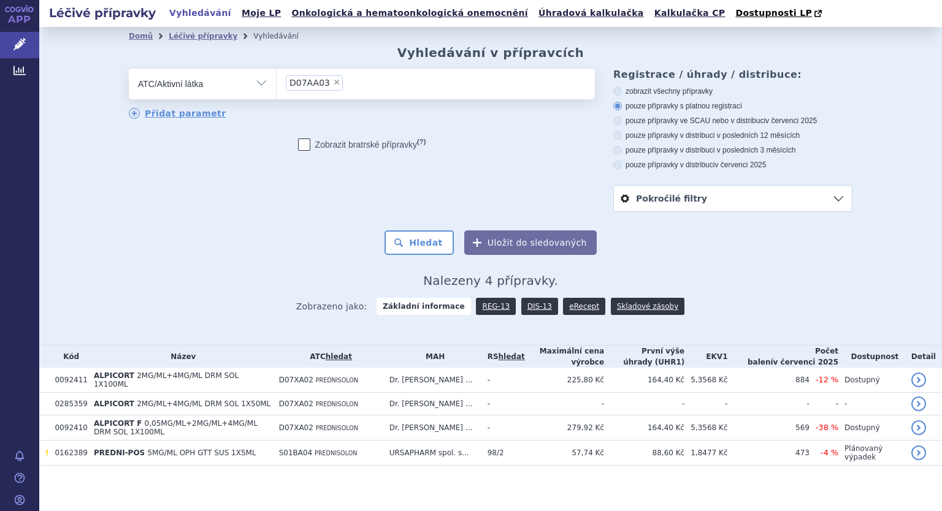
select select
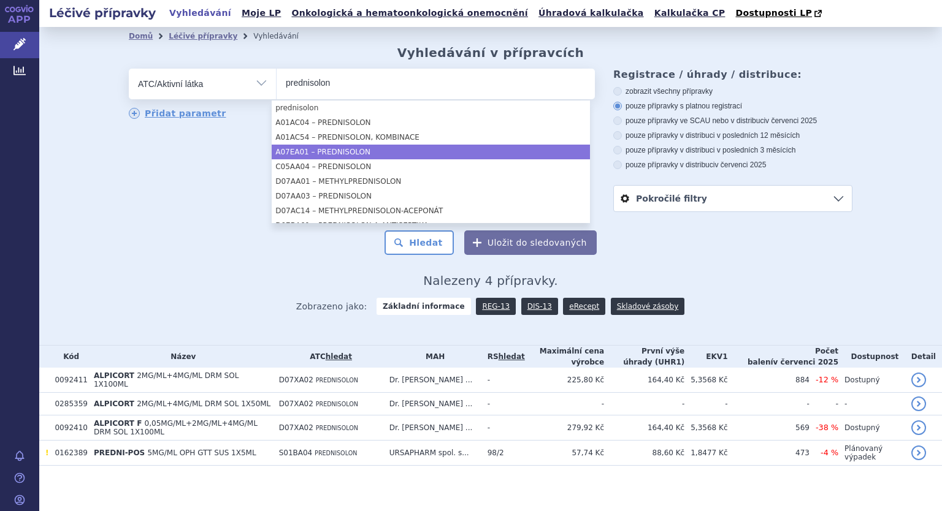
type input "prednisolon"
select select "A07EA01"
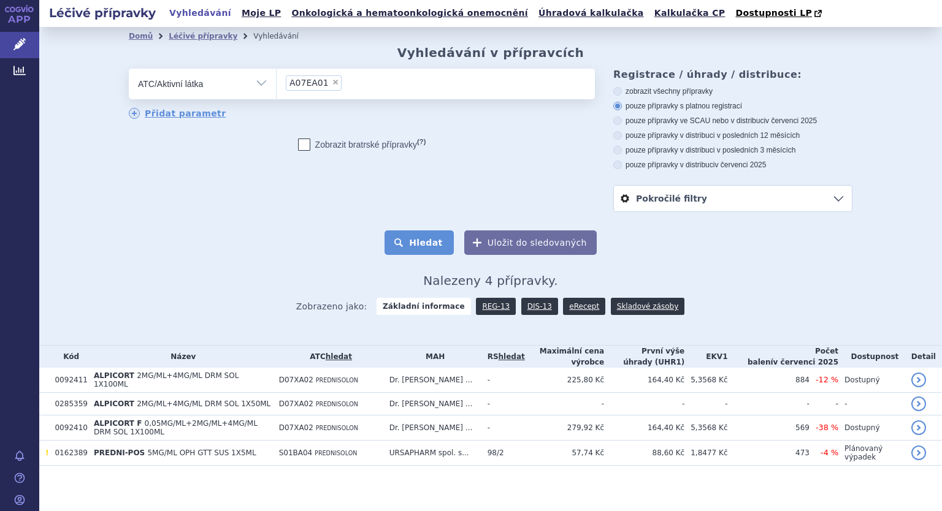
click at [416, 243] on button "Hledat" at bounding box center [418, 242] width 69 height 25
click at [324, 87] on li "× A07EA01" at bounding box center [314, 82] width 56 height 15
click at [276, 87] on select "A07EA01" at bounding box center [276, 83] width 1 height 31
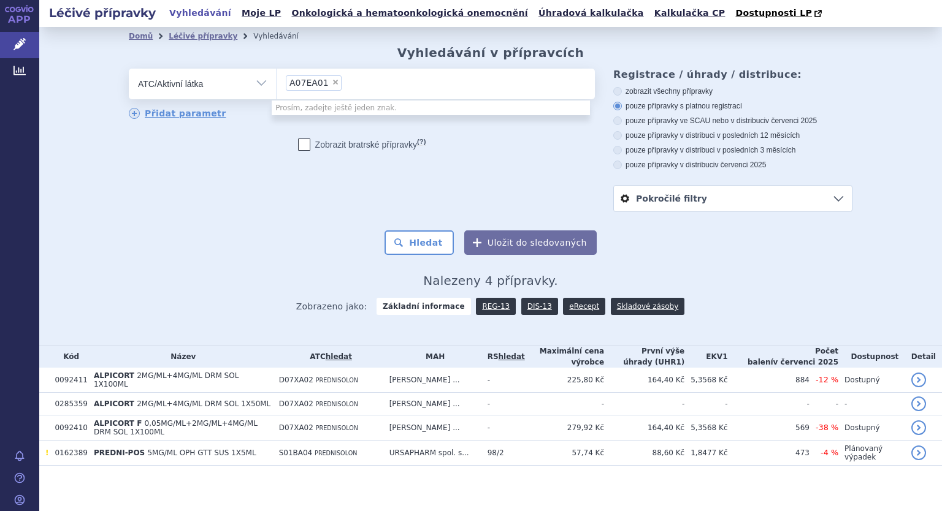
click at [324, 87] on li "× A07EA01" at bounding box center [314, 82] width 56 height 15
click at [276, 87] on select "A07EA01" at bounding box center [276, 83] width 1 height 31
click at [332, 82] on span "×" at bounding box center [335, 81] width 7 height 7
click at [276, 82] on select "A07EA01" at bounding box center [276, 83] width 1 height 31
select select
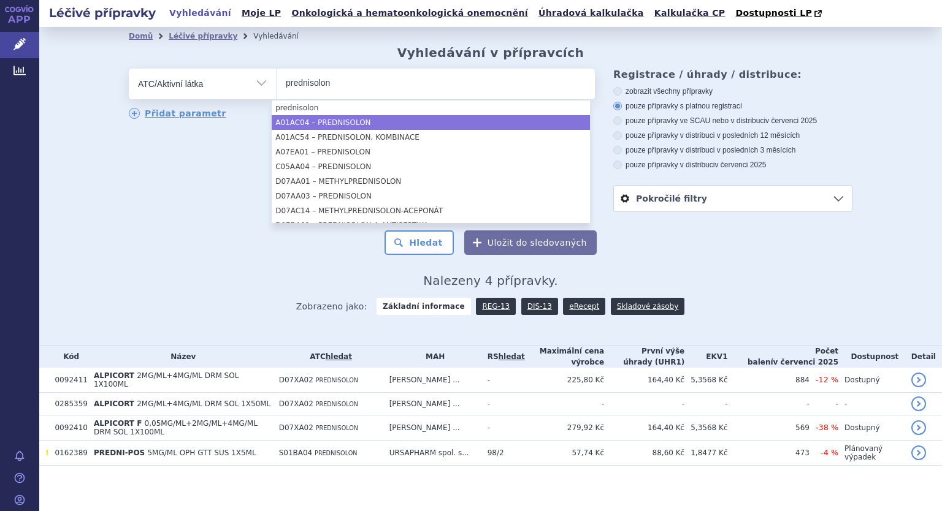
type input "prednisolon"
select select "A01AC04"
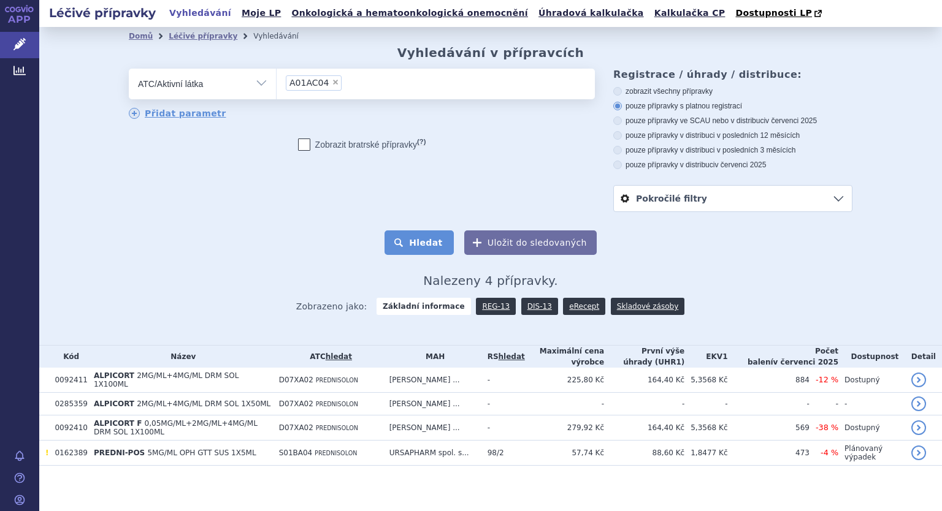
click at [411, 244] on button "Hledat" at bounding box center [418, 242] width 69 height 25
click at [325, 147] on label "Zobrazit [DEMOGRAPHIC_DATA] přípravky (?)" at bounding box center [362, 145] width 128 height 12
click at [308, 147] on input "Zobrazit [DEMOGRAPHIC_DATA] přípravky (?)" at bounding box center [304, 147] width 8 height 8
checkbox input "true"
click at [425, 243] on button "Hledat" at bounding box center [418, 242] width 69 height 25
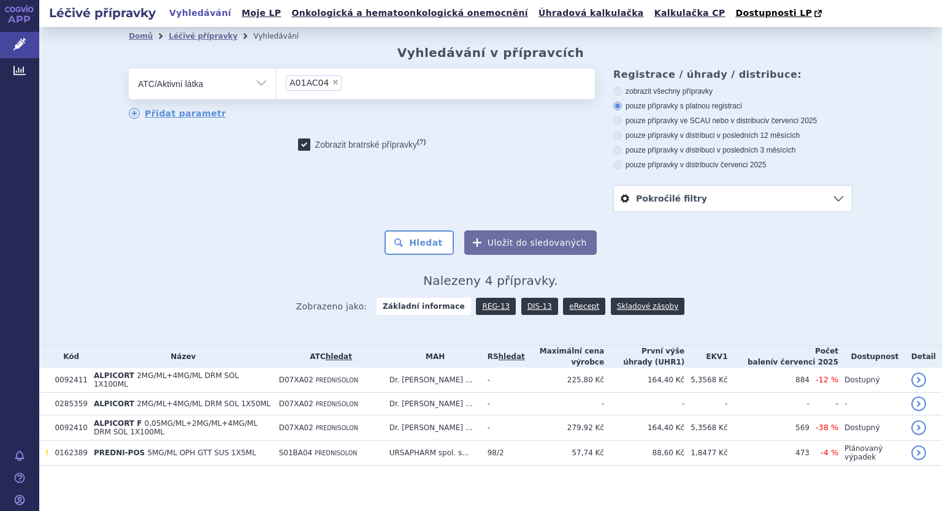
click at [332, 83] on span "×" at bounding box center [335, 81] width 7 height 7
click at [276, 83] on select "A01AC04" at bounding box center [276, 83] width 1 height 31
select select
click at [327, 83] on ul at bounding box center [435, 82] width 318 height 26
click at [276, 83] on select at bounding box center [276, 83] width 1 height 31
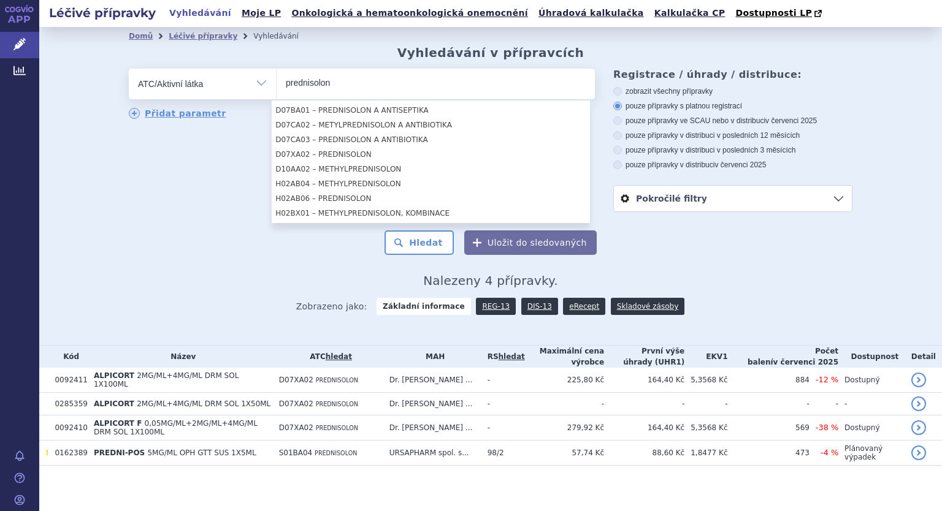
scroll to position [123, 0]
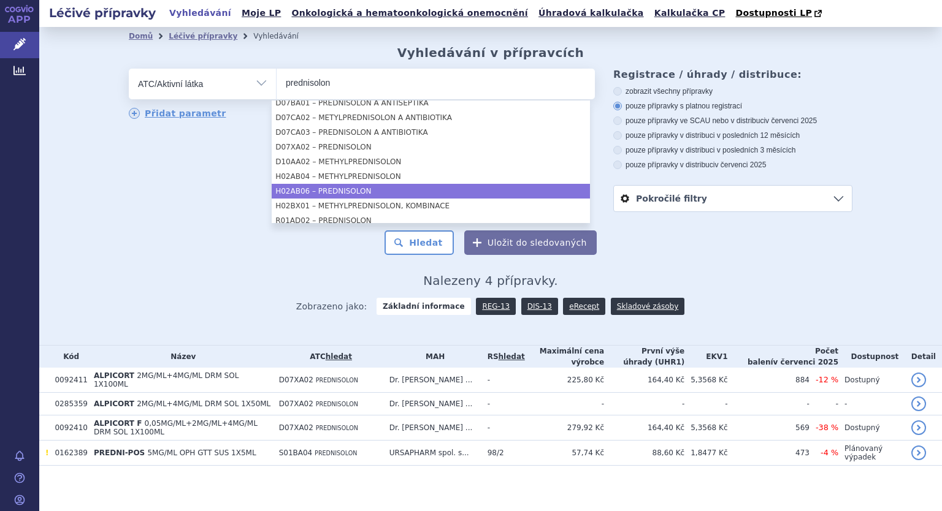
type input "prednisolon"
select select "H02AB06"
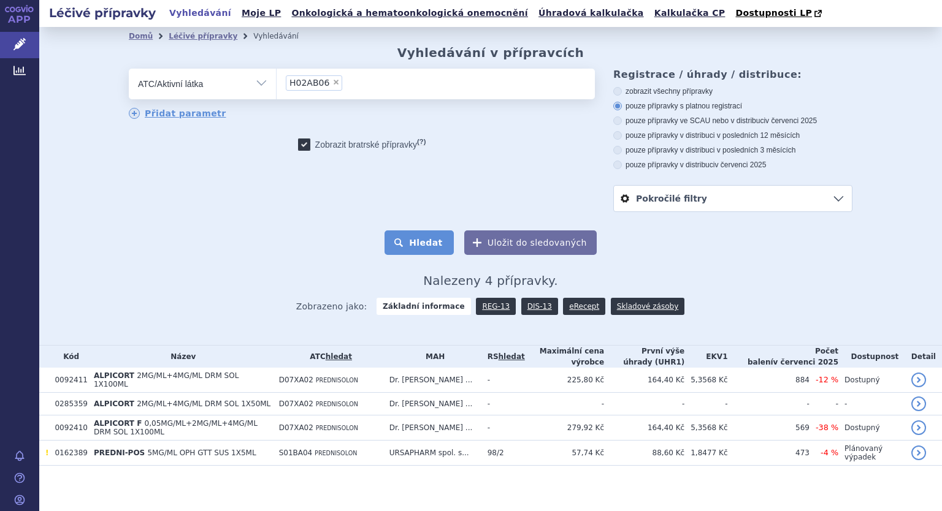
click at [407, 240] on button "Hledat" at bounding box center [418, 242] width 69 height 25
click at [326, 78] on li "× H02AB06" at bounding box center [314, 82] width 56 height 15
click at [276, 78] on select "H02AB06" at bounding box center [276, 83] width 1 height 31
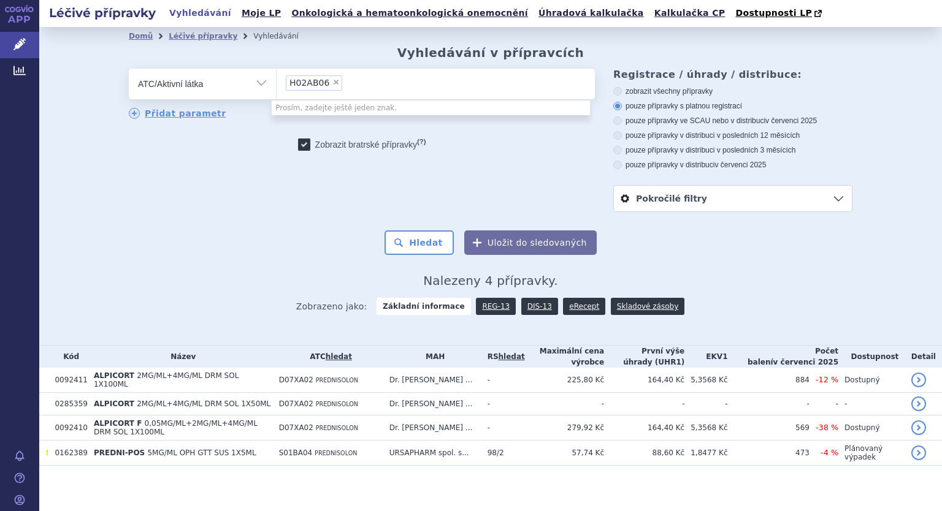
click at [332, 81] on span "×" at bounding box center [335, 81] width 7 height 7
click at [276, 81] on select "H02AB06" at bounding box center [276, 83] width 1 height 31
select select
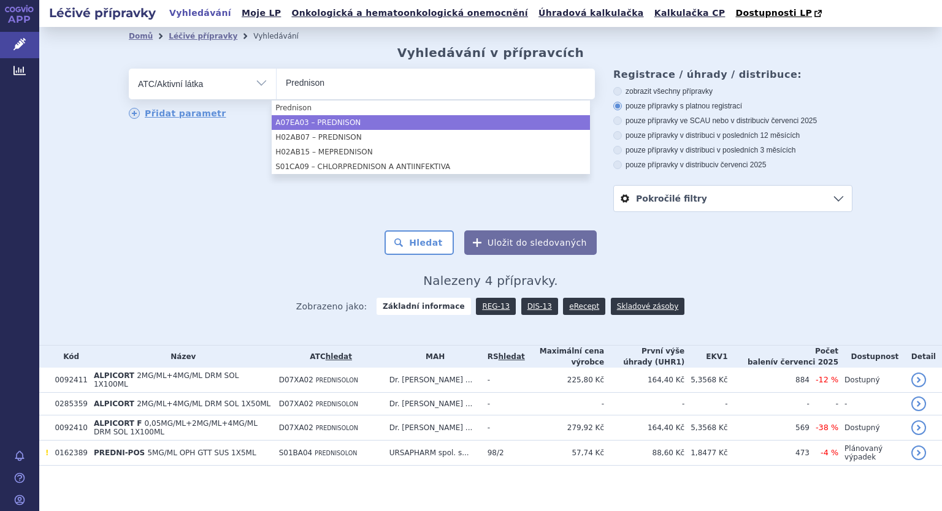
type input "Prednison"
select select "A07EA03"
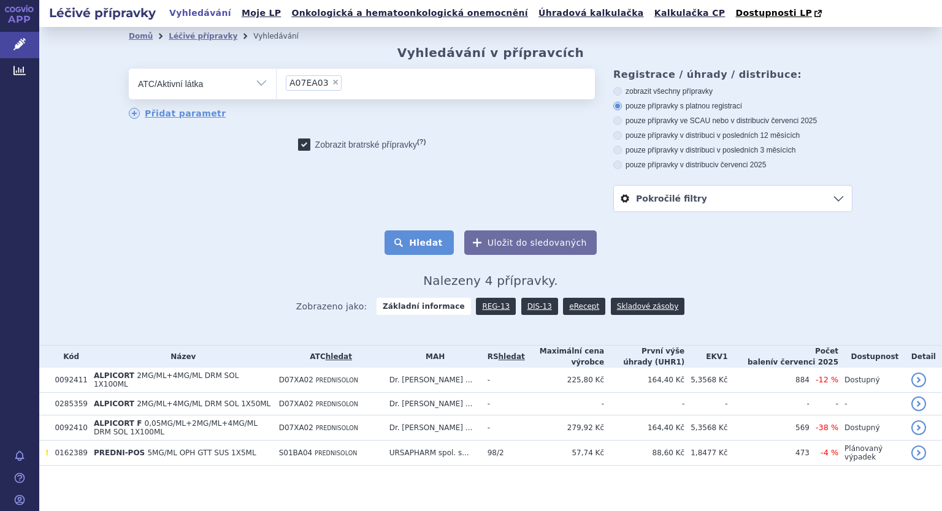
click at [413, 238] on button "Hledat" at bounding box center [418, 242] width 69 height 25
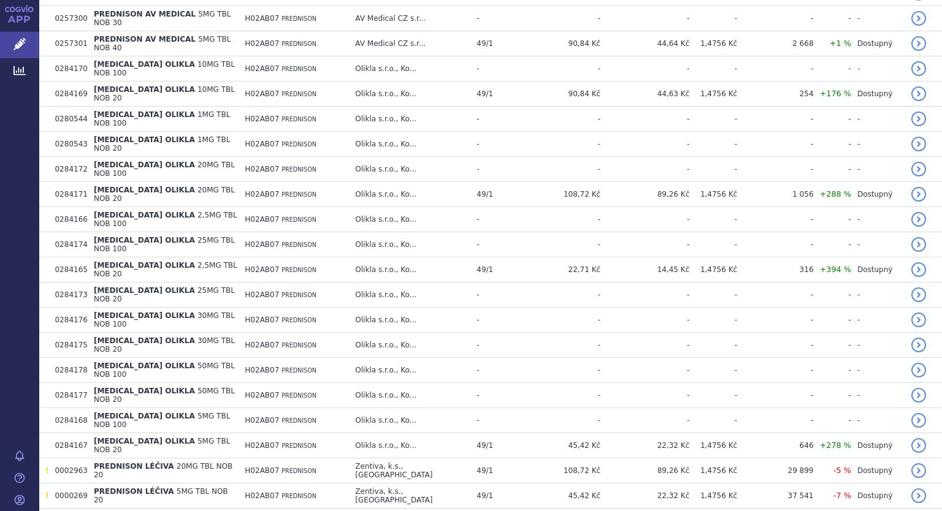
scroll to position [184, 0]
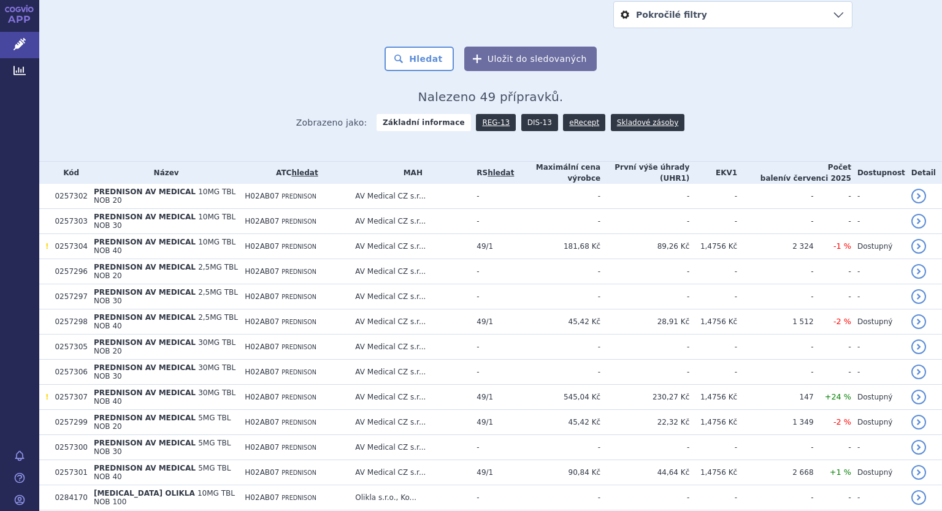
click at [529, 126] on link "DIS-13" at bounding box center [539, 122] width 37 height 17
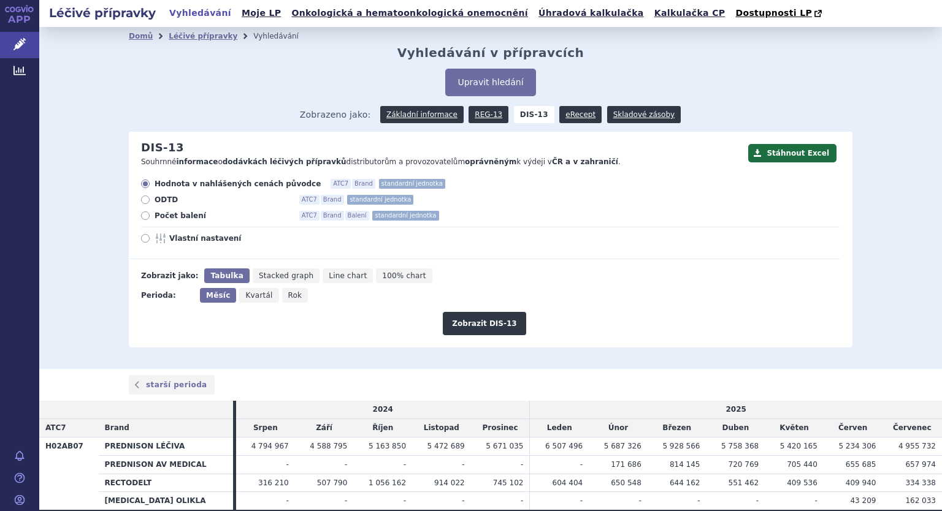
click at [288, 300] on span "Rok" at bounding box center [295, 295] width 14 height 9
click at [282, 296] on input "Rok" at bounding box center [286, 292] width 8 height 8
radio input "true"
click at [482, 319] on button "Zobrazit DIS-13" at bounding box center [484, 323] width 83 height 23
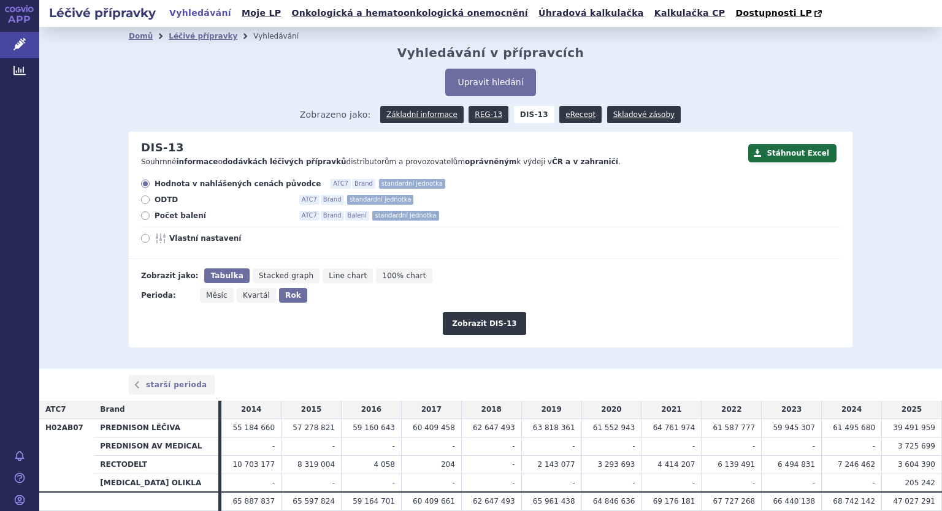
scroll to position [49, 0]
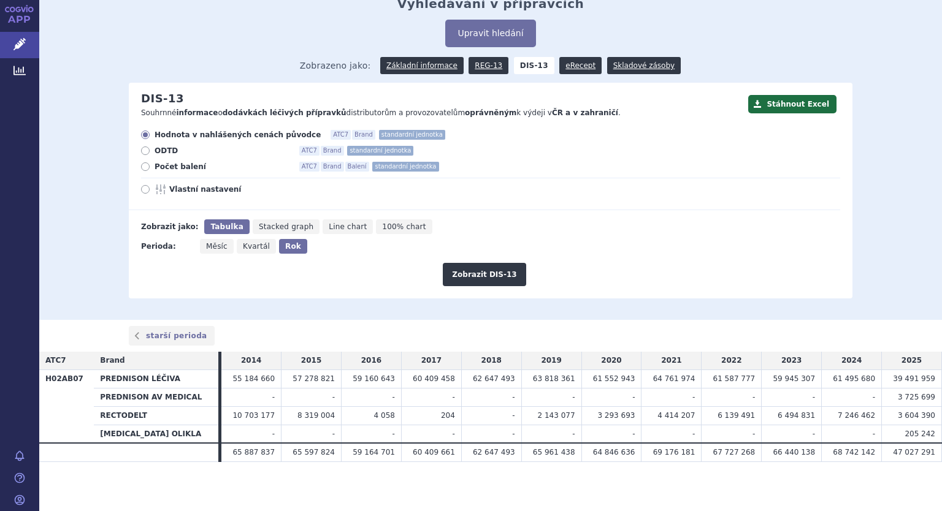
click at [141, 167] on icon at bounding box center [145, 166] width 9 height 9
click at [142, 167] on input "Počet balení ATC7 Brand Balení standardní jednotka" at bounding box center [146, 168] width 8 height 8
radio input "true"
click at [141, 191] on icon at bounding box center [145, 189] width 9 height 9
click at [142, 191] on input "Vlastní nastavení" at bounding box center [146, 191] width 8 height 8
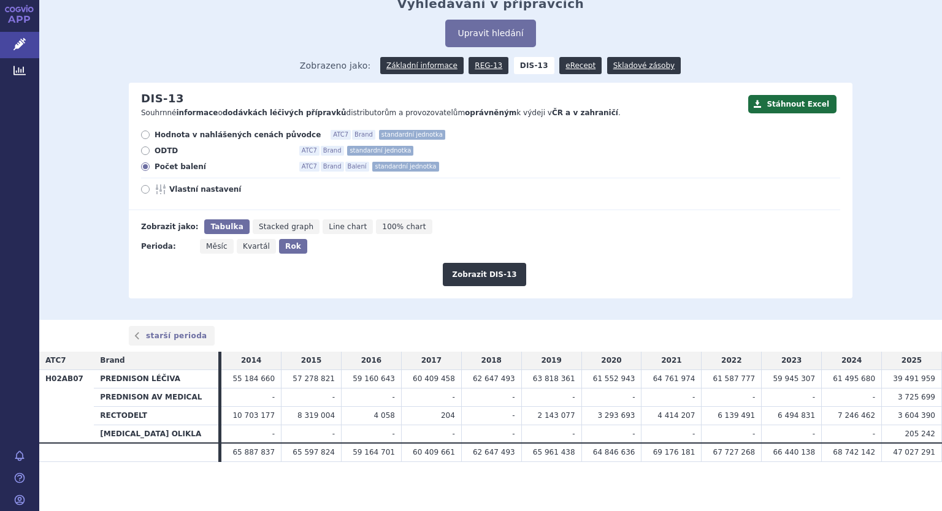
radio input "true"
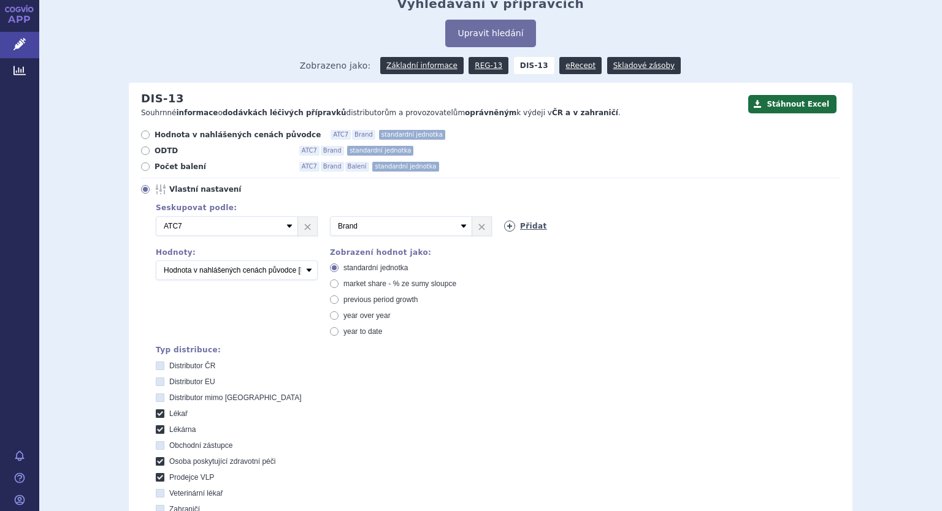
click at [509, 227] on icon at bounding box center [509, 226] width 11 height 11
click at [605, 230] on select "Vyberte groupování ATC3 ATC5 ATC7 Brand Balení SÚKL kód MAH VPOIS Referenční sk…" at bounding box center [575, 226] width 142 height 20
select select "package"
click at [504, 216] on select "Vyberte groupování ATC3 ATC5 ATC7 Brand Balení SÚKL kód MAH VPOIS Referenční sk…" at bounding box center [575, 226] width 142 height 20
click at [306, 273] on select "Počet balení Hodnota v nahlášených cenách původce [DIS-13] Hodnota v maximálníc…" at bounding box center [237, 271] width 162 height 20
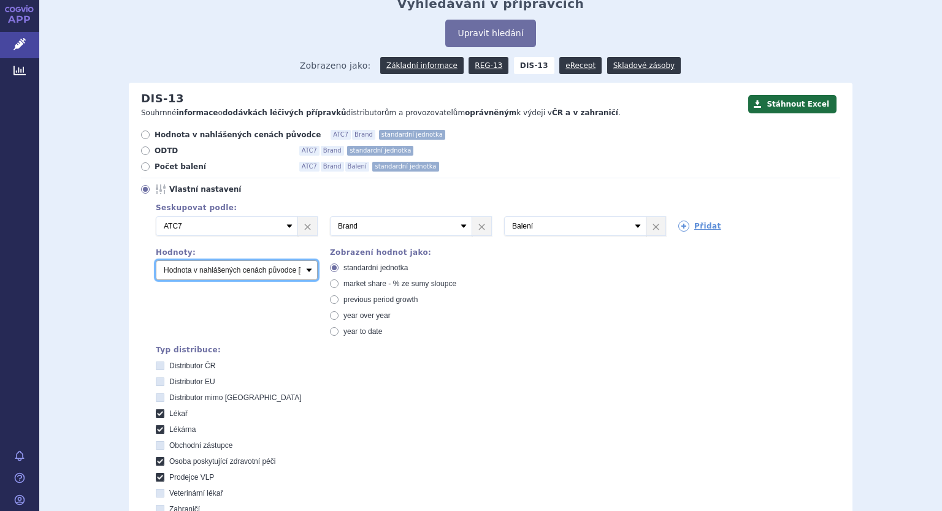
select select "packages"
click at [156, 261] on select "Počet balení Hodnota v nahlášených cenách původce [DIS-13] Hodnota v maximálníc…" at bounding box center [237, 271] width 162 height 20
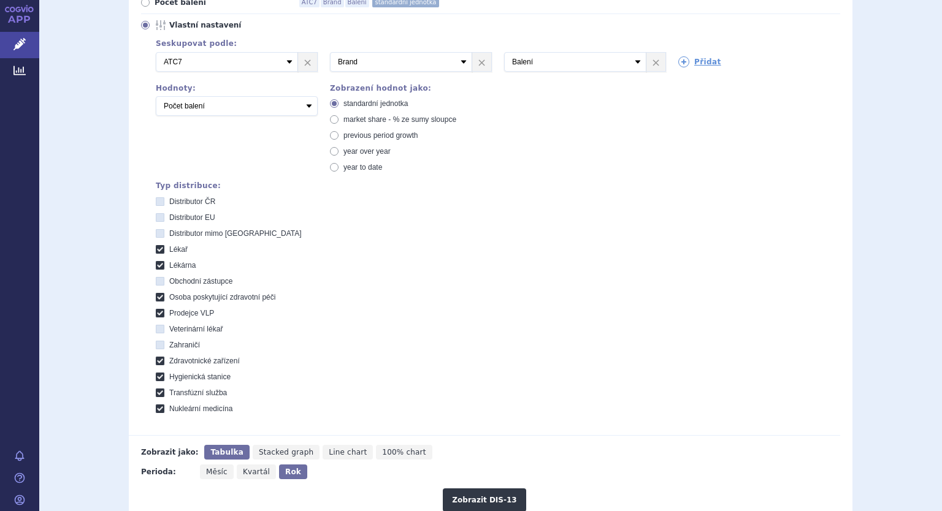
scroll to position [233, 0]
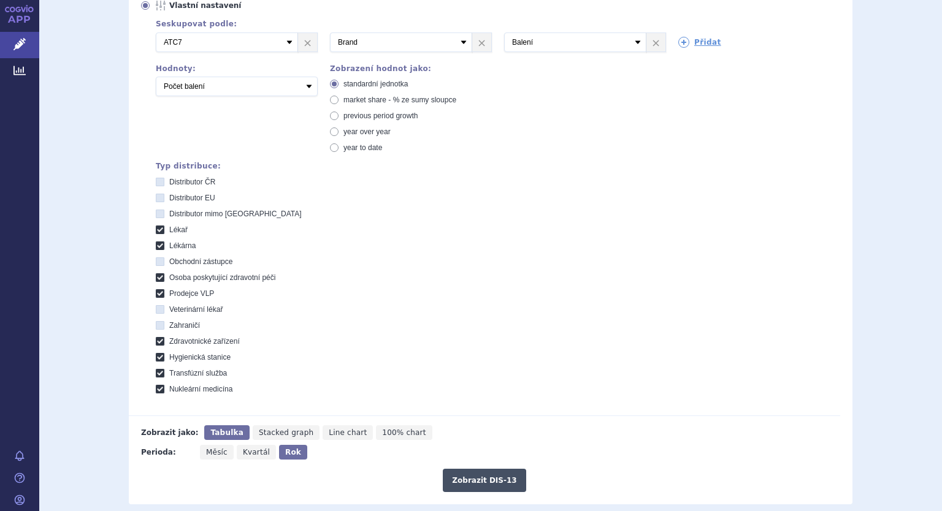
click at [460, 479] on button "Zobrazit DIS-13" at bounding box center [484, 480] width 83 height 23
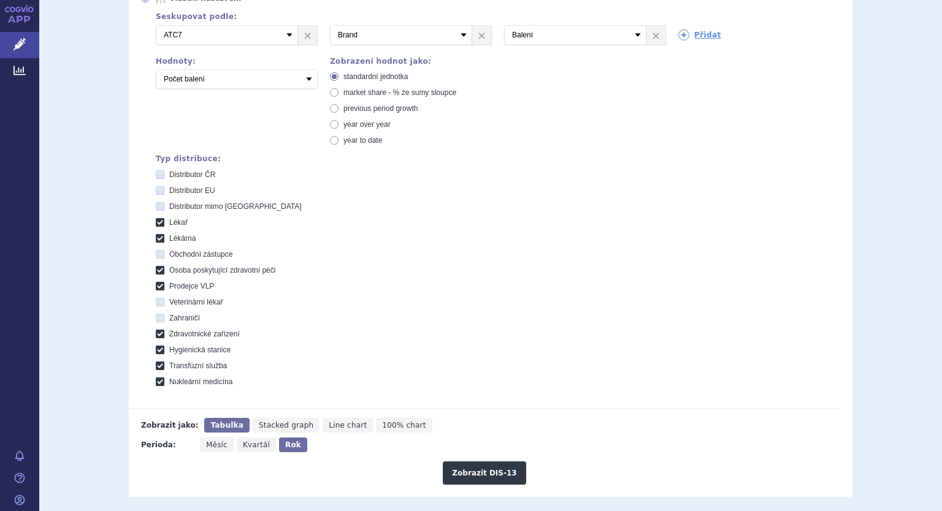
scroll to position [234, 0]
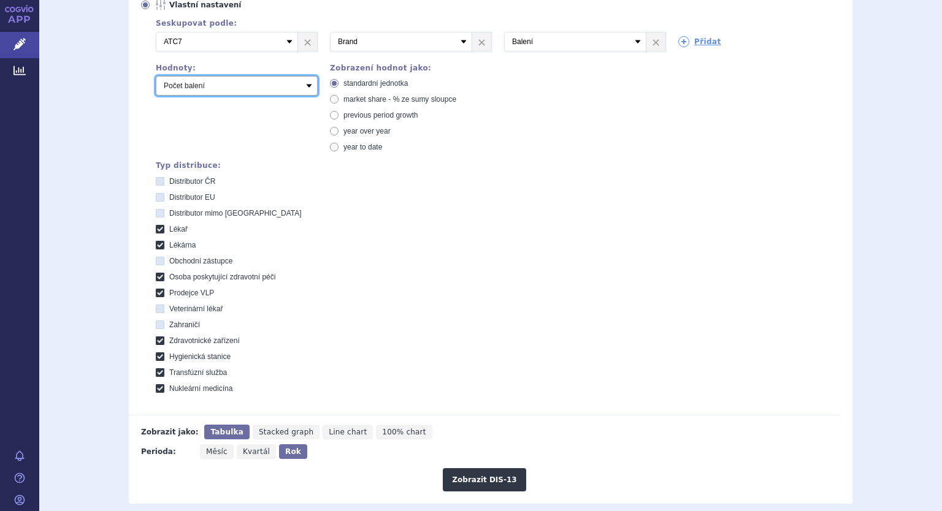
click at [302, 86] on select "Počet balení Hodnota v nahlášených cenách původce [DIS-13] Hodnota v maximálníc…" at bounding box center [237, 86] width 162 height 20
select select "disExFactoryPrice"
click at [156, 76] on select "Počet balení Hodnota v nahlášených cenách původce [DIS-13] Hodnota v maximálníc…" at bounding box center [237, 86] width 162 height 20
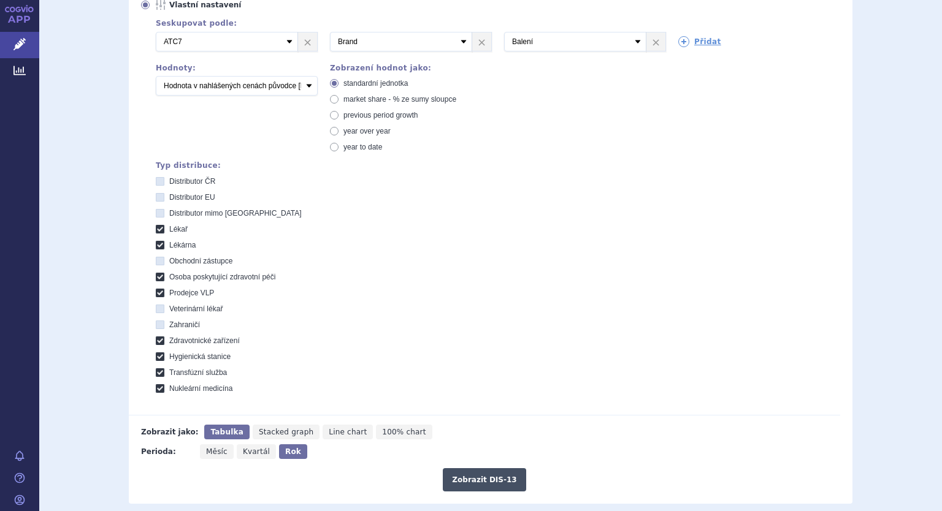
click at [465, 476] on button "Zobrazit DIS-13" at bounding box center [484, 479] width 83 height 23
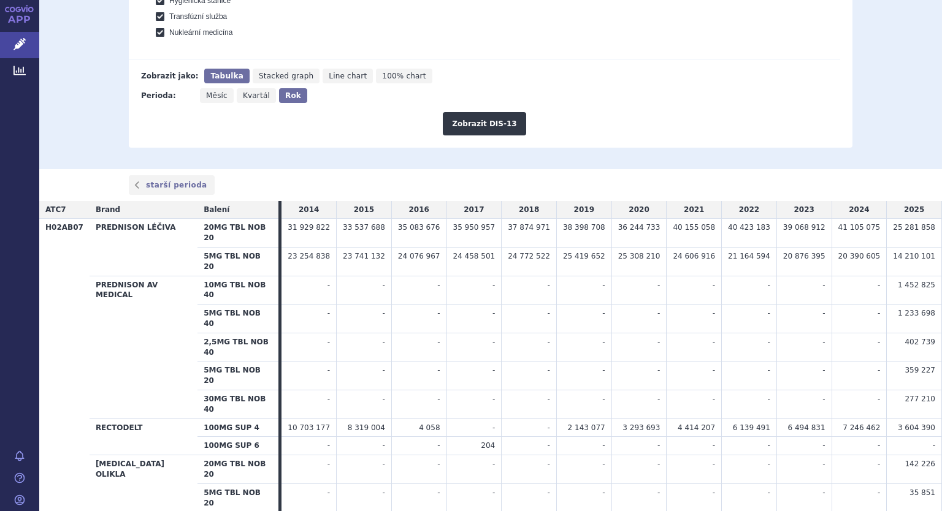
scroll to position [601, 0]
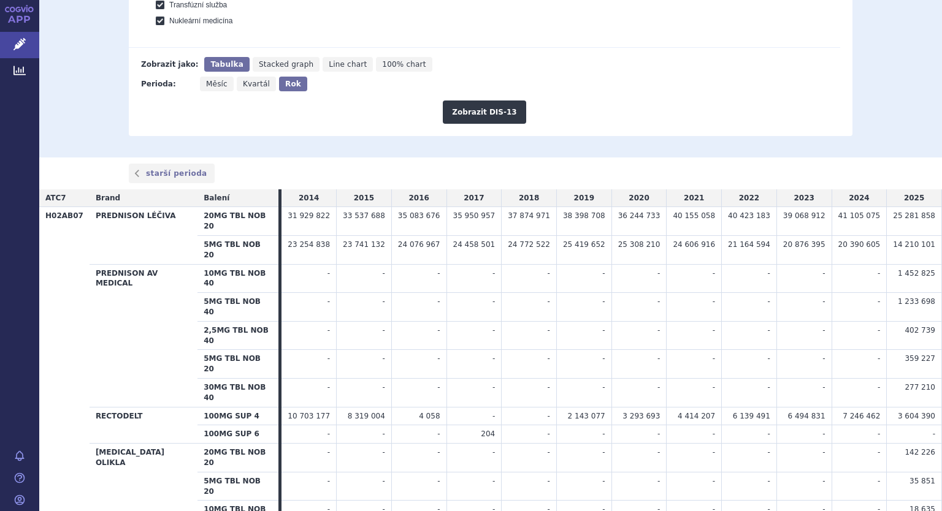
drag, startPoint x: 44, startPoint y: 192, endPoint x: 933, endPoint y: 463, distance: 929.2
click at [933, 463] on div "Léčivé přípravky Vyhledávání Moje LP Onkologická a hematoonkologická onemocnění…" at bounding box center [490, 255] width 902 height 511
copy table
click at [745, 112] on div "Zobrazit DIS-13" at bounding box center [484, 107] width 711 height 32
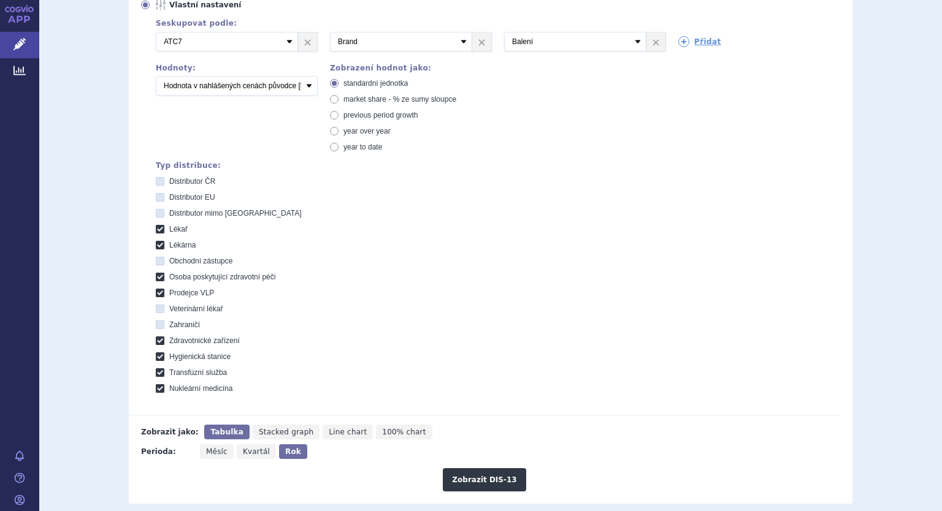
scroll to position [0, 0]
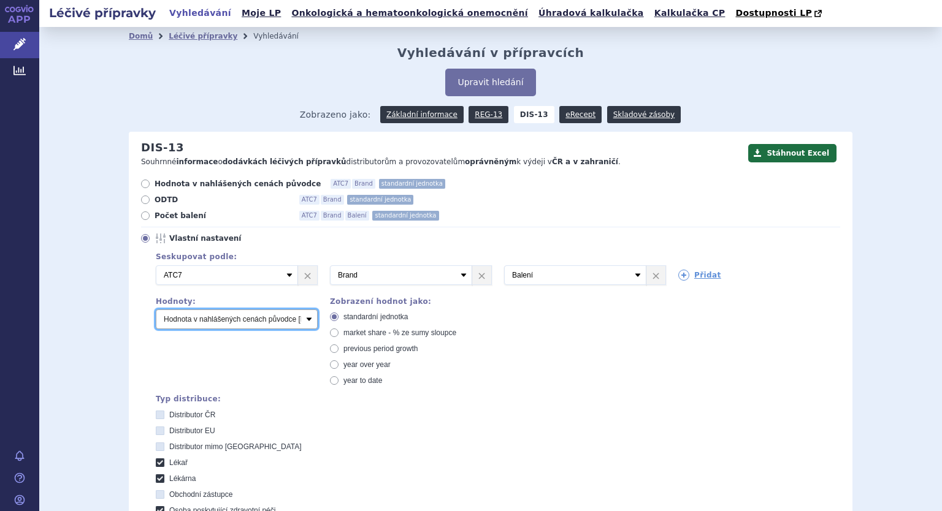
click at [283, 324] on select "Počet balení Hodnota v nahlášených cenách původce [DIS-13] Hodnota v maximálníc…" at bounding box center [237, 320] width 162 height 20
select select "packages"
click at [156, 310] on select "Počet balení Hodnota v nahlášených cenách původce [DIS-13] Hodnota v maximálníc…" at bounding box center [237, 320] width 162 height 20
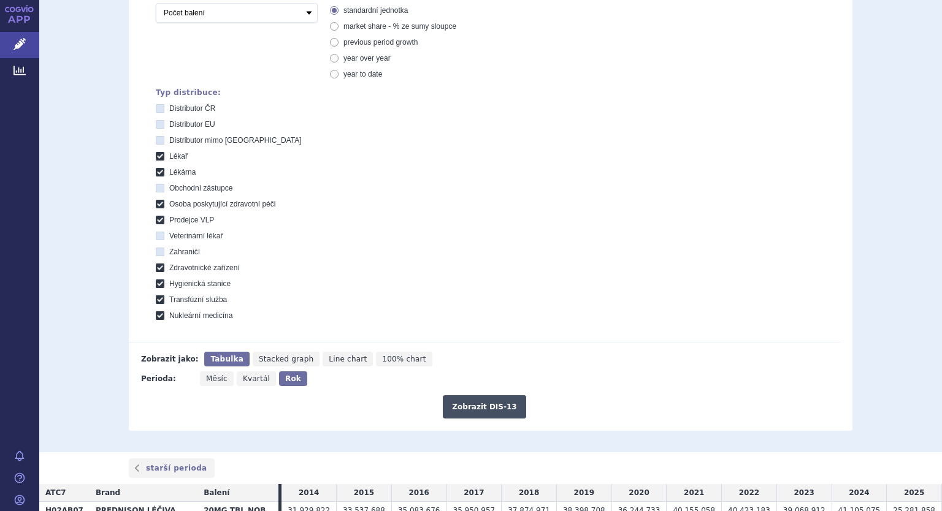
click at [500, 409] on button "Zobrazit DIS-13" at bounding box center [484, 406] width 83 height 23
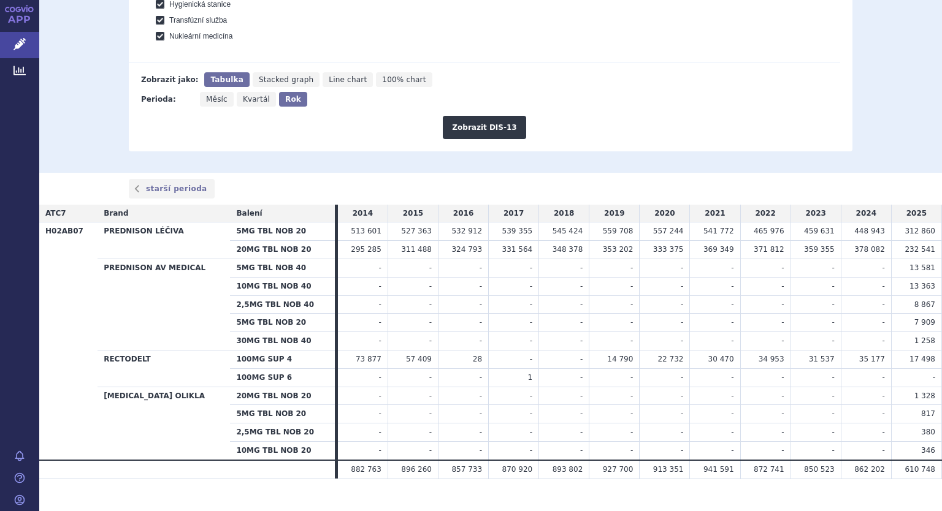
scroll to position [601, 0]
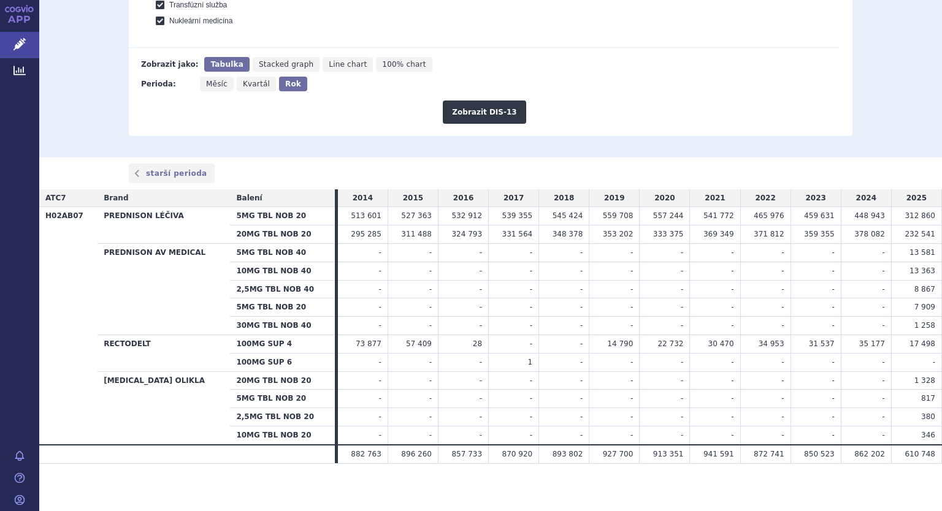
click at [215, 80] on span "Měsíc" at bounding box center [216, 84] width 21 height 9
click at [208, 80] on input "Měsíc" at bounding box center [204, 81] width 8 height 8
radio input "true"
click at [451, 112] on button "Zobrazit DIS-13" at bounding box center [484, 112] width 83 height 23
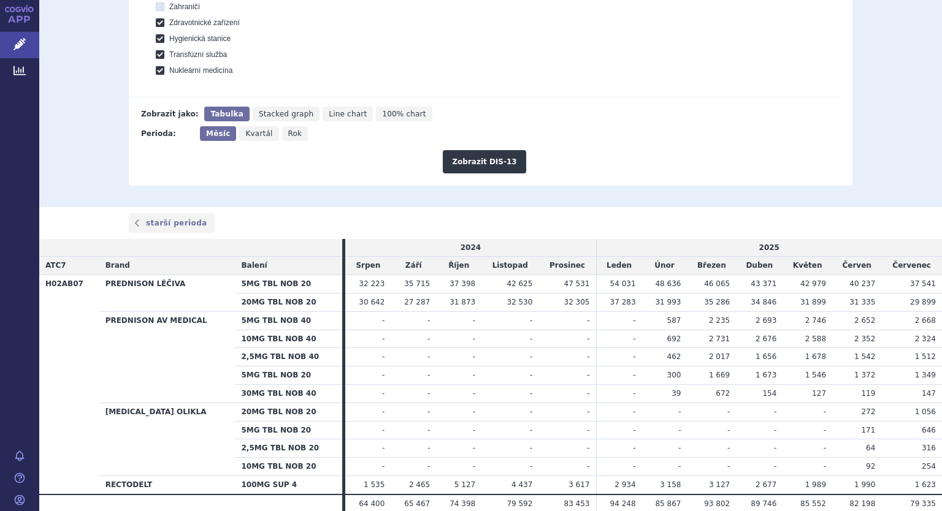
scroll to position [601, 0]
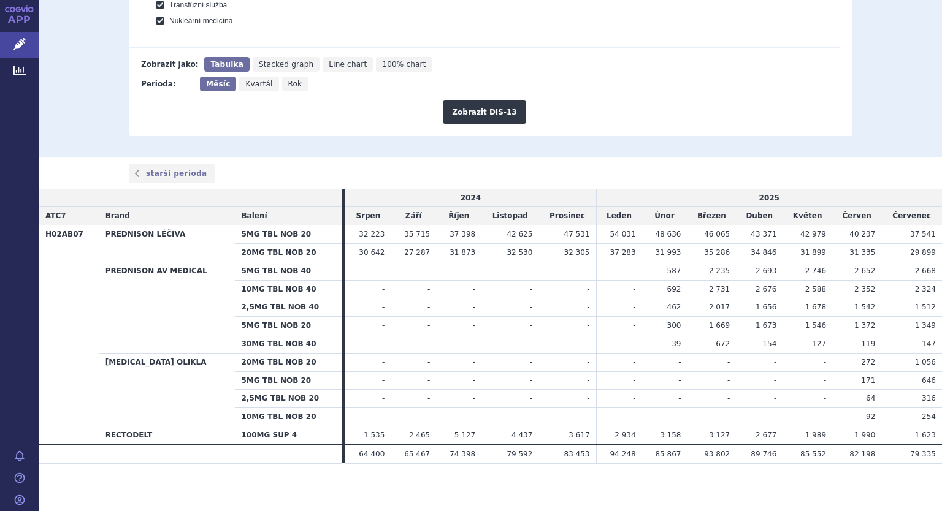
click at [288, 81] on span "Rok" at bounding box center [295, 84] width 14 height 9
click at [284, 81] on input "Rok" at bounding box center [286, 81] width 8 height 8
radio input "true"
click at [461, 107] on button "Zobrazit DIS-13" at bounding box center [484, 112] width 83 height 23
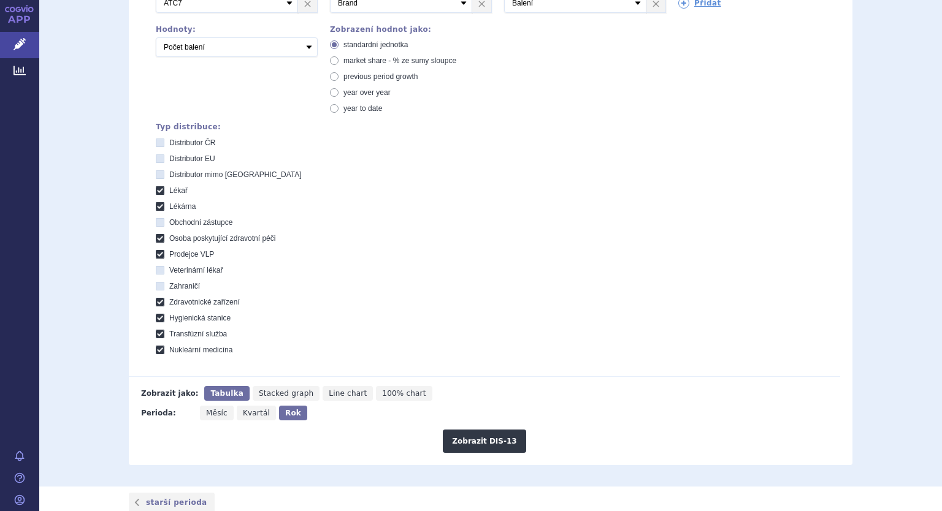
scroll to position [368, 0]
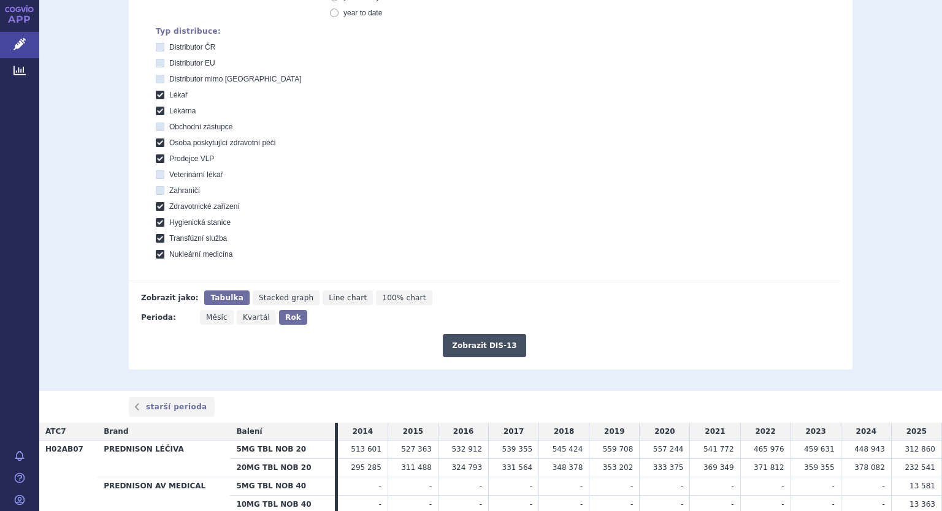
click at [469, 342] on button "Zobrazit DIS-13" at bounding box center [484, 345] width 83 height 23
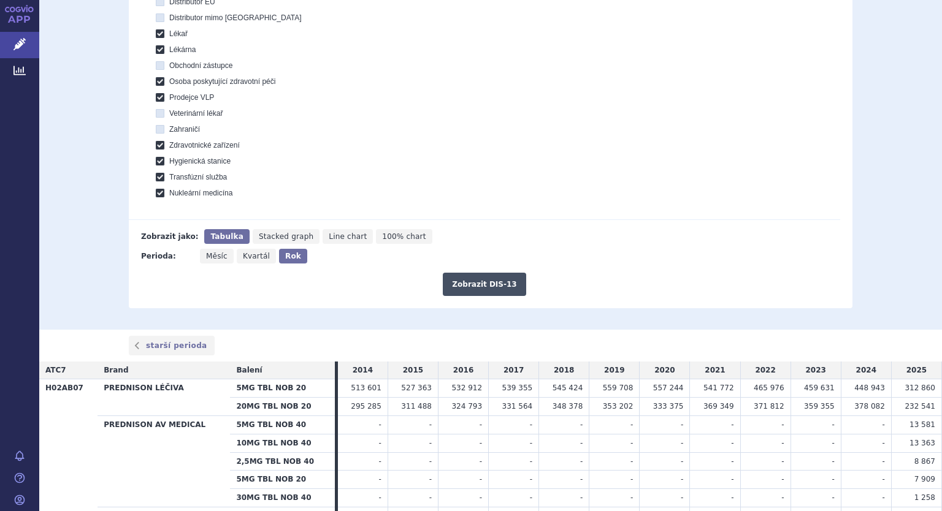
scroll to position [601, 0]
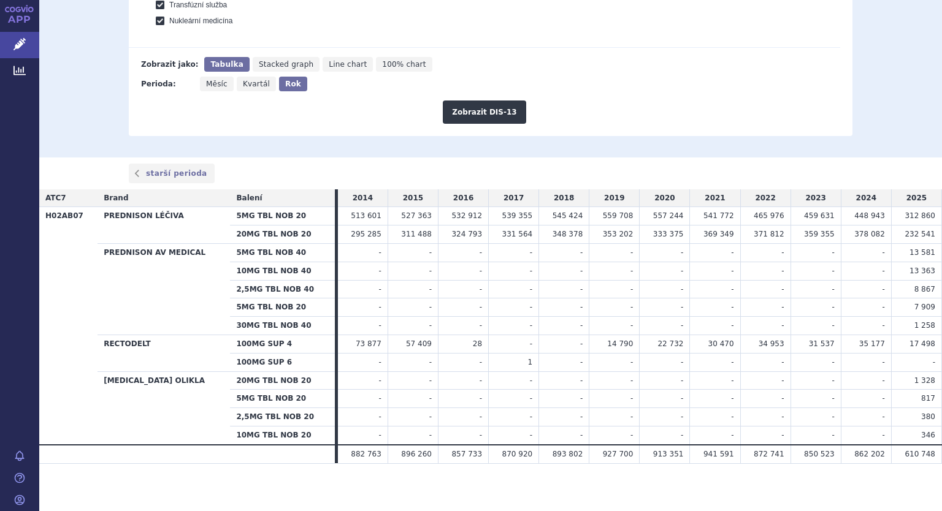
drag, startPoint x: 45, startPoint y: 199, endPoint x: 889, endPoint y: 473, distance: 887.3
copy table
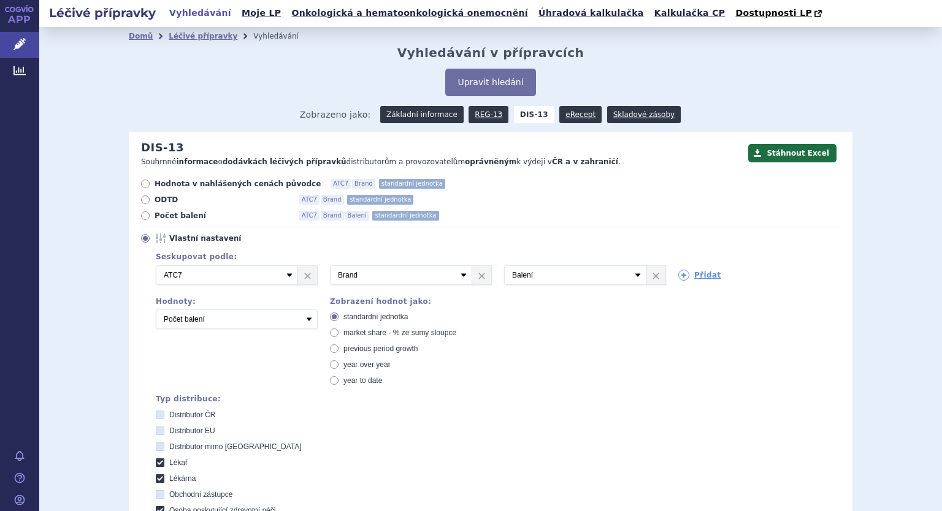
click at [419, 118] on link "Základní informace" at bounding box center [421, 114] width 83 height 17
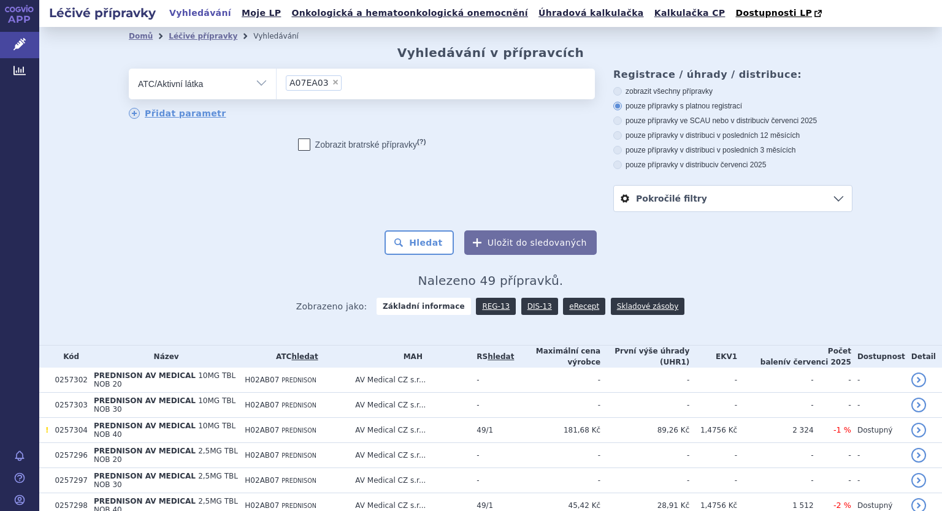
scroll to position [184, 0]
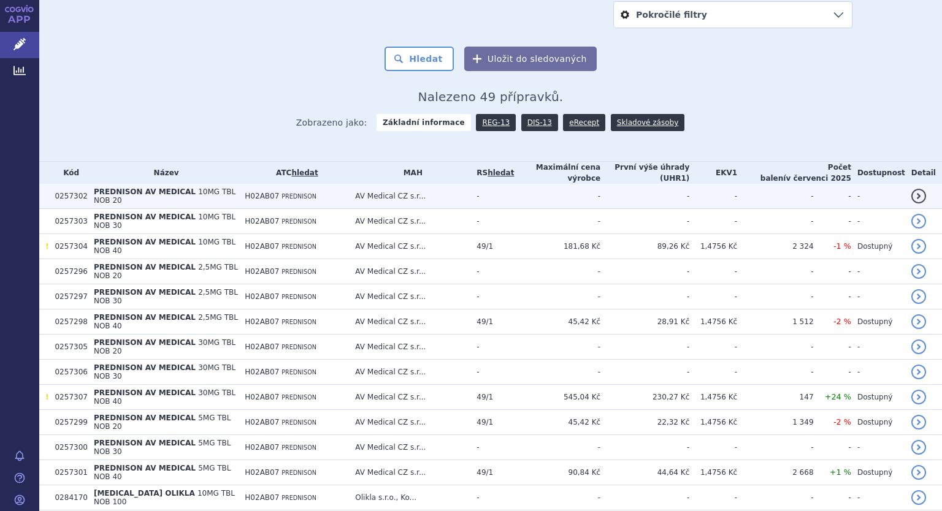
click at [120, 194] on span "PREDNISON AV MEDICAL" at bounding box center [145, 192] width 102 height 9
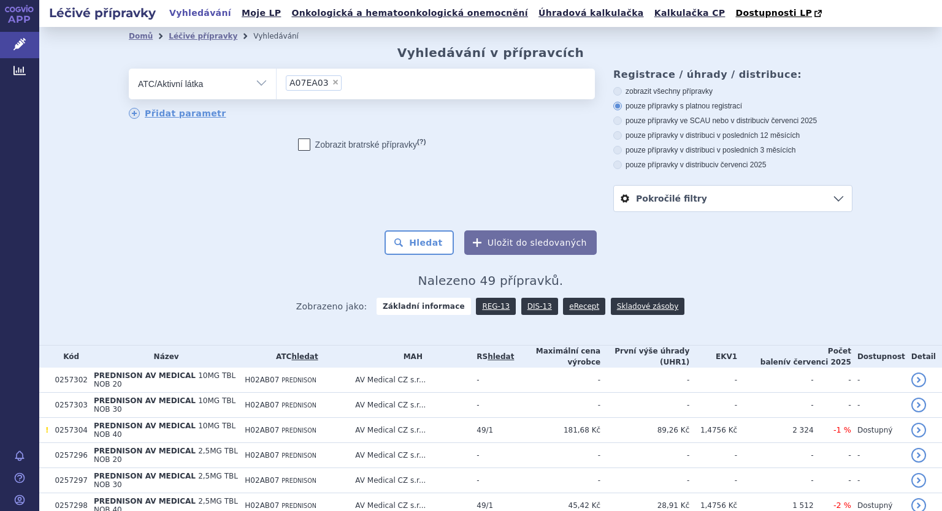
click at [332, 84] on span "×" at bounding box center [335, 81] width 7 height 7
click at [276, 84] on select "A07EA03" at bounding box center [276, 83] width 1 height 31
select select
click at [323, 84] on ul at bounding box center [435, 82] width 318 height 26
click at [276, 84] on select at bounding box center [276, 83] width 1 height 31
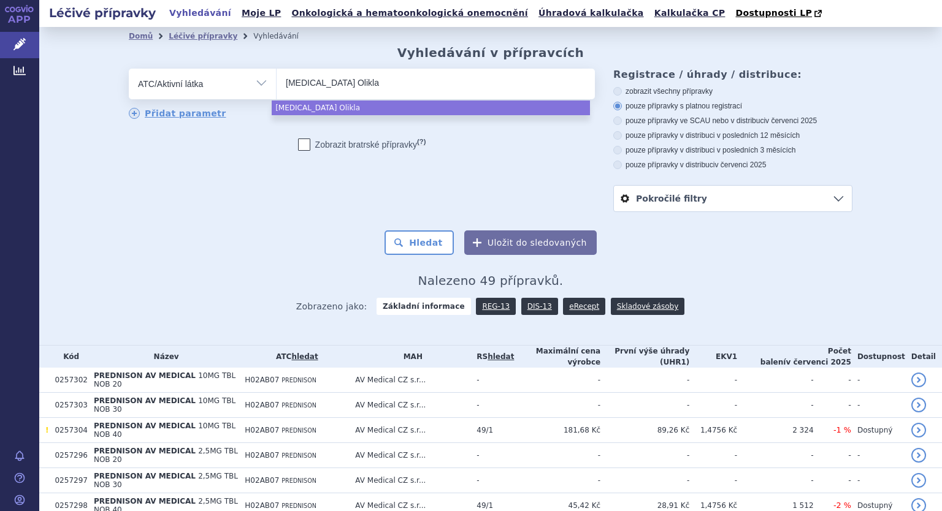
type input "Prednisolone Olikla"
select select "Prednisolone Olikla"
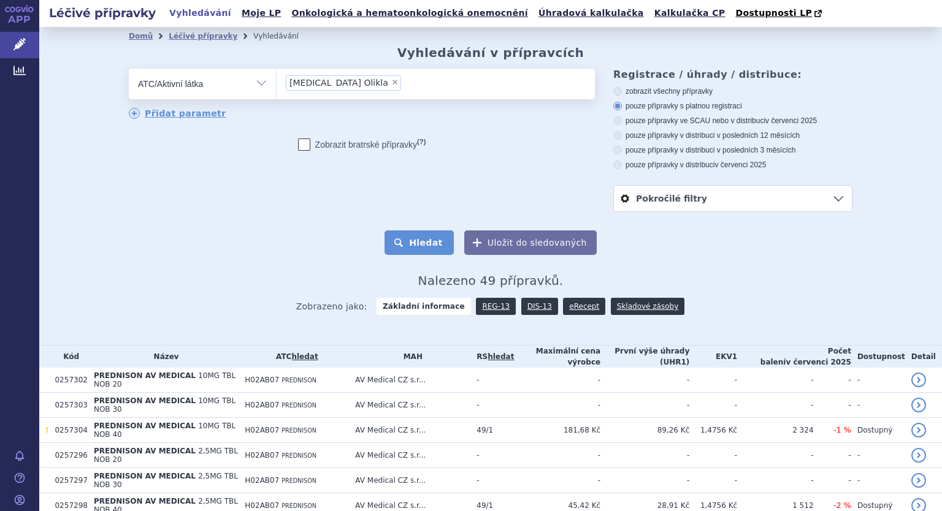
click at [412, 249] on button "Hledat" at bounding box center [418, 242] width 69 height 25
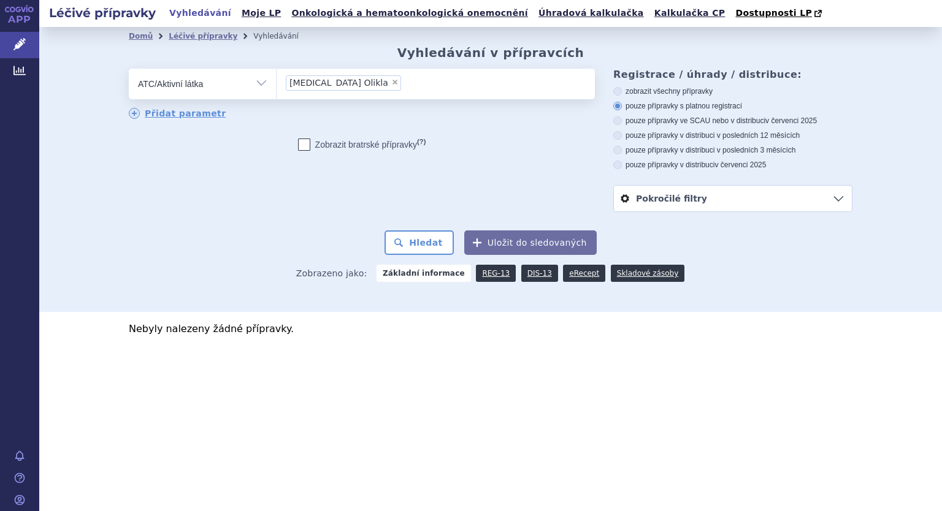
click at [391, 82] on span "×" at bounding box center [394, 81] width 7 height 7
click at [276, 82] on select "[MEDICAL_DATA] Olikla" at bounding box center [276, 83] width 1 height 31
select select
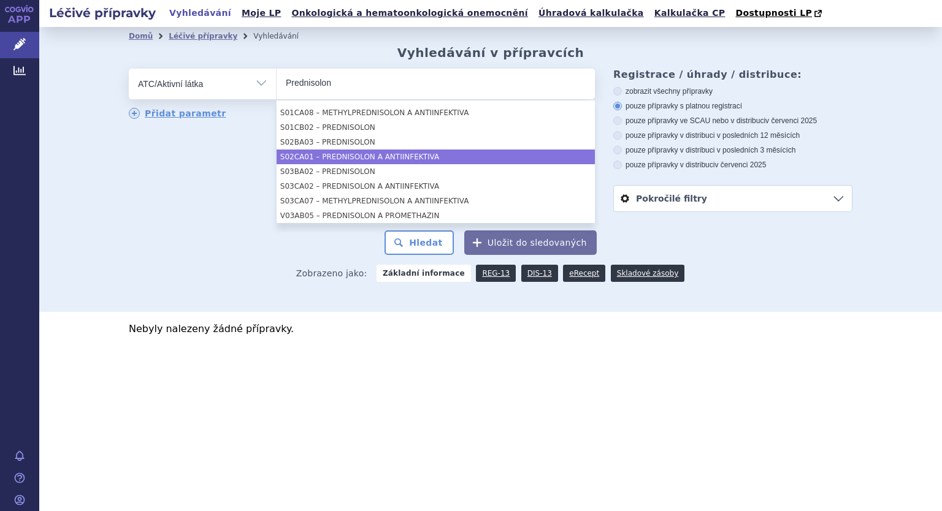
scroll to position [243, 0]
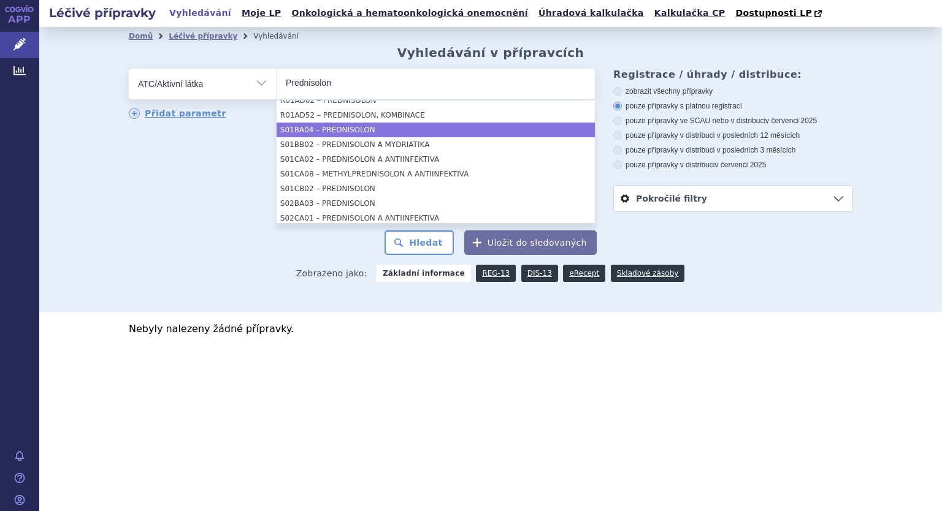
type input "Prednisolon"
select select "S01BA04"
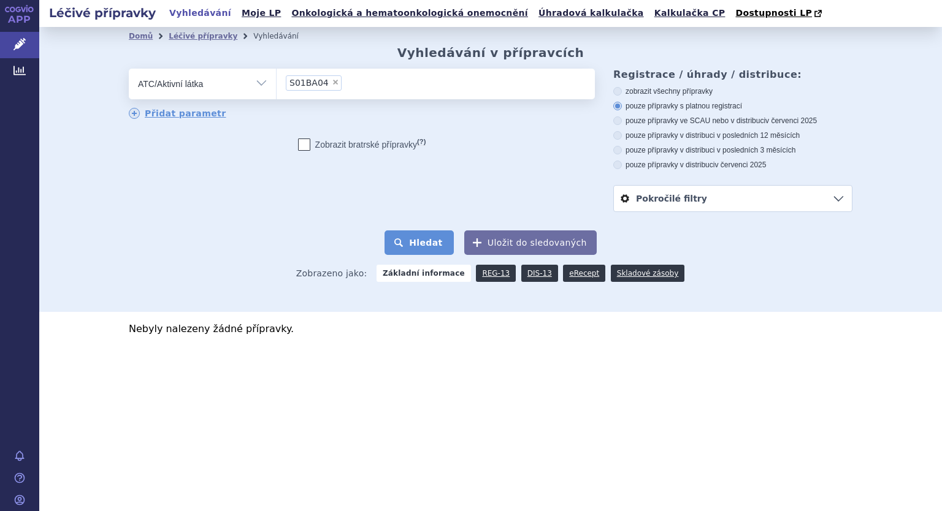
click at [412, 244] on button "Hledat" at bounding box center [418, 242] width 69 height 25
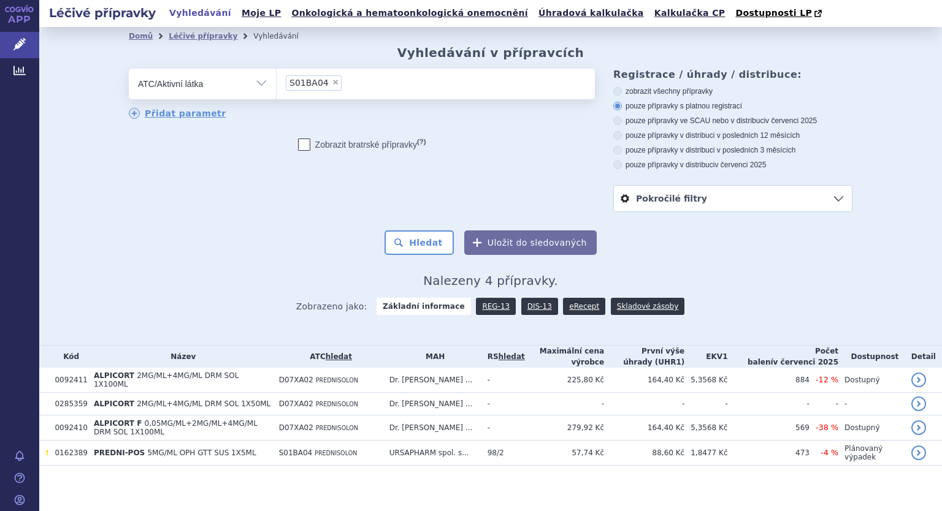
click at [332, 82] on span "×" at bounding box center [335, 81] width 7 height 7
click at [276, 82] on select "S01BA04" at bounding box center [276, 83] width 1 height 31
select select
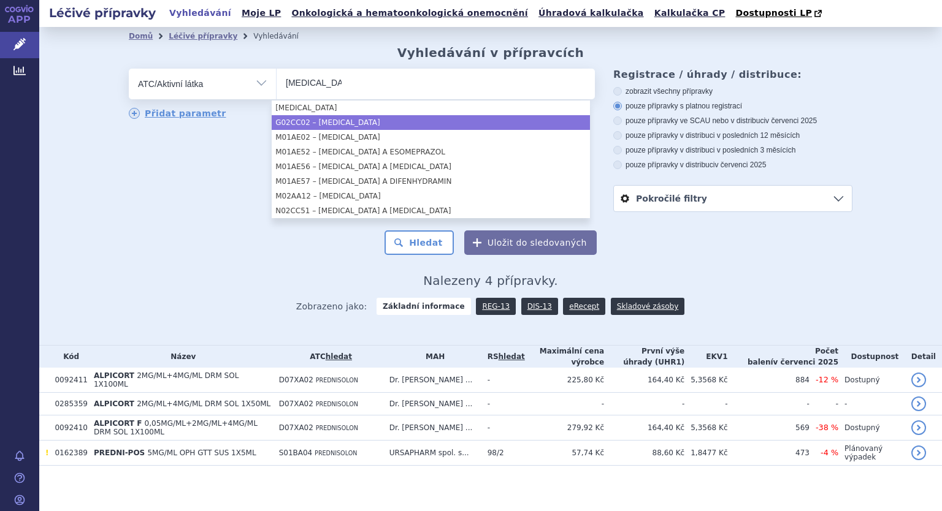
type input "[MEDICAL_DATA]"
select select "G02CC02"
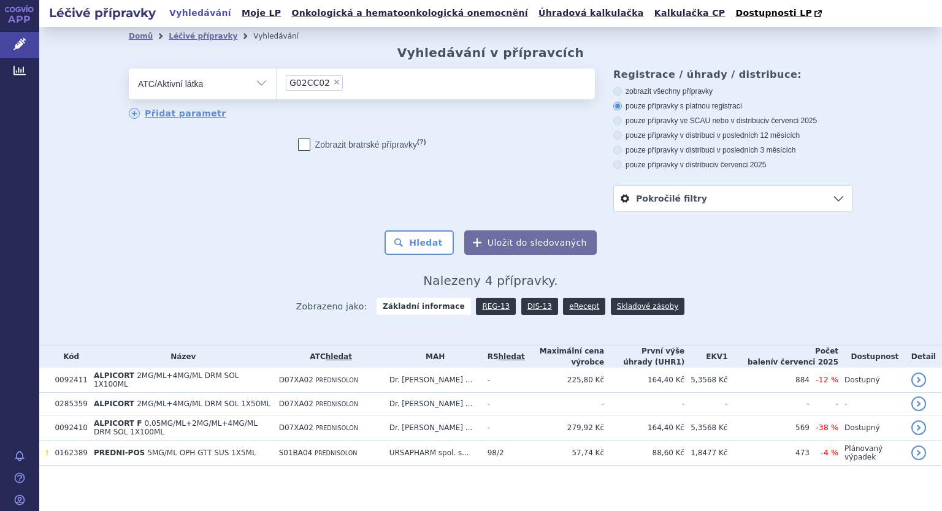
click at [395, 222] on form "odstranit Vše Přípravek/SUKL kód MAH VPOIS ATC/Aktivní [PERSON_NAME] G02CC02" at bounding box center [490, 162] width 723 height 186
click at [399, 238] on button "Hledat" at bounding box center [418, 242] width 69 height 25
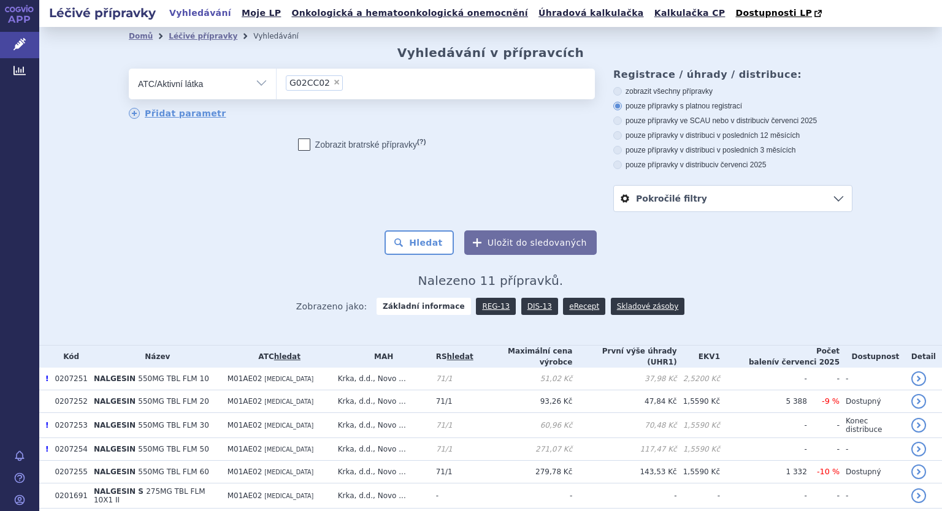
scroll to position [151, 0]
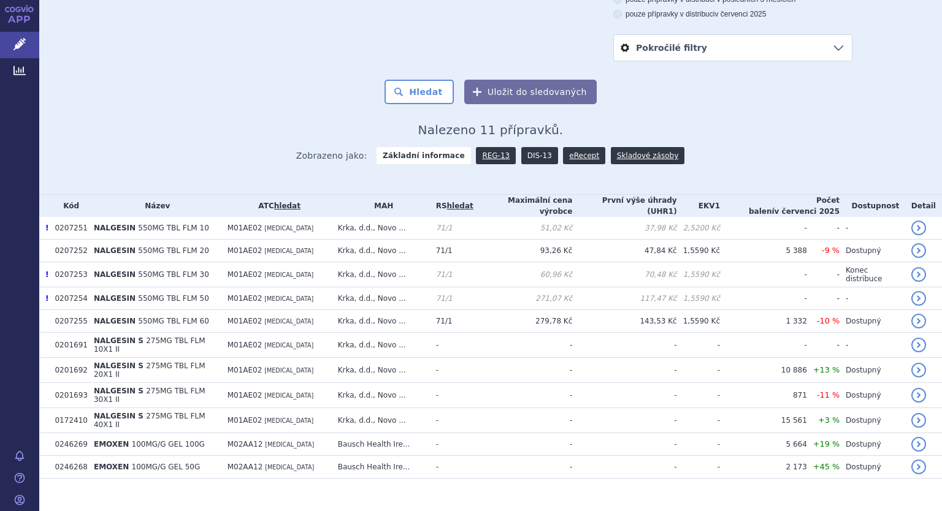
click at [528, 158] on link "DIS-13" at bounding box center [539, 155] width 37 height 17
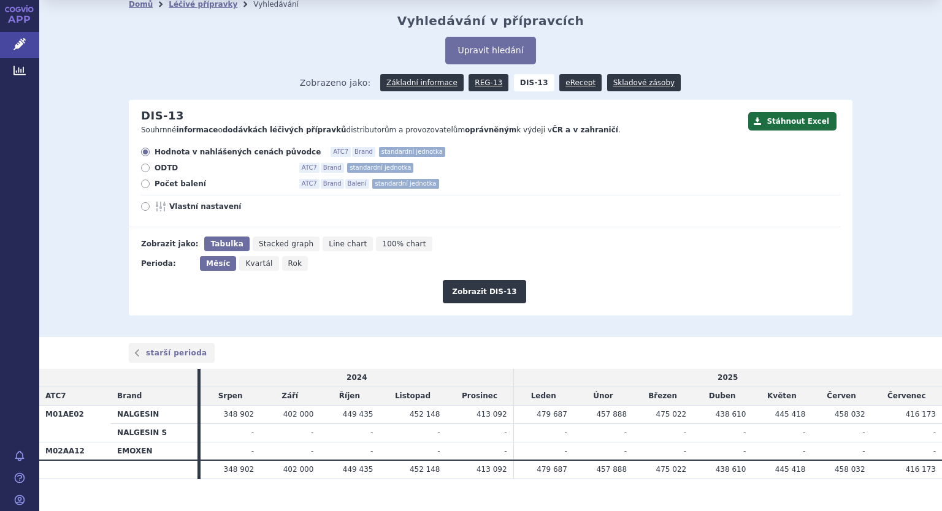
scroll to position [49, 0]
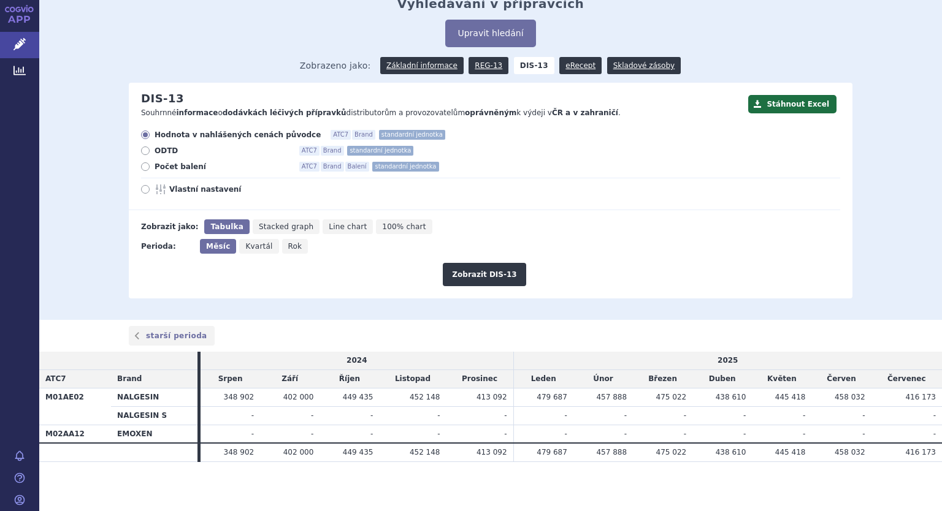
click at [162, 185] on icon at bounding box center [161, 190] width 15 height 10
click at [150, 187] on input "Vlastní nastavení" at bounding box center [146, 191] width 8 height 8
radio input "true"
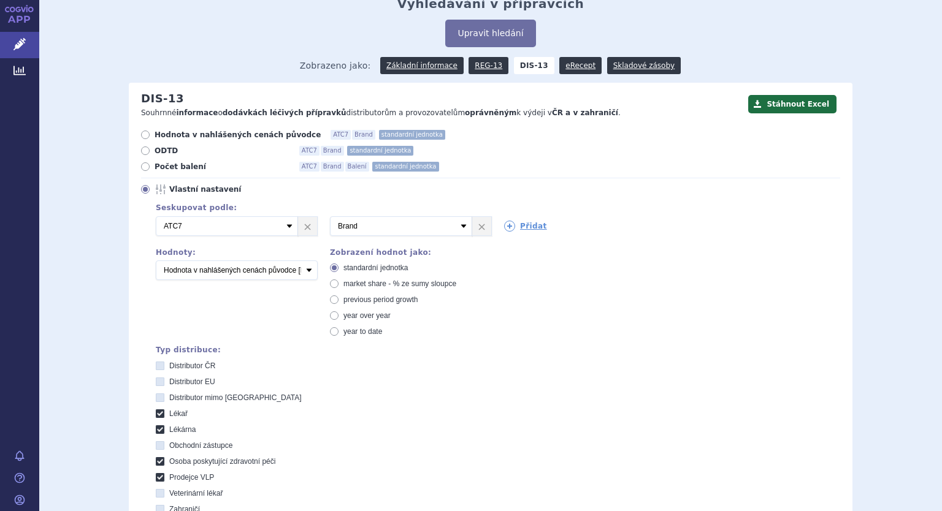
scroll to position [438, 0]
